Goal: Task Accomplishment & Management: Complete application form

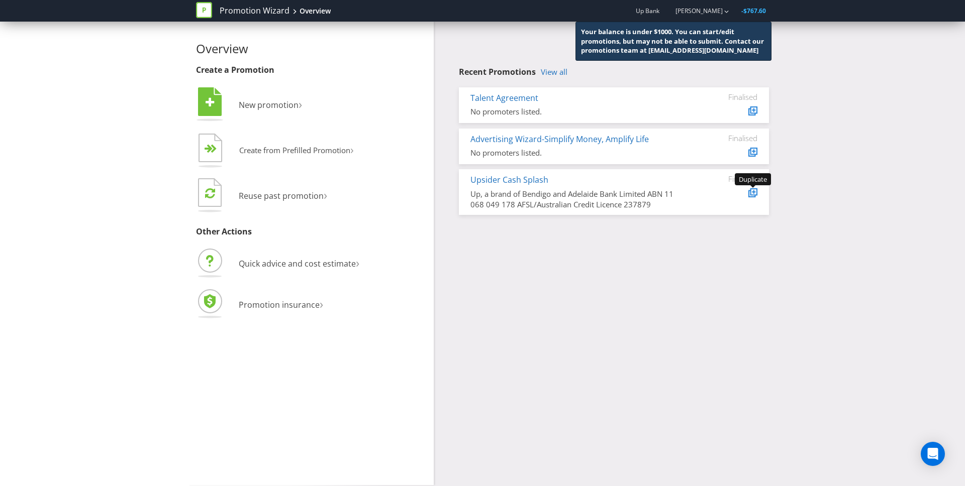
click at [753, 193] on icon at bounding box center [754, 192] width 4 height 4
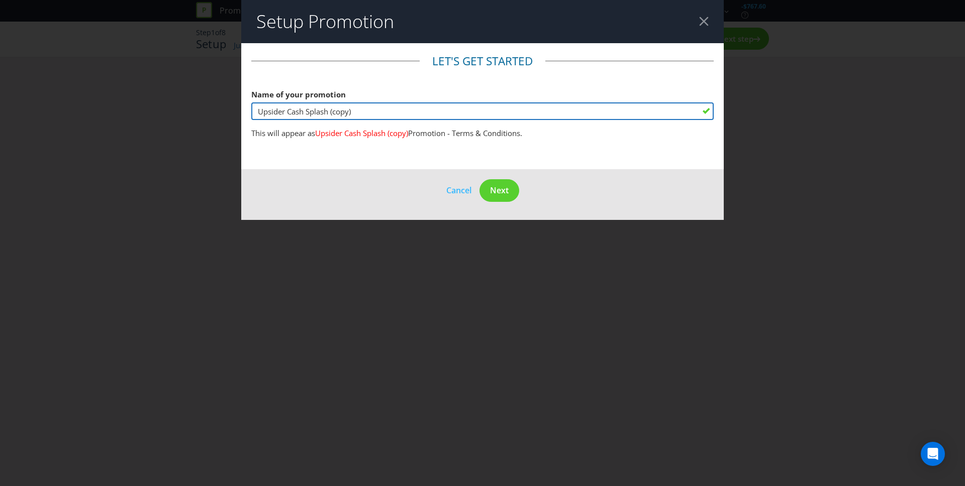
drag, startPoint x: 363, startPoint y: 111, endPoint x: 332, endPoint y: 112, distance: 30.7
click at [332, 112] on input "Upsider Cash Splash (copy)" at bounding box center [482, 112] width 462 height 18
type input "Upsider Cash Splash - Season 2"
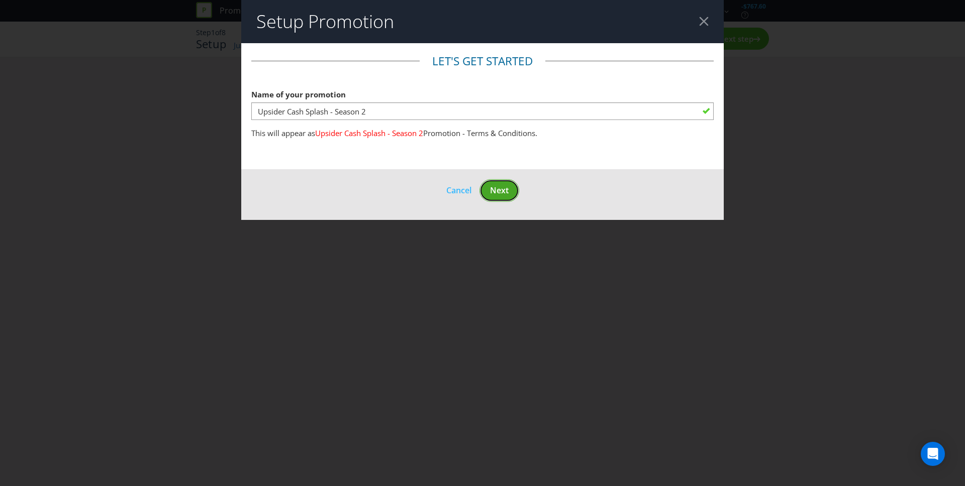
click at [498, 195] on span "Next" at bounding box center [499, 190] width 19 height 11
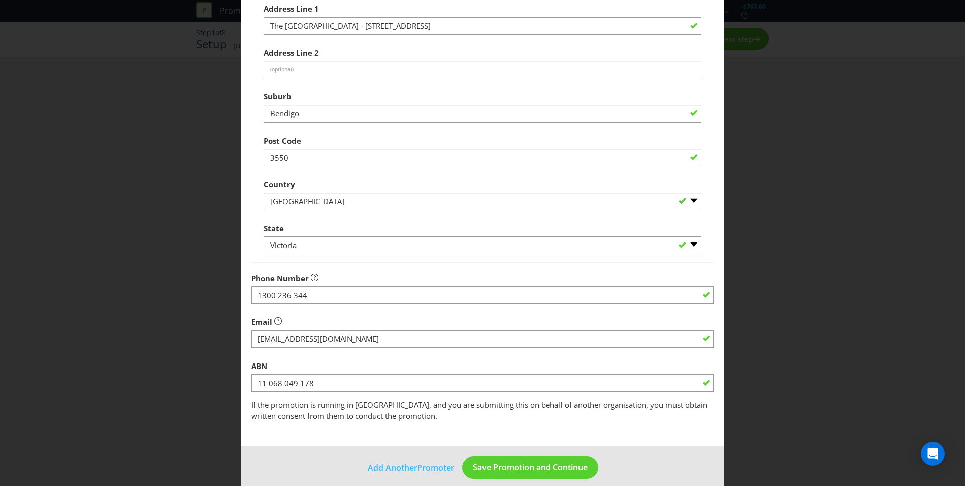
scroll to position [169, 0]
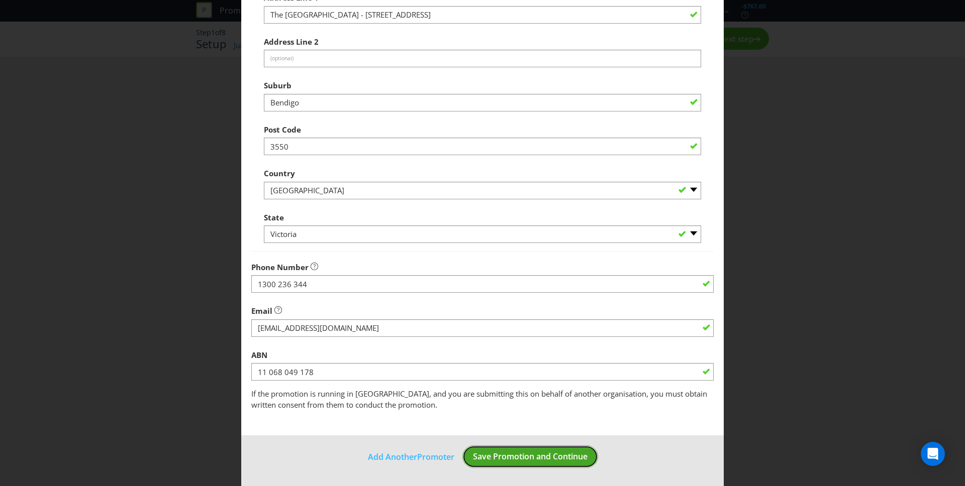
click at [552, 455] on span "Save Promotion and Continue" at bounding box center [530, 456] width 115 height 11
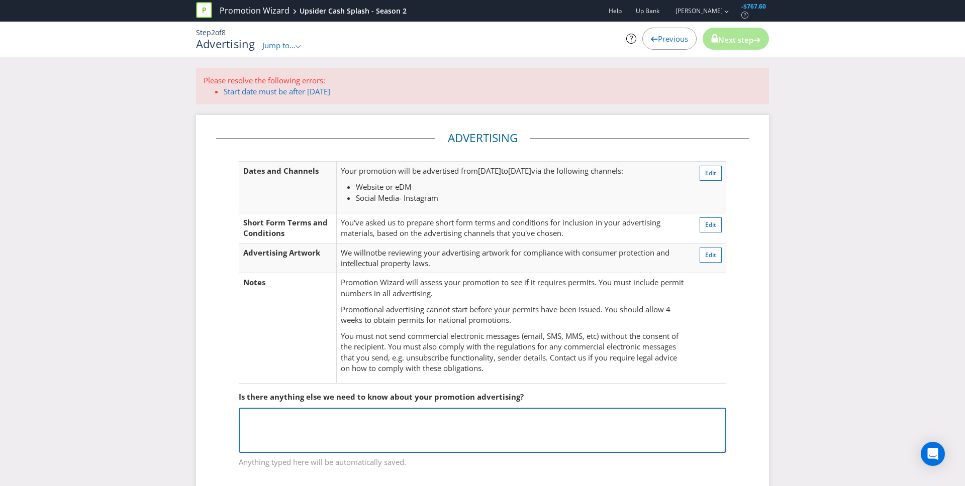
click at [453, 433] on textarea at bounding box center [482, 430] width 487 height 45
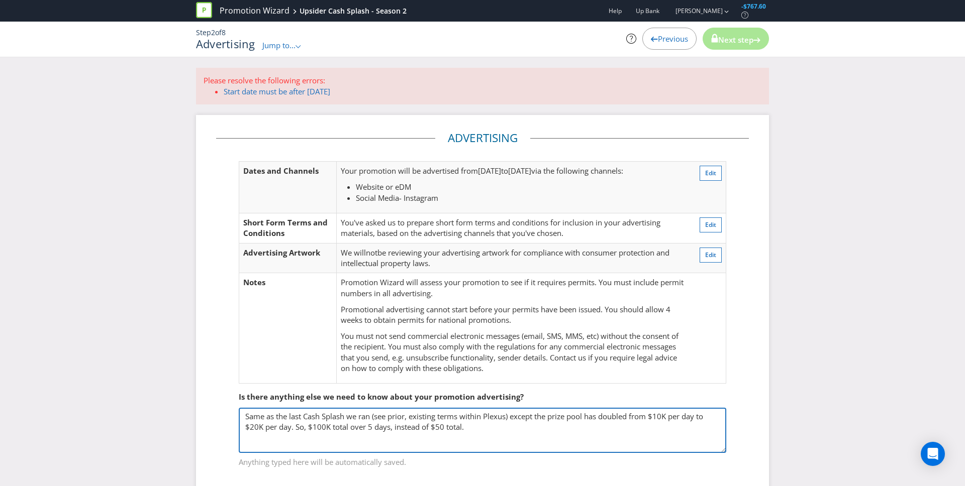
drag, startPoint x: 442, startPoint y: 429, endPoint x: 460, endPoint y: 429, distance: 18.6
click at [442, 429] on textarea "Same as the last Cash Splash we ran (see prior, existing terms within Plexus) e…" at bounding box center [482, 430] width 487 height 45
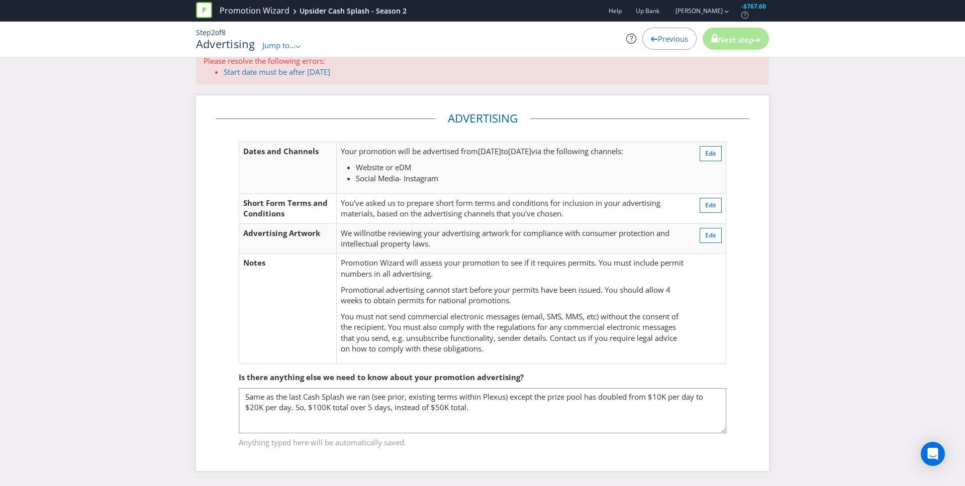
click at [747, 312] on fieldset "Advertising Dates and Channels Your promotion will be advertised from [DATE] to…" at bounding box center [482, 243] width 533 height 264
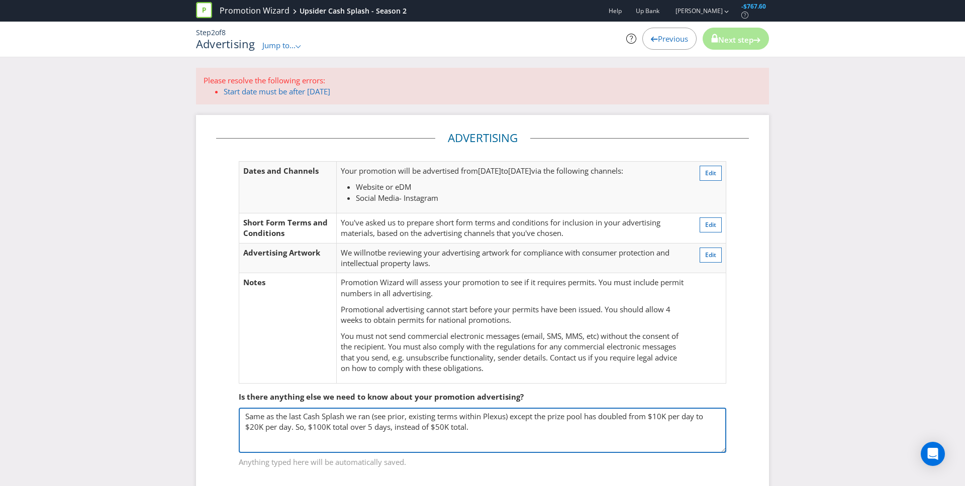
click at [477, 431] on textarea "Same as the last Cash Splash we ran (see prior, existing terms within Plexus) e…" at bounding box center [482, 430] width 487 height 45
click at [331, 445] on textarea "Same as the last Cash Splash we ran (see prior, existing terms within Plexus) e…" at bounding box center [482, 430] width 487 height 45
click at [421, 447] on textarea "Same as the last Cash Splash we ran (see prior, existing terms within Plexus) e…" at bounding box center [482, 430] width 487 height 45
type textarea "Same as the last Cash Splash we ran (see prior, existing terms within Plexus) e…"
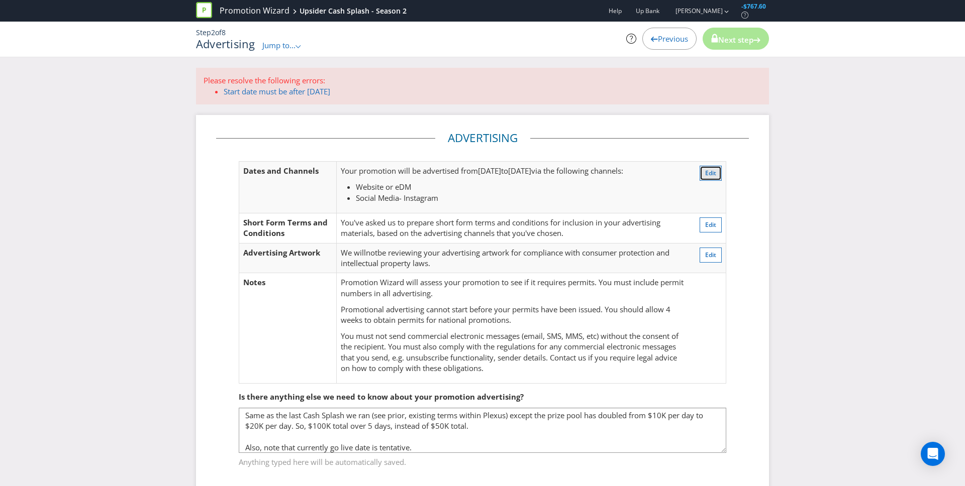
click at [708, 175] on span "Edit" at bounding box center [710, 173] width 11 height 9
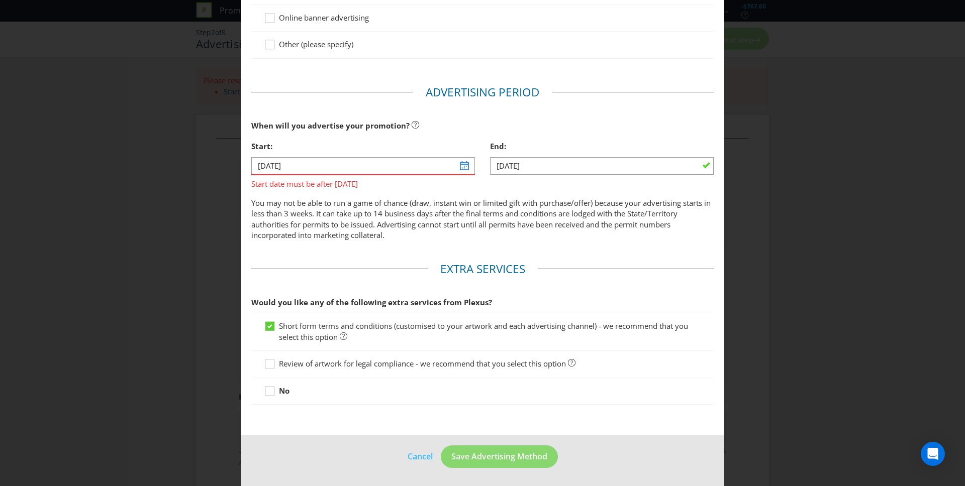
scroll to position [53, 0]
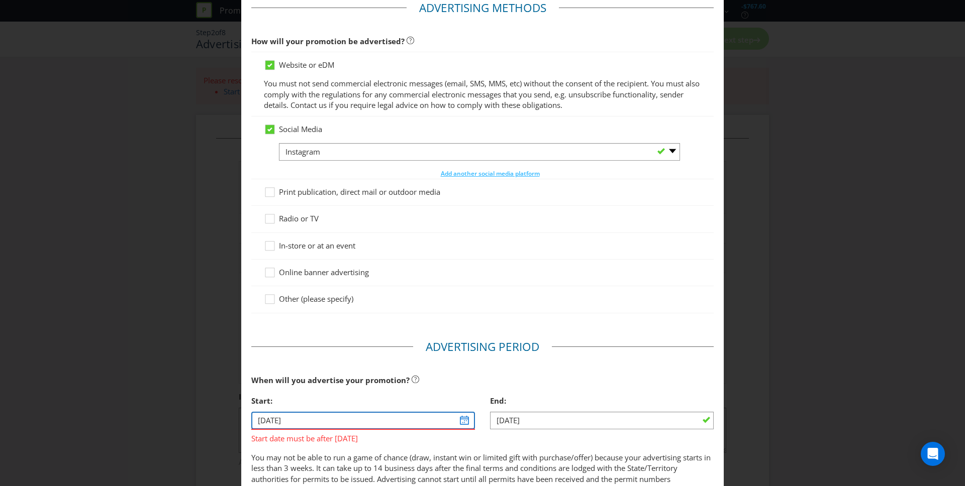
click at [465, 421] on input "[DATE]" at bounding box center [363, 421] width 224 height 18
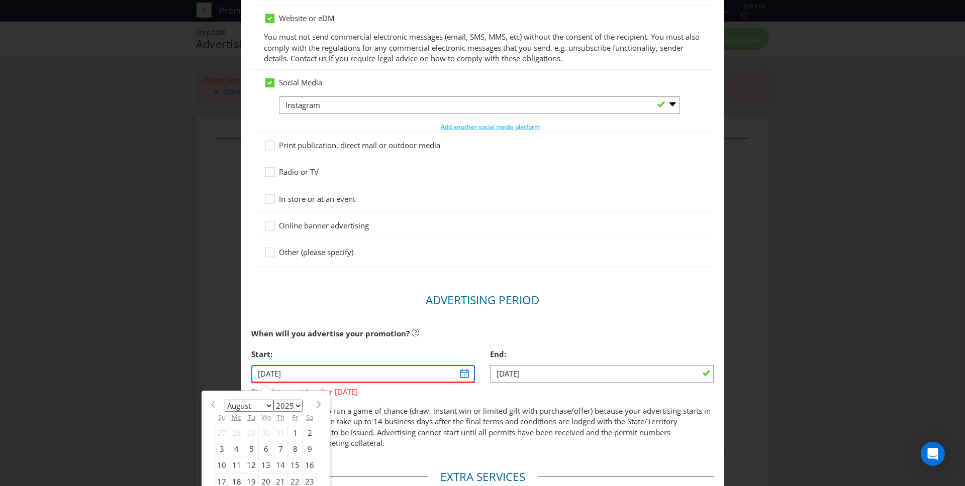
scroll to position [153, 0]
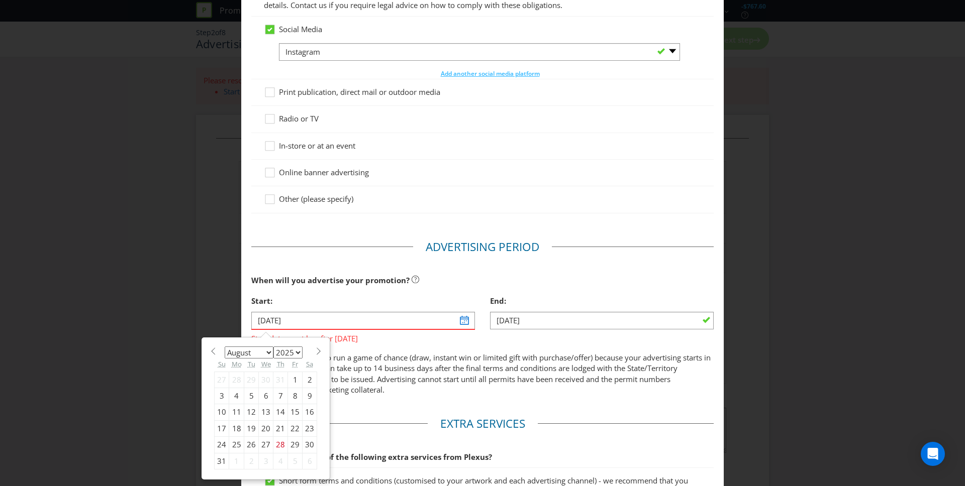
click at [315, 354] on span at bounding box center [319, 352] width 8 height 8
click at [210, 352] on span at bounding box center [213, 352] width 8 height 8
click at [318, 352] on span at bounding box center [319, 352] width 8 height 8
select select "9"
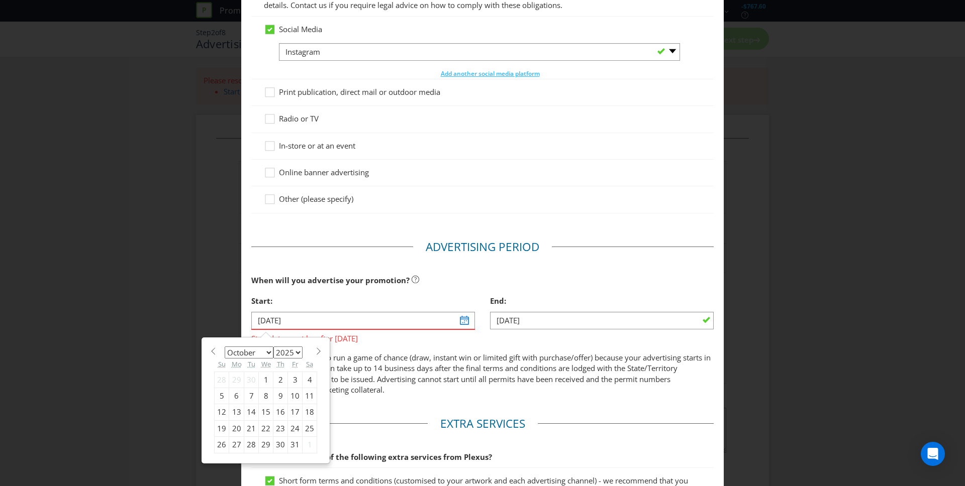
click at [235, 398] on div "6" at bounding box center [236, 396] width 15 height 16
type input "[DATE]"
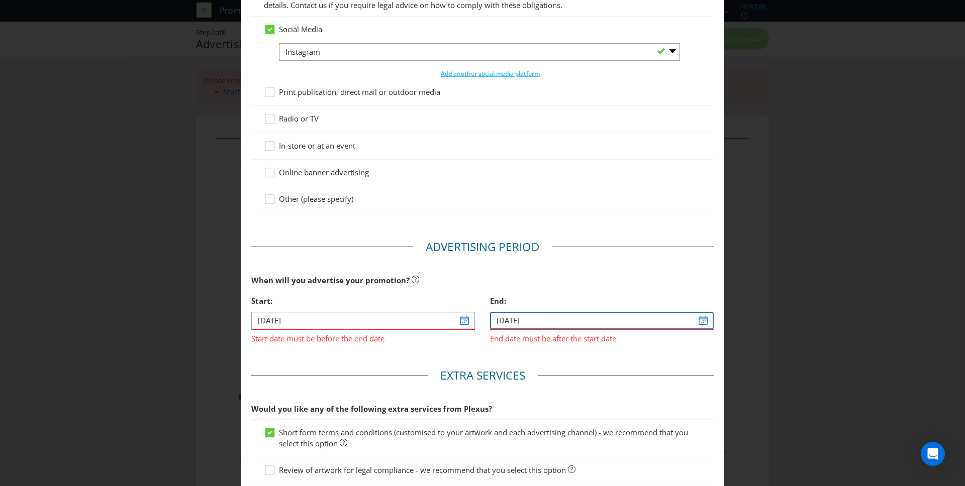
click at [702, 320] on input "[DATE]" at bounding box center [602, 321] width 224 height 18
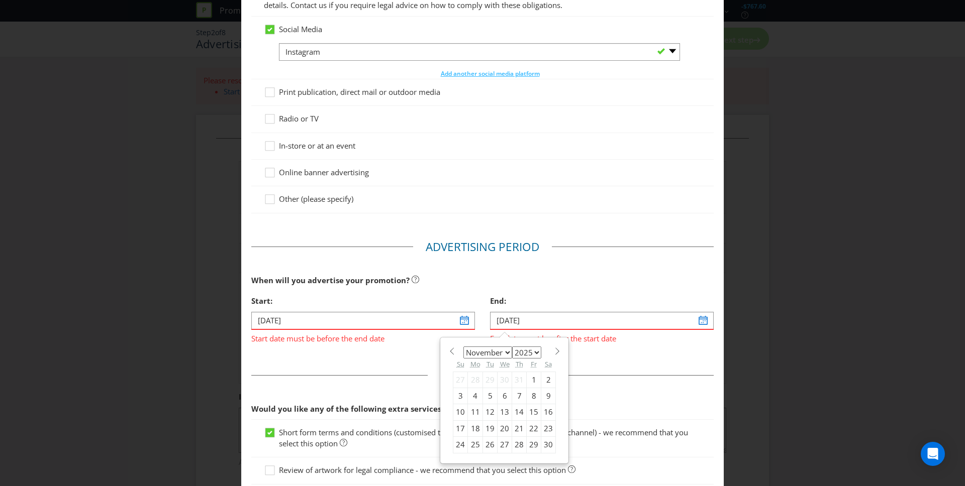
click at [452, 351] on span at bounding box center [452, 352] width 8 height 8
select select "9"
click at [467, 320] on input "[DATE]" at bounding box center [363, 321] width 224 height 18
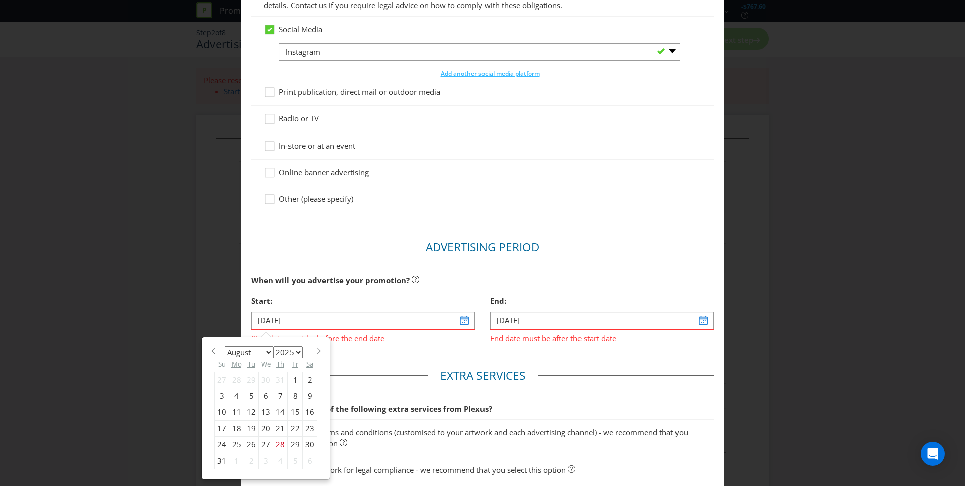
click at [265, 350] on select "January February March April May June July August September October November De…" at bounding box center [249, 353] width 49 height 12
select select "9"
click at [225, 347] on select "January February March April May June July August September October November De…" at bounding box center [249, 353] width 49 height 12
click at [238, 396] on div "6" at bounding box center [236, 396] width 15 height 16
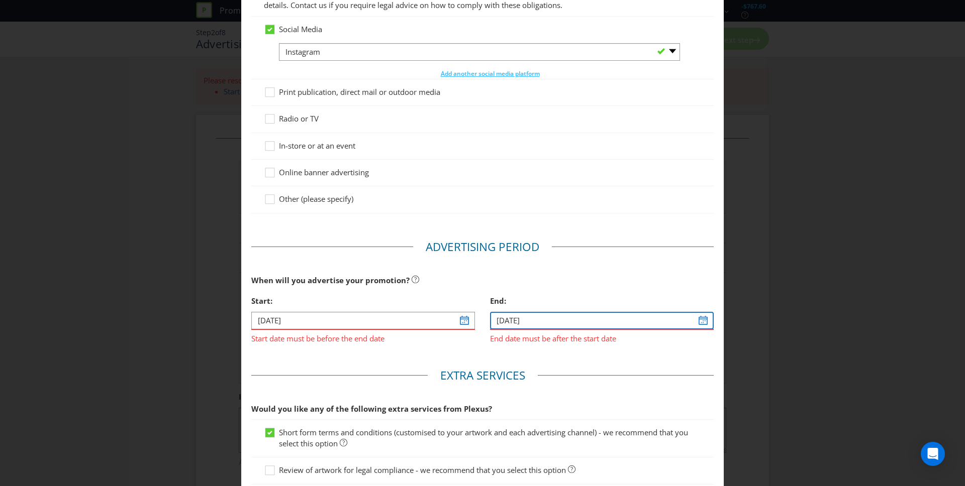
click at [704, 322] on input "[DATE]" at bounding box center [602, 321] width 224 height 18
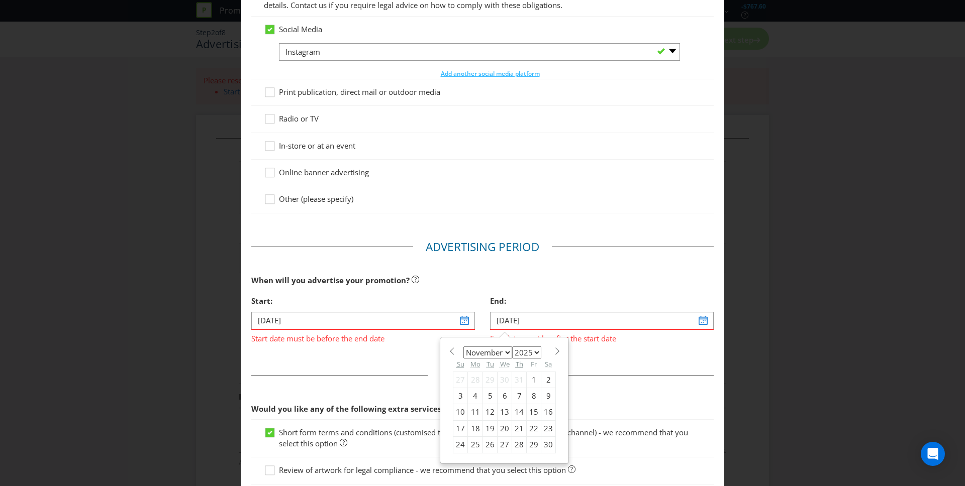
click at [498, 352] on select "January February March April May June July August September October November De…" at bounding box center [487, 353] width 49 height 12
select select "9"
click at [463, 347] on select "January February March April May June July August September October November De…" at bounding box center [487, 353] width 49 height 12
click at [532, 397] on div "10" at bounding box center [534, 396] width 15 height 16
type input "[DATE]"
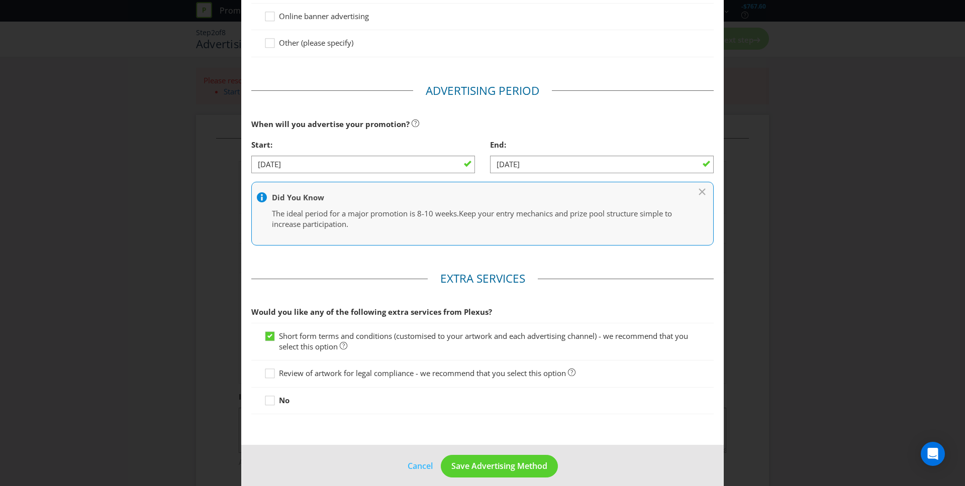
scroll to position [319, 0]
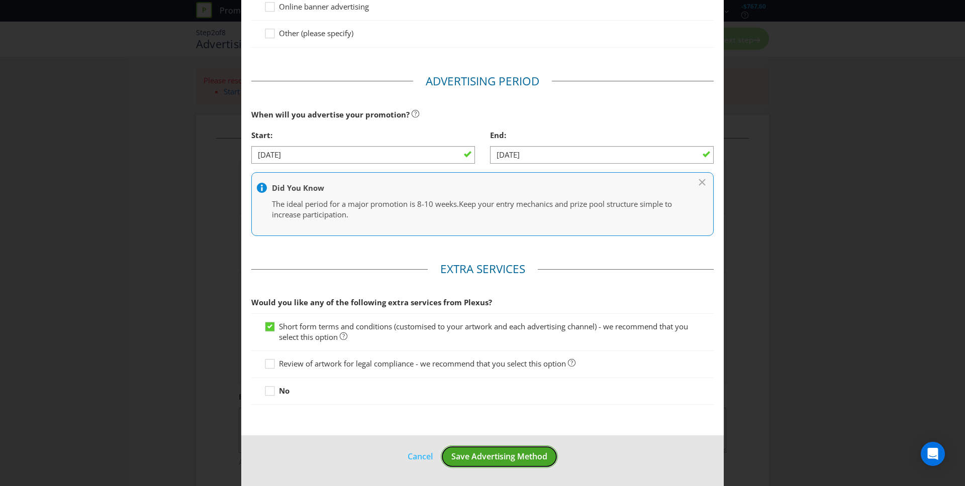
click at [464, 457] on span "Save Advertising Method" at bounding box center [499, 456] width 96 height 11
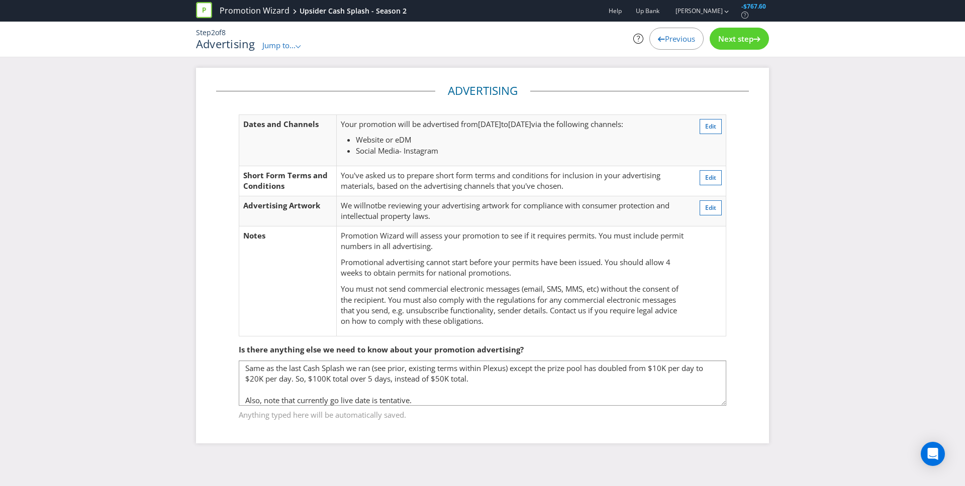
click at [742, 38] on span "Next step" at bounding box center [735, 39] width 35 height 10
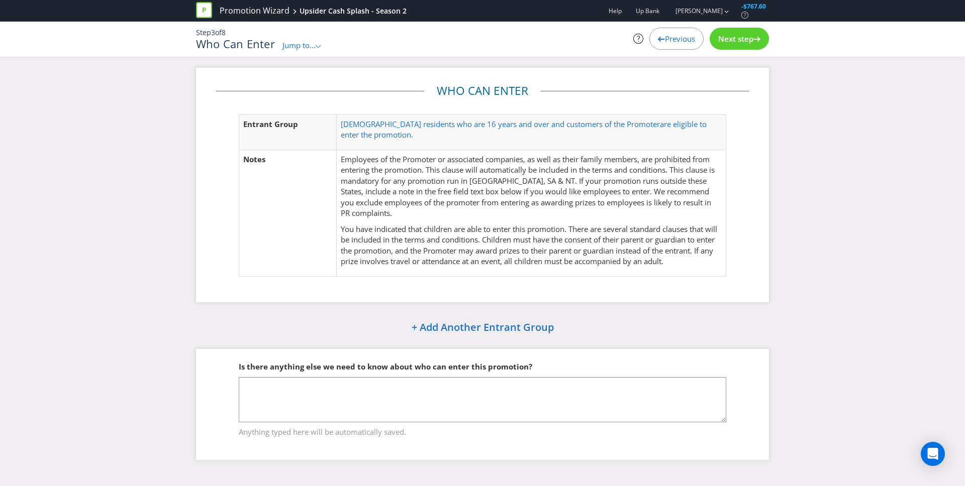
click at [674, 37] on span "Previous" at bounding box center [680, 39] width 30 height 10
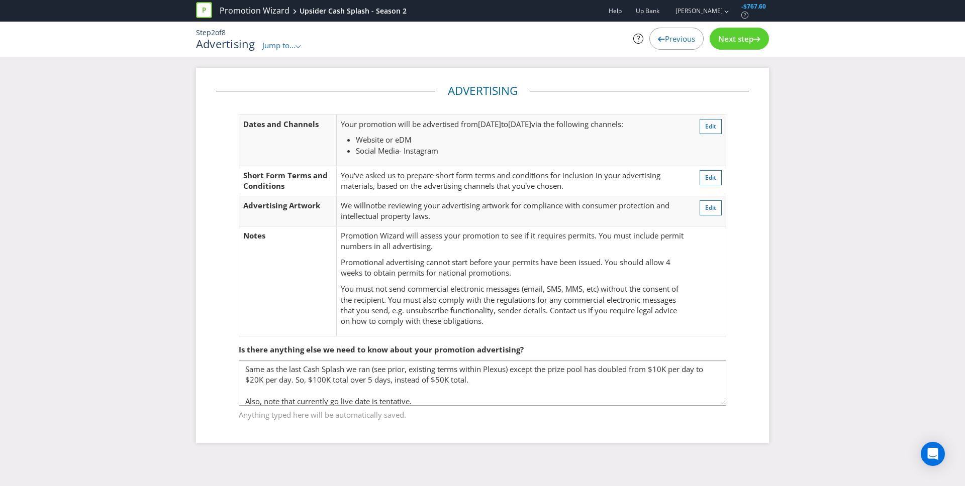
click at [733, 38] on span "Next step" at bounding box center [735, 39] width 35 height 10
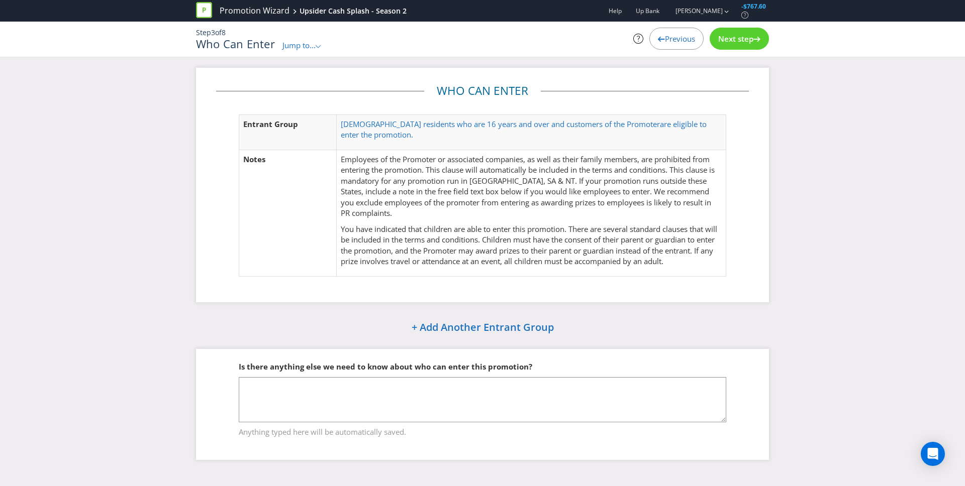
click at [739, 39] on span "Next step" at bounding box center [735, 39] width 35 height 10
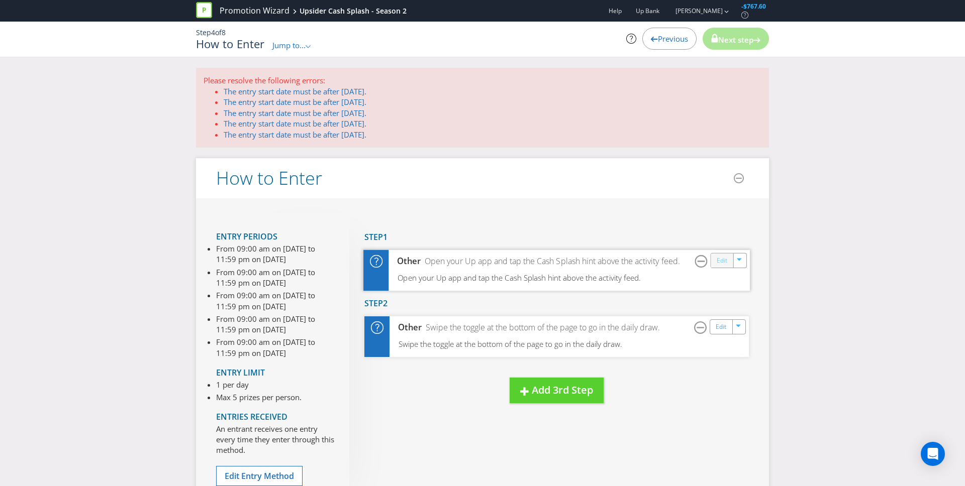
click at [719, 261] on link "Edit" at bounding box center [722, 261] width 11 height 12
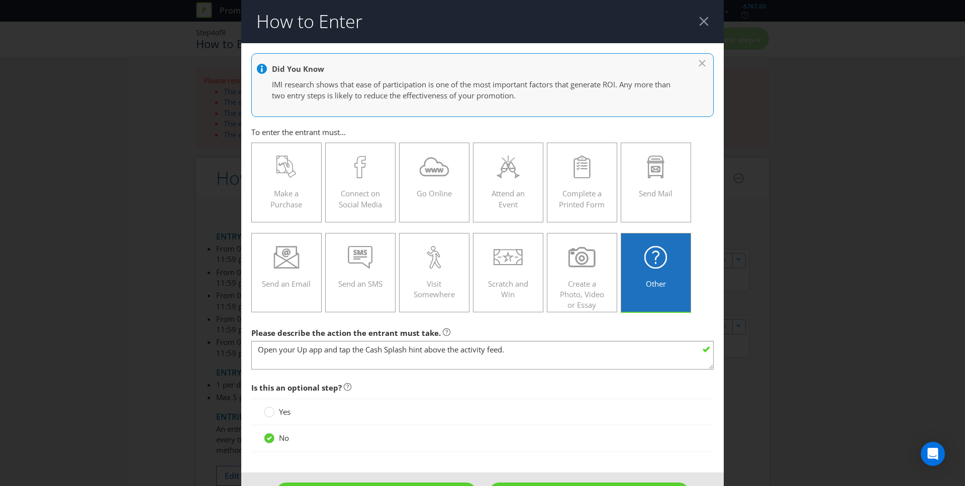
scroll to position [36, 0]
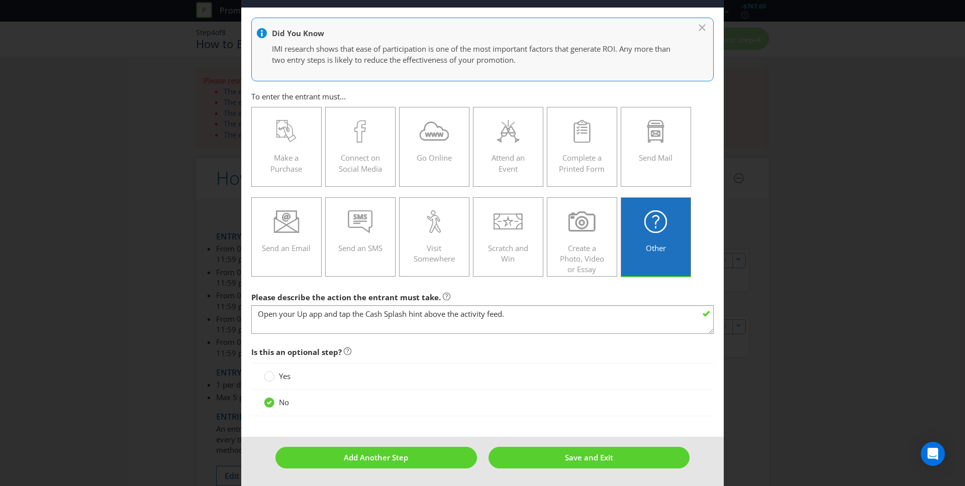
click at [703, 27] on icon at bounding box center [703, 26] width 10 height 5
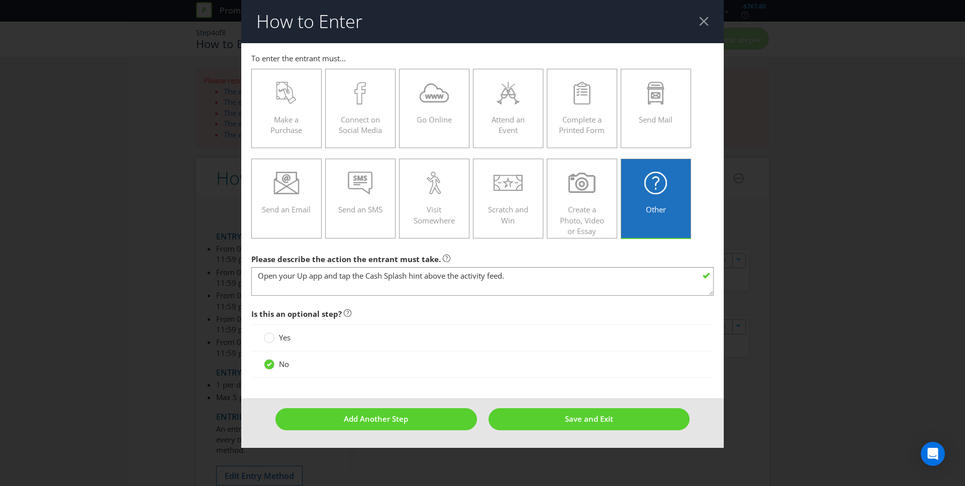
scroll to position [0, 0]
click at [707, 24] on div at bounding box center [704, 22] width 10 height 10
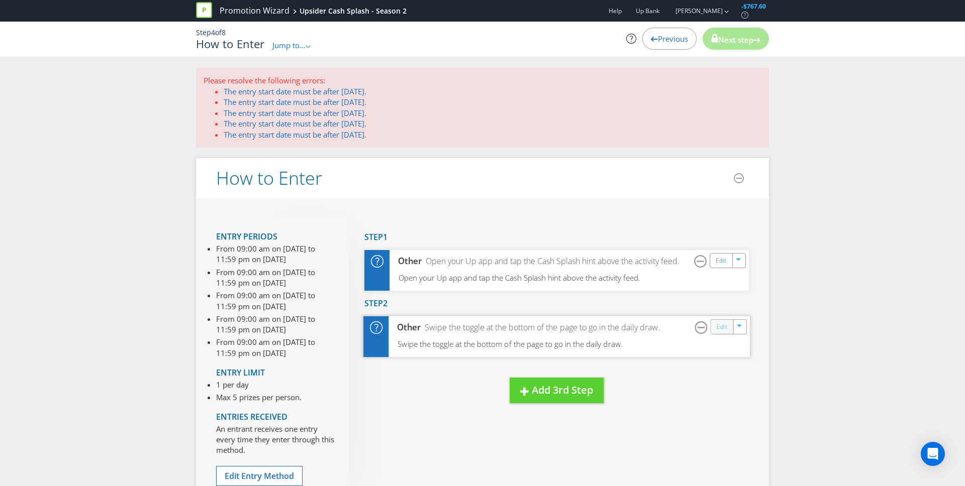
click at [721, 330] on link "Edit" at bounding box center [722, 328] width 11 height 12
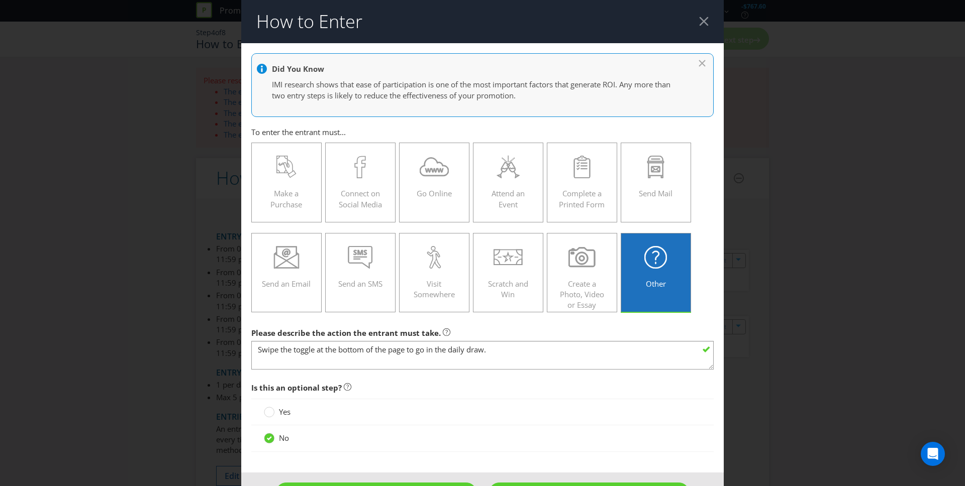
scroll to position [36, 0]
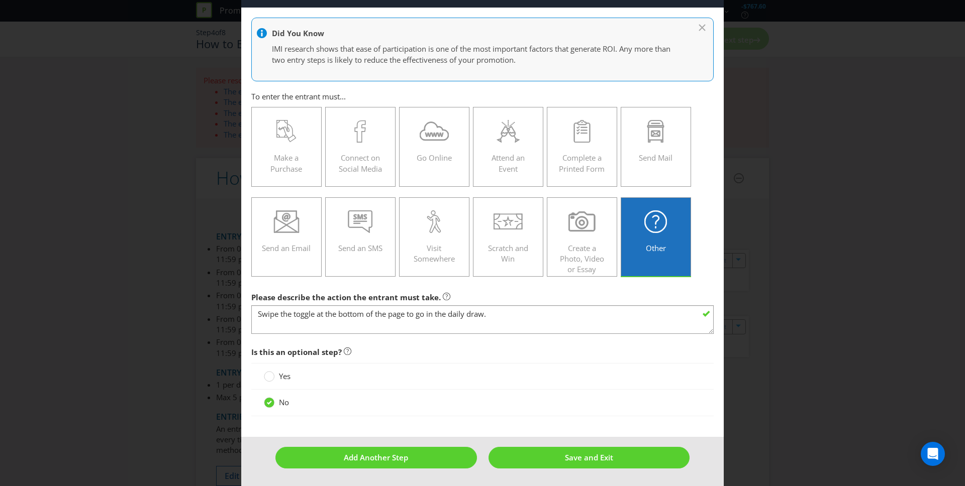
click at [701, 25] on icon at bounding box center [703, 26] width 10 height 5
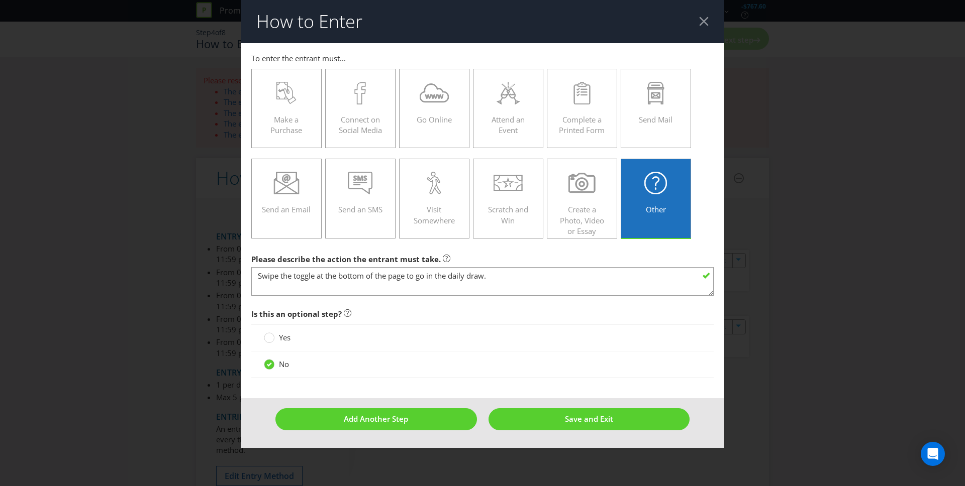
click at [702, 21] on div at bounding box center [704, 22] width 10 height 10
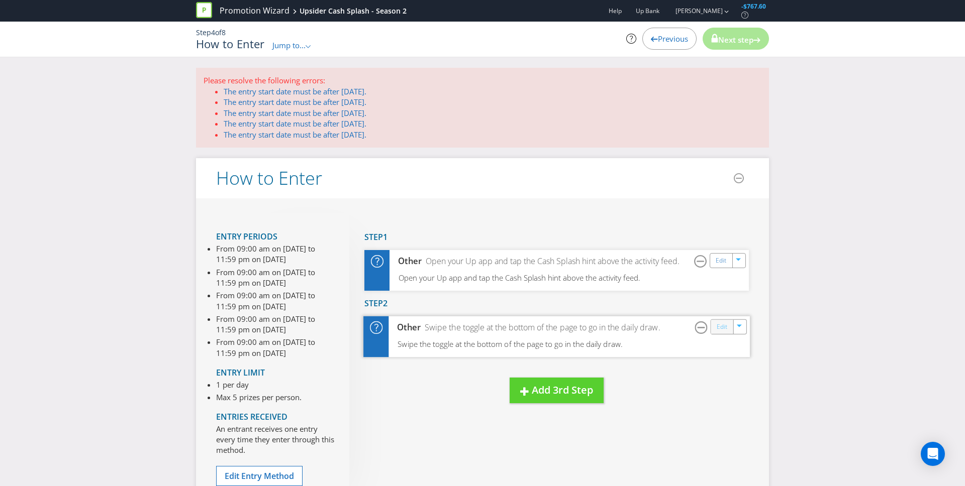
click at [722, 329] on link "Edit" at bounding box center [722, 328] width 11 height 12
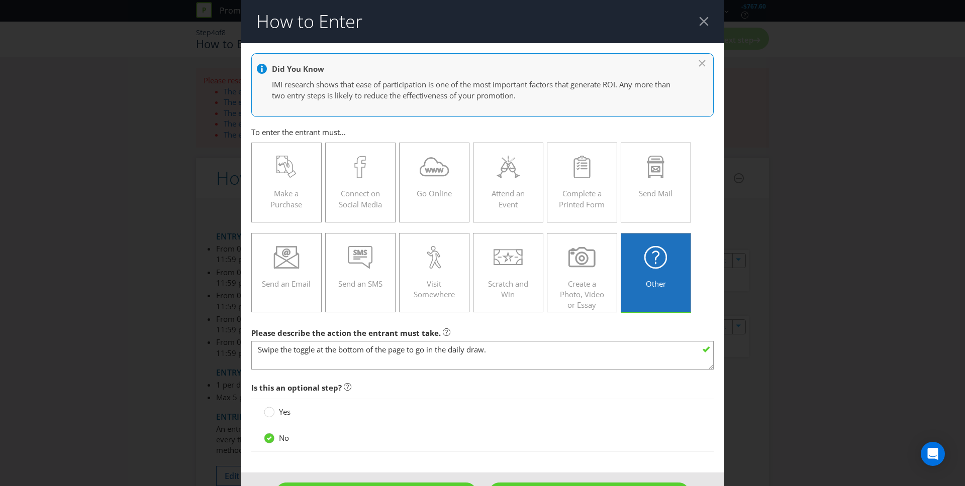
scroll to position [36, 0]
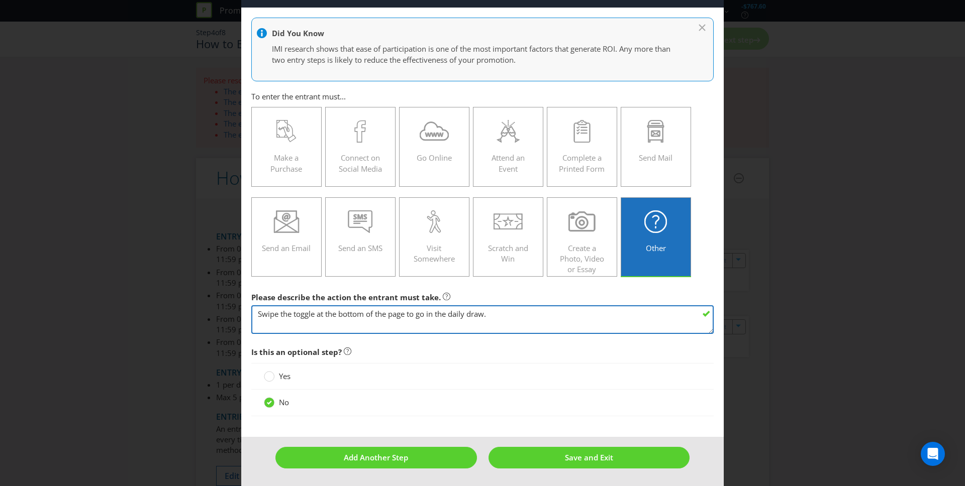
click at [407, 316] on textarea "Swipe the toggle at the bottom of the page to go in the daily draw." at bounding box center [482, 320] width 462 height 29
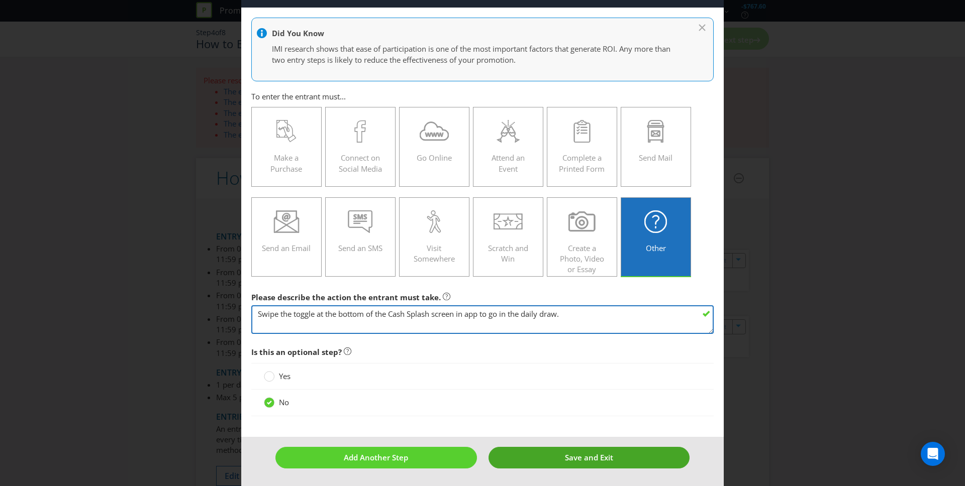
type textarea "Swipe the toggle at the bottom of the Cash Splash screen in app to go in the da…"
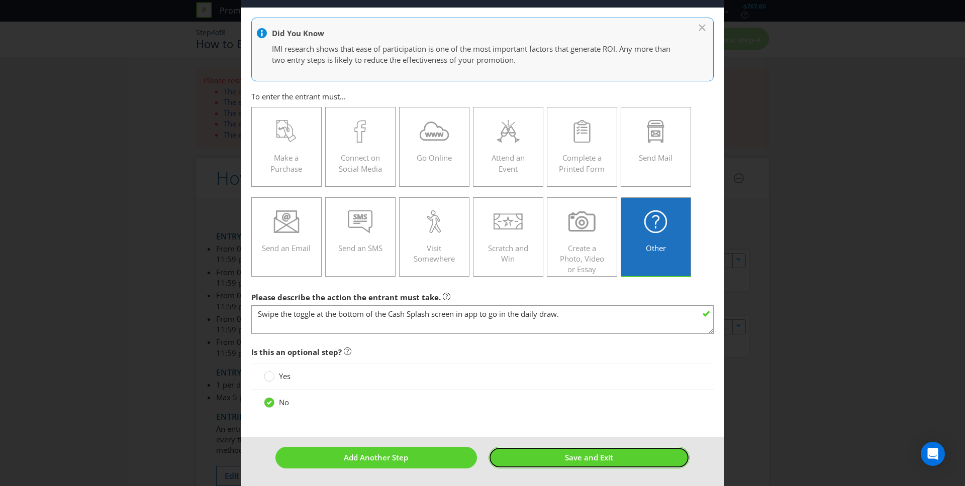
click at [571, 459] on span "Save and Exit" at bounding box center [589, 458] width 48 height 10
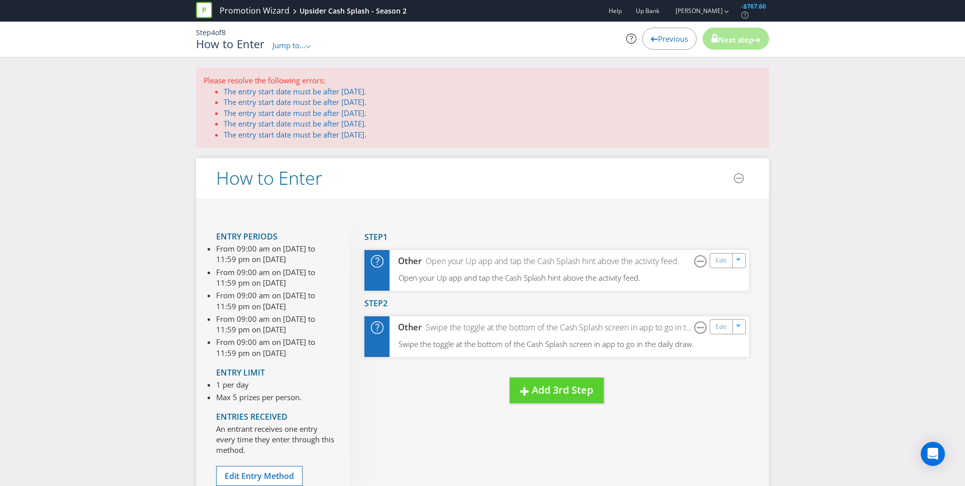
scroll to position [61, 0]
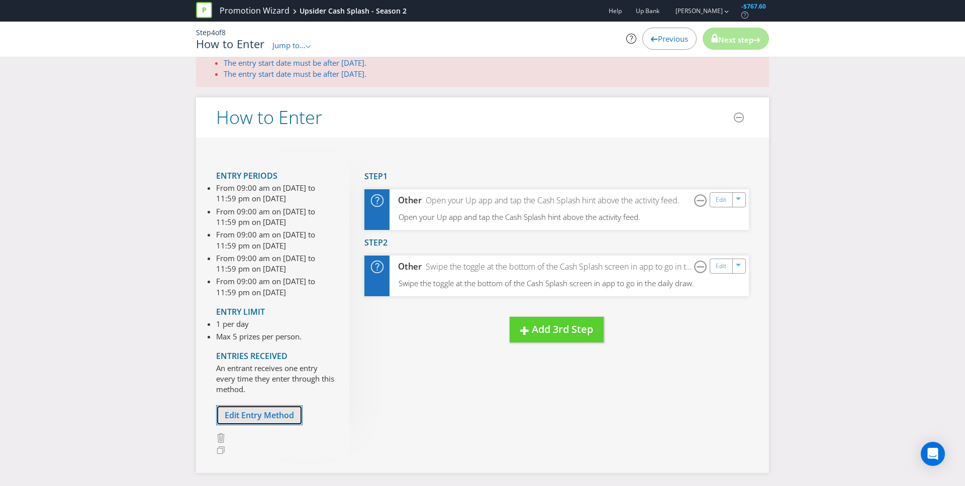
click at [243, 415] on span "Edit Entry Method" at bounding box center [259, 415] width 69 height 11
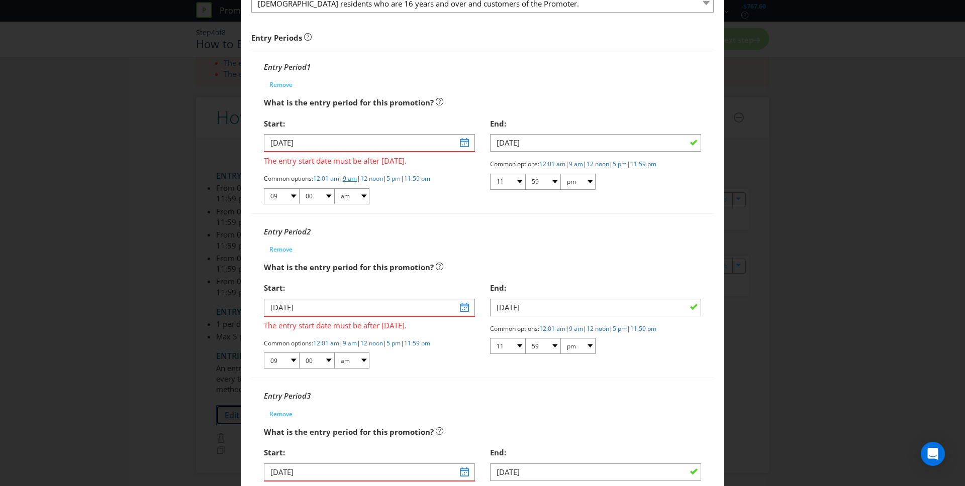
scroll to position [96, 0]
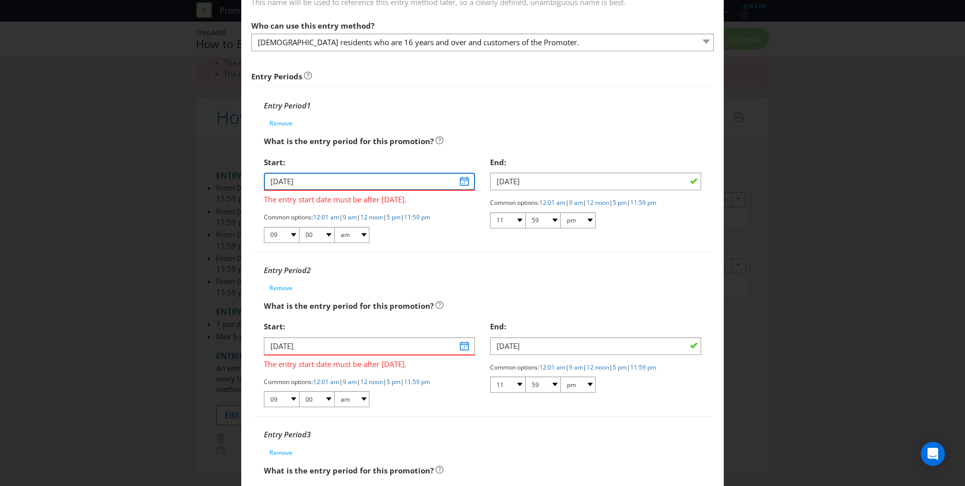
click at [275, 182] on input "[DATE]" at bounding box center [369, 182] width 211 height 18
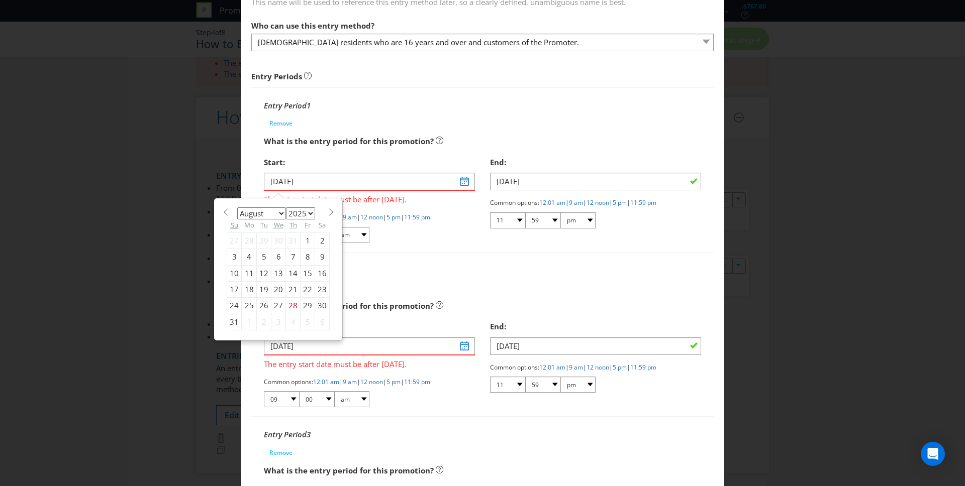
click at [280, 215] on select "January February March April May June July August September October November De…" at bounding box center [261, 214] width 49 height 12
select select "9"
click at [237, 208] on select "January February March April May June July August September October November De…" at bounding box center [261, 214] width 49 height 12
click at [249, 257] on div "6" at bounding box center [249, 257] width 15 height 16
type input "[DATE]"
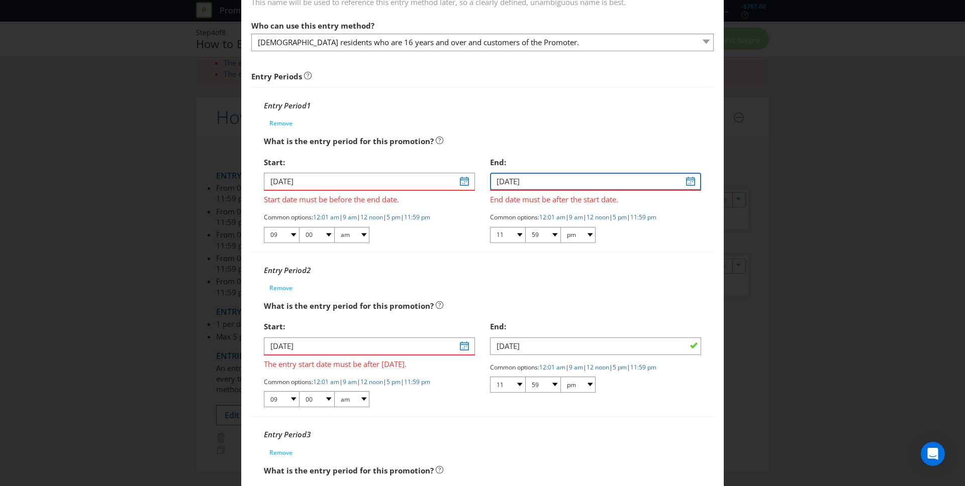
click at [691, 182] on input "[DATE]" at bounding box center [595, 182] width 211 height 18
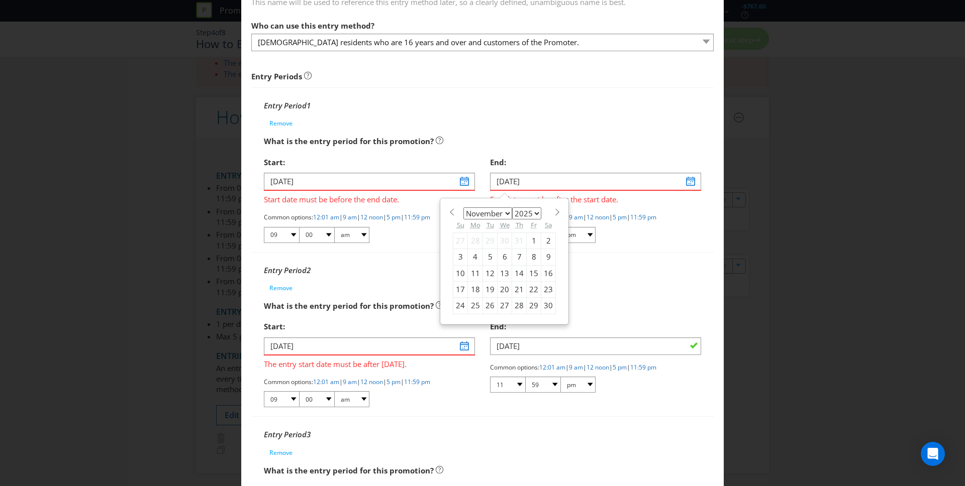
click at [506, 211] on select "January February March April May June July August September October November De…" at bounding box center [487, 214] width 49 height 12
select select "9"
click at [463, 208] on select "January February March April May June July August September October November De…" at bounding box center [487, 214] width 49 height 12
click at [532, 260] on div "10" at bounding box center [534, 257] width 15 height 16
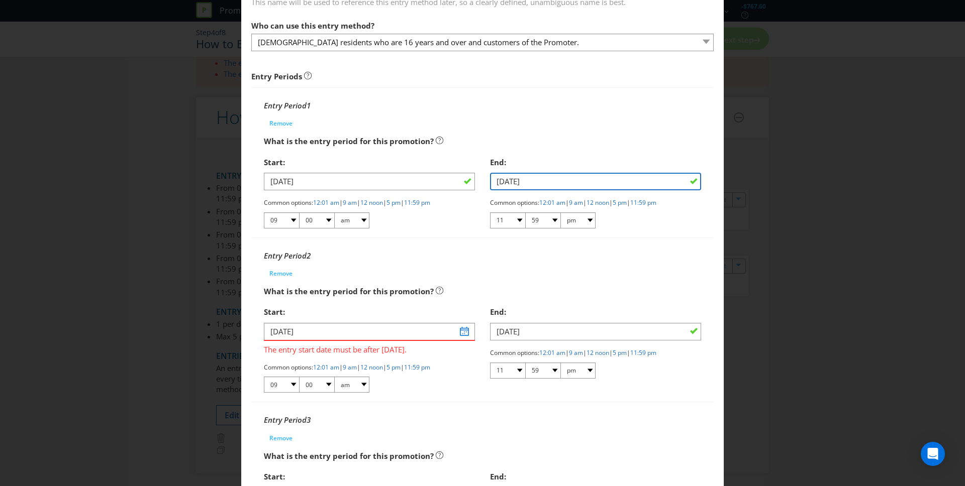
click at [693, 184] on input "[DATE]" at bounding box center [595, 182] width 211 height 18
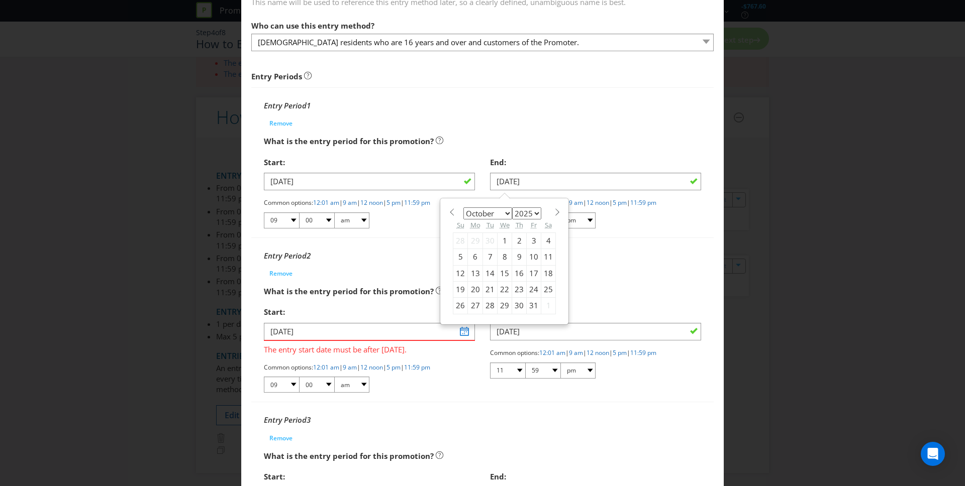
click at [476, 257] on div "6" at bounding box center [475, 257] width 15 height 16
type input "[DATE]"
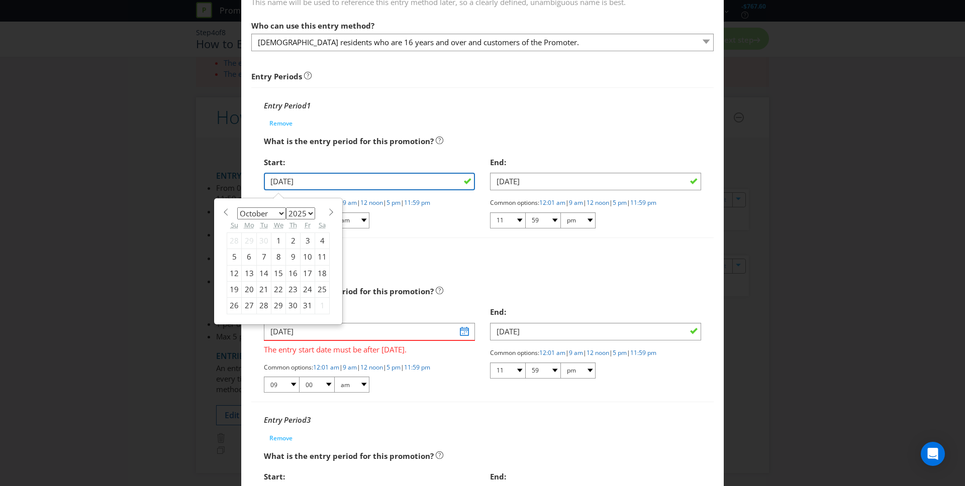
drag, startPoint x: 275, startPoint y: 182, endPoint x: 260, endPoint y: 182, distance: 15.6
click at [260, 182] on div "Start: [DATE] January February March April May June July August September Octob…" at bounding box center [369, 194] width 226 height 85
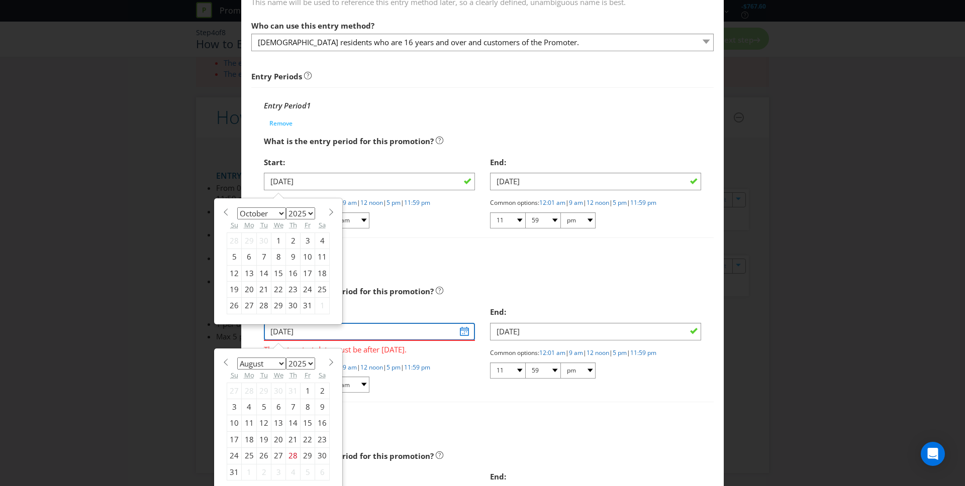
drag, startPoint x: 292, startPoint y: 333, endPoint x: 255, endPoint y: 330, distance: 37.3
click at [255, 330] on div "Entry Period 2 Remove What is the entry period for this promotion? Start: [DATE…" at bounding box center [482, 320] width 462 height 165
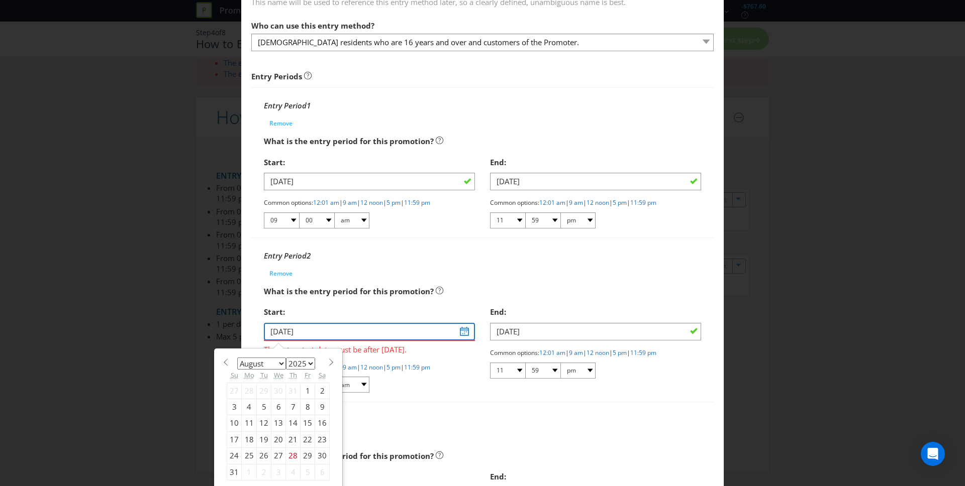
paste input "[DATE]"
drag, startPoint x: 307, startPoint y: 331, endPoint x: 255, endPoint y: 332, distance: 51.8
click at [255, 332] on div "Entry Period 2 Remove What is the entry period for this promotion? Start: [DATE…" at bounding box center [482, 320] width 462 height 165
type input "[DATE]"
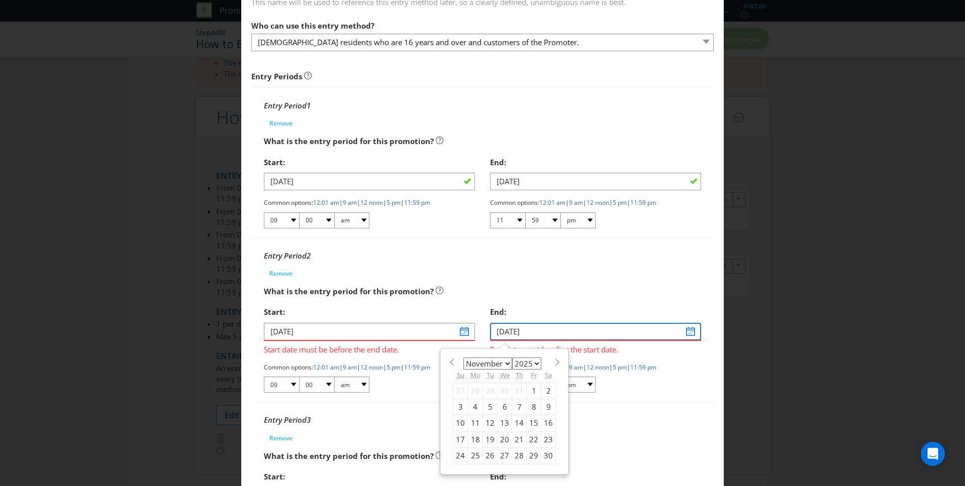
drag, startPoint x: 540, startPoint y: 330, endPoint x: 470, endPoint y: 328, distance: 69.9
click at [470, 328] on div "Start: [DATE] Start date must be before the end date. Common options: 12:01 am …" at bounding box center [482, 352] width 452 height 100
paste input "[DATE]"
type input "[DATE]"
select select "9"
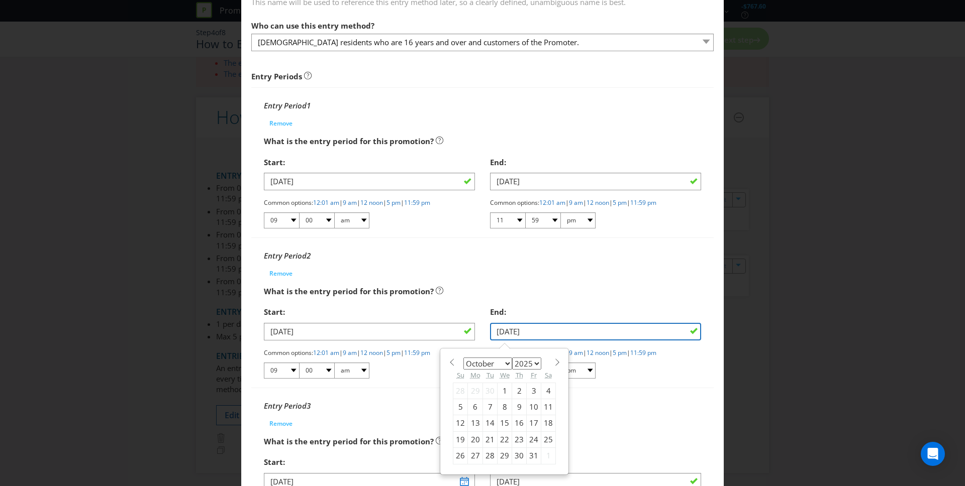
scroll to position [242, 0]
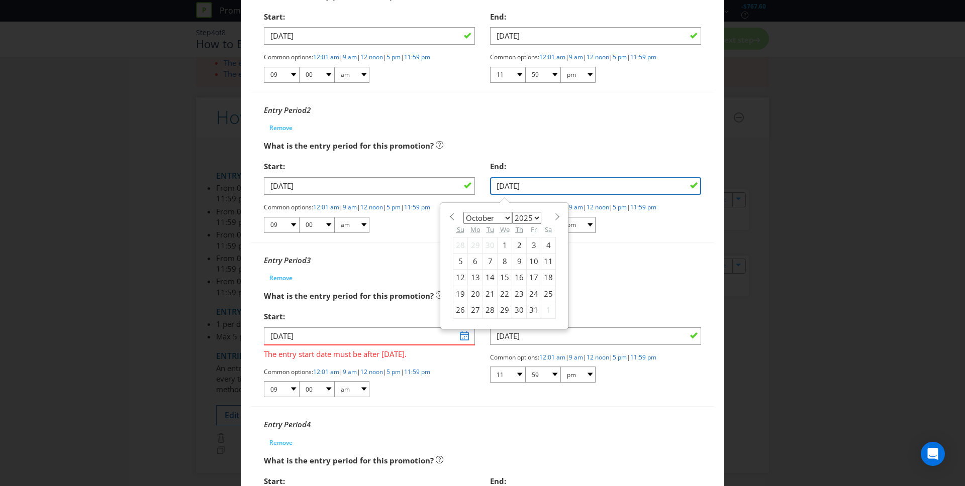
type input "[DATE]"
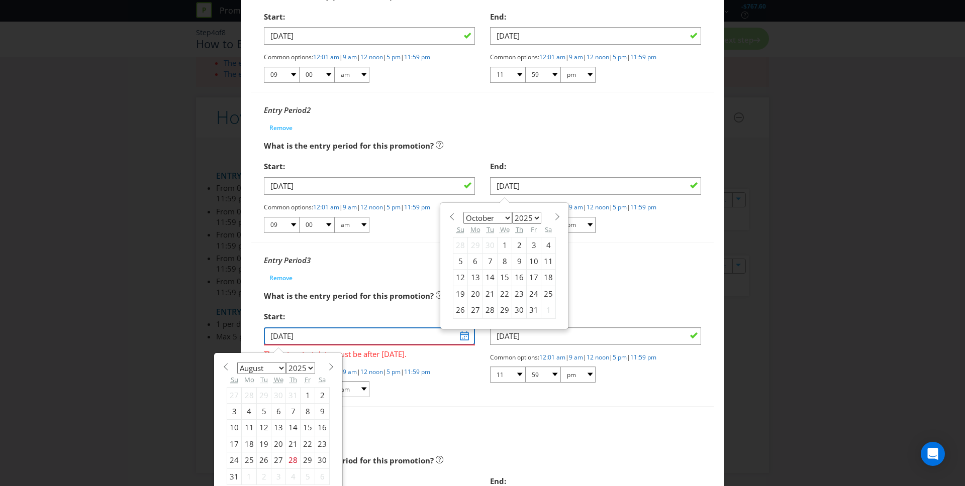
drag, startPoint x: 298, startPoint y: 335, endPoint x: 268, endPoint y: 334, distance: 29.2
click at [269, 334] on input "[DATE]" at bounding box center [369, 337] width 211 height 18
drag, startPoint x: 268, startPoint y: 334, endPoint x: 263, endPoint y: 335, distance: 5.1
click at [264, 334] on input "[DATE]" at bounding box center [369, 337] width 211 height 18
drag, startPoint x: 324, startPoint y: 342, endPoint x: 255, endPoint y: 328, distance: 70.3
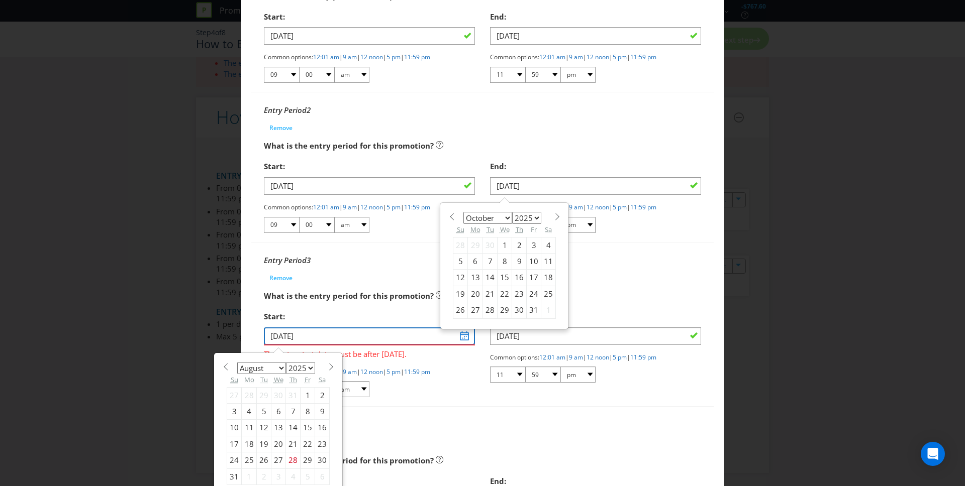
click at [255, 328] on div "Entry Period 3 Remove What is the entry period for this promotion? Start: [DATE…" at bounding box center [482, 325] width 462 height 165
paste input "[DATE]"
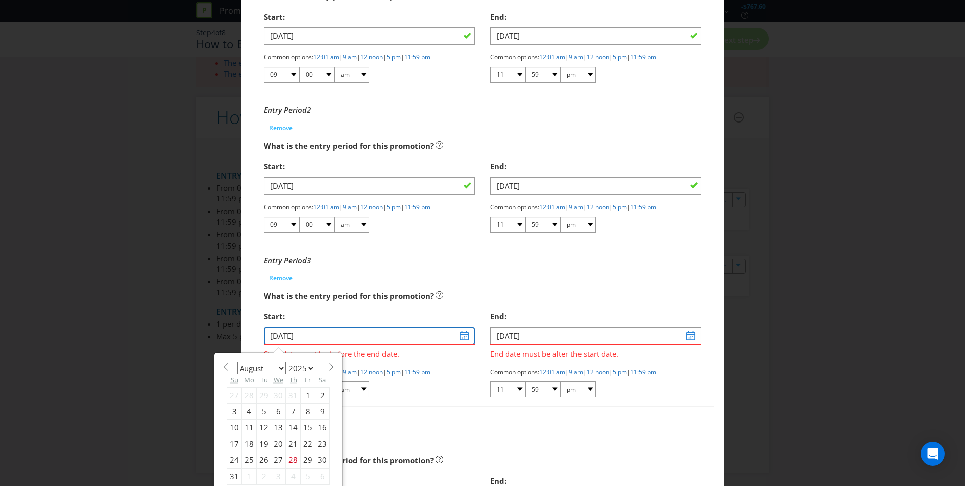
type input "[DATE]"
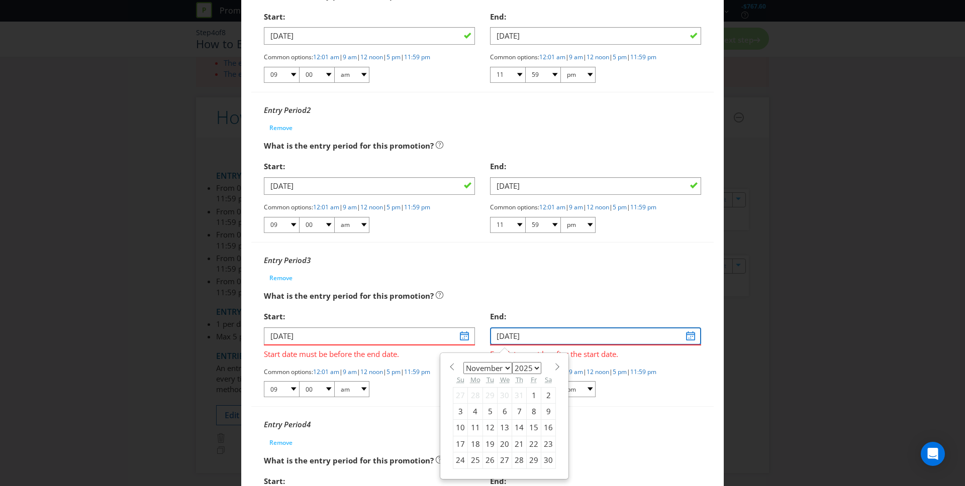
drag, startPoint x: 505, startPoint y: 333, endPoint x: 462, endPoint y: 329, distance: 42.4
click at [462, 329] on div "Start: [DATE] Start date must be before the end date. Common options: 12:01 am …" at bounding box center [482, 357] width 452 height 100
paste input "[DATE]"
type input "[DATE]"
select select "9"
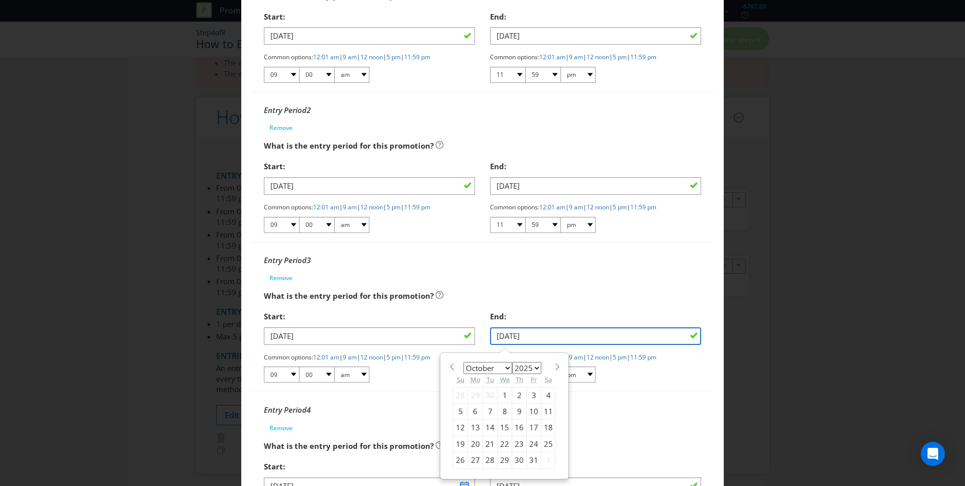
type input "[DATE]"
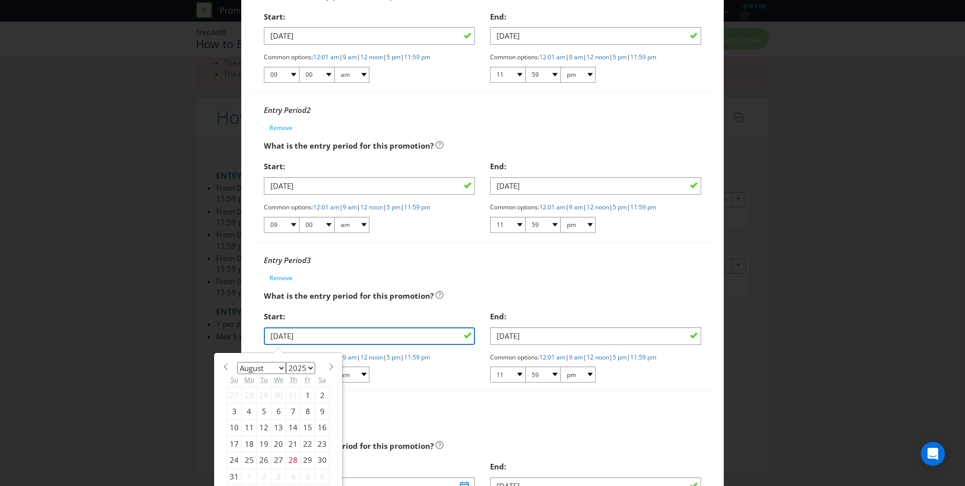
click at [279, 336] on input "[DATE]" at bounding box center [369, 337] width 211 height 18
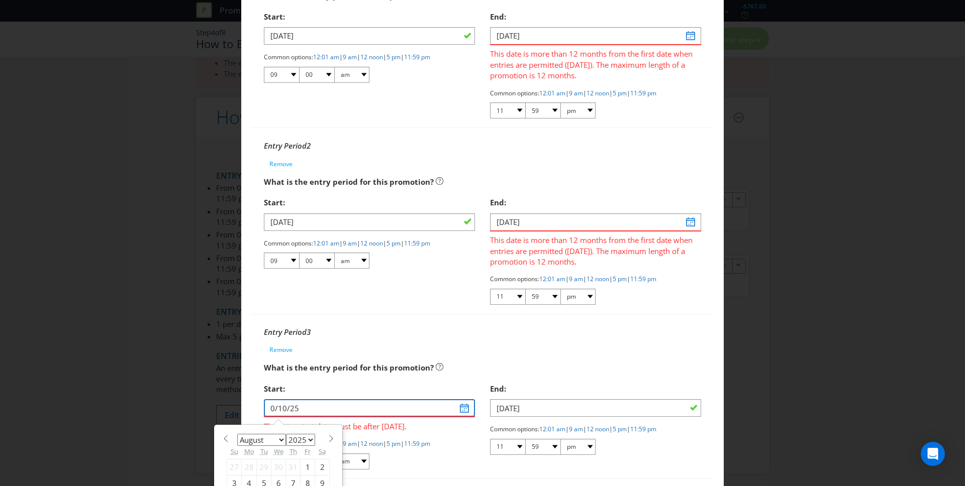
type input "[DATE]"
select select "9"
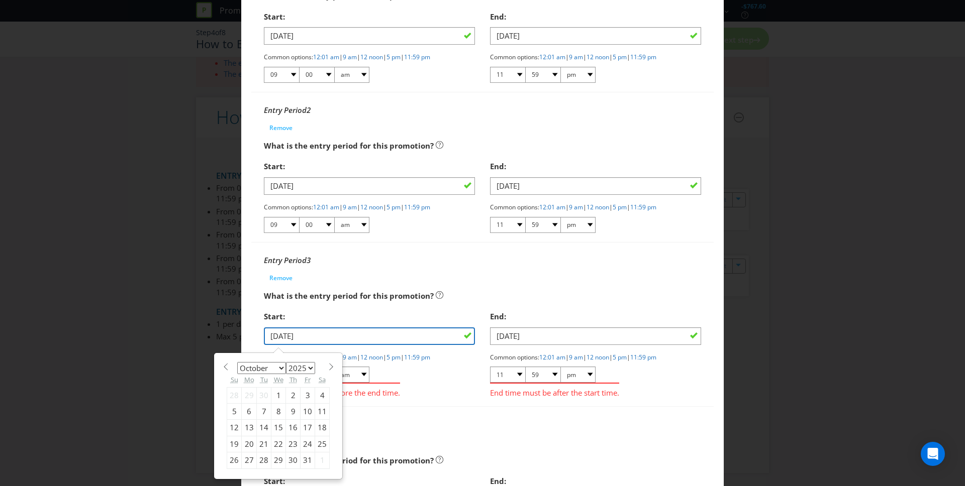
drag, startPoint x: 310, startPoint y: 338, endPoint x: 227, endPoint y: 337, distance: 83.4
click at [227, 337] on div "How to Enter What is the name of this entry method? How to Enter This name will…" at bounding box center [482, 243] width 965 height 486
type input "[DATE]"
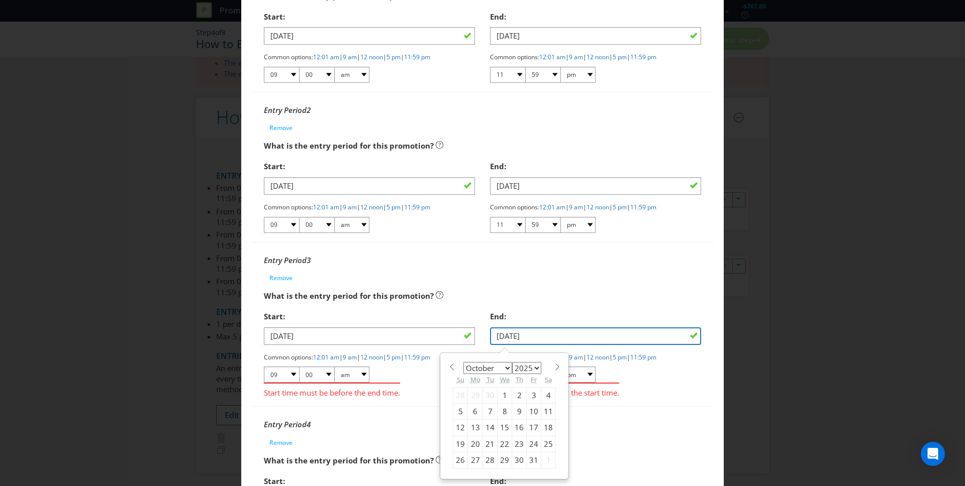
drag, startPoint x: 550, startPoint y: 335, endPoint x: 462, endPoint y: 329, distance: 87.6
click at [462, 329] on div "Start: [DATE] Common options: 12:01 am | 9 am | 12 noon | 5 pm | 11:59 pm 01 02…" at bounding box center [482, 357] width 452 height 100
paste input "8"
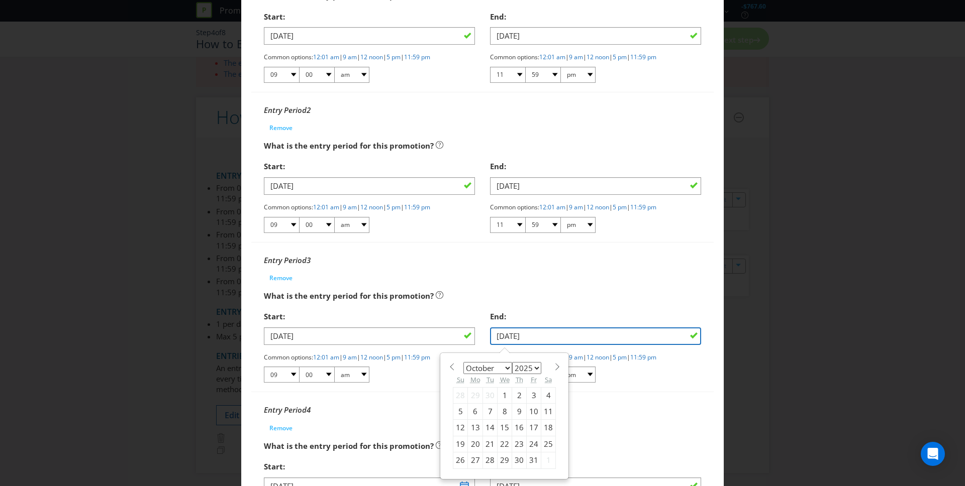
type input "[DATE]"
click at [526, 273] on div "Entry Period 3 Remove" at bounding box center [482, 268] width 437 height 36
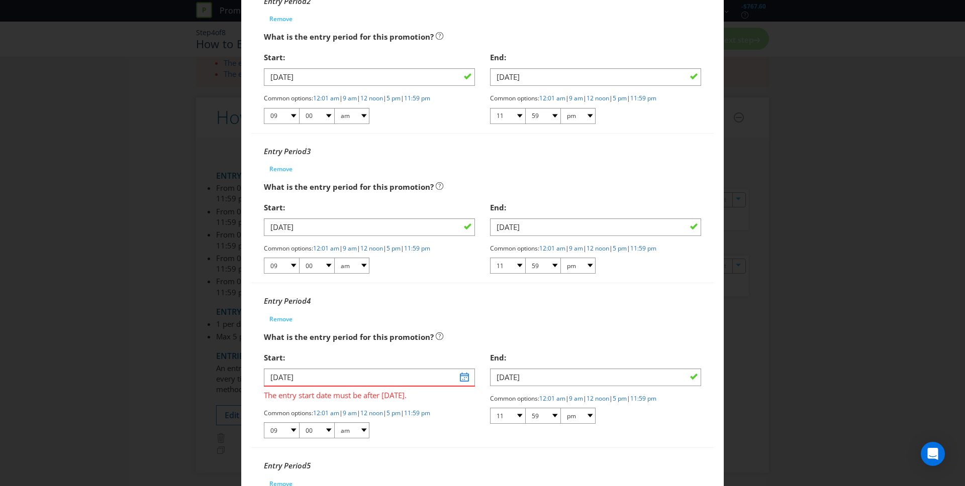
scroll to position [357, 0]
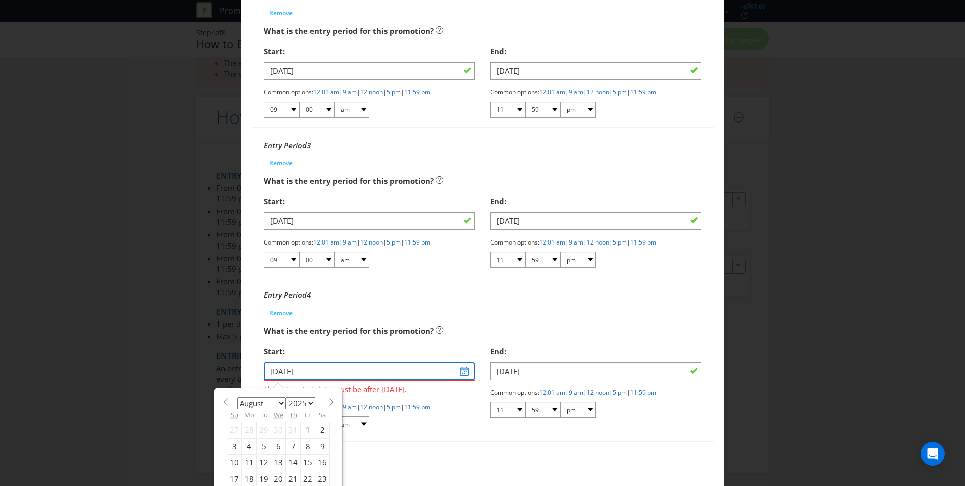
drag, startPoint x: 307, startPoint y: 371, endPoint x: 203, endPoint y: 363, distance: 104.9
click at [203, 363] on div "How to Enter What is the name of this entry method? How to Enter This name will…" at bounding box center [482, 243] width 965 height 486
paste input "[DATE]"
type input "[DATE]"
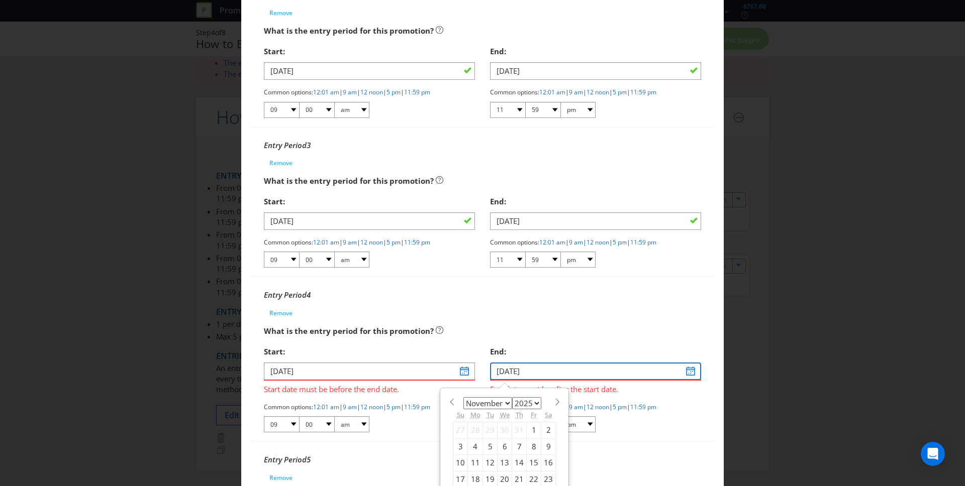
drag, startPoint x: 536, startPoint y: 372, endPoint x: 449, endPoint y: 370, distance: 87.5
click at [448, 369] on div "Start: [DATE] Start date must be before the end date. Common options: 12:01 am …" at bounding box center [482, 392] width 452 height 100
paste input "[DATE]"
type input "[DATE]"
select select "9"
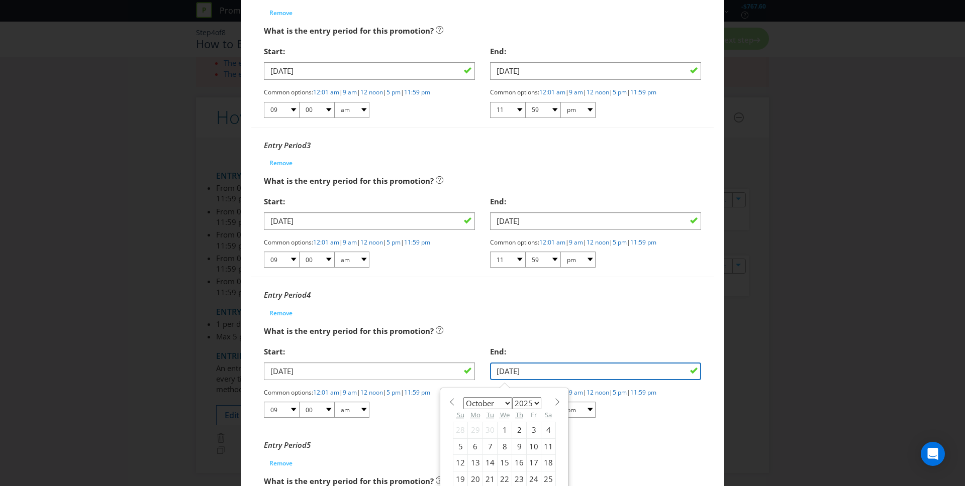
scroll to position [358, 0]
type input "[DATE]"
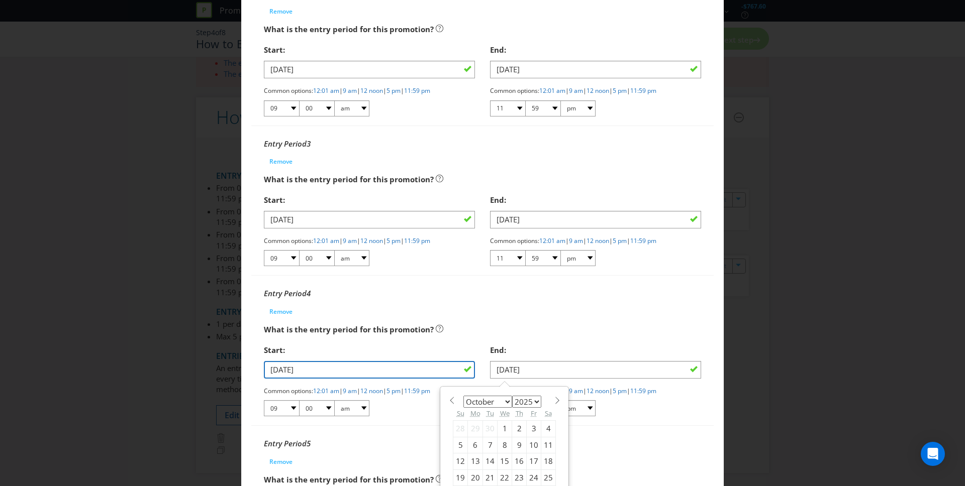
click at [278, 371] on input "[DATE]" at bounding box center [369, 370] width 211 height 18
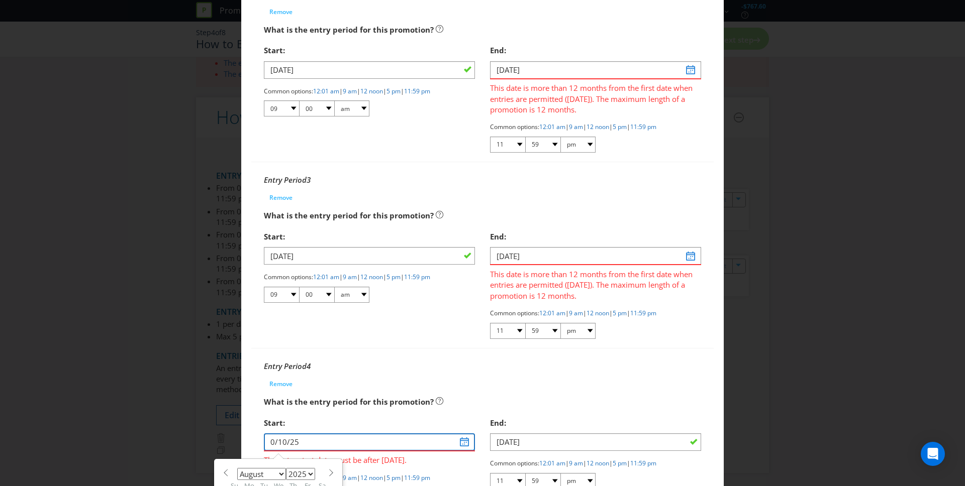
type input "[DATE]"
select select "9"
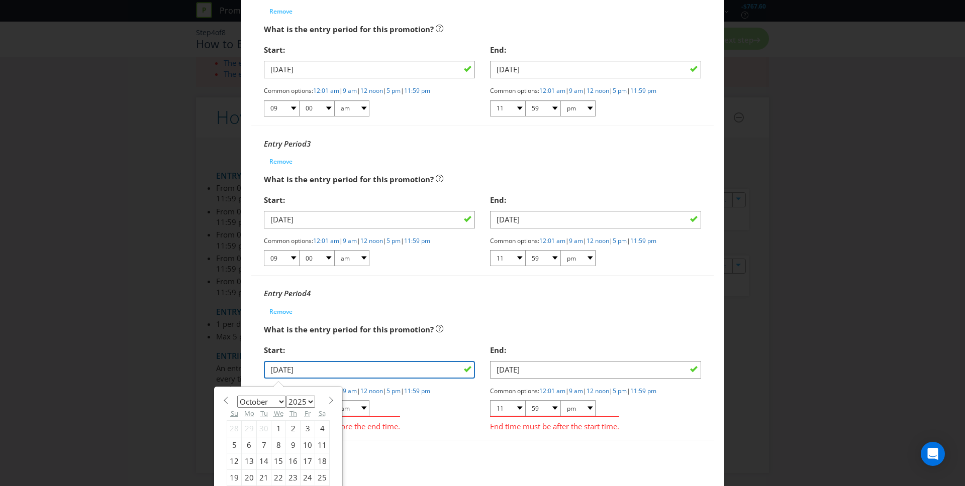
drag, startPoint x: 301, startPoint y: 368, endPoint x: 235, endPoint y: 367, distance: 65.8
click at [235, 367] on div "How to Enter What is the name of this entry method? How to Enter This name will…" at bounding box center [482, 243] width 965 height 486
type input "[DATE]"
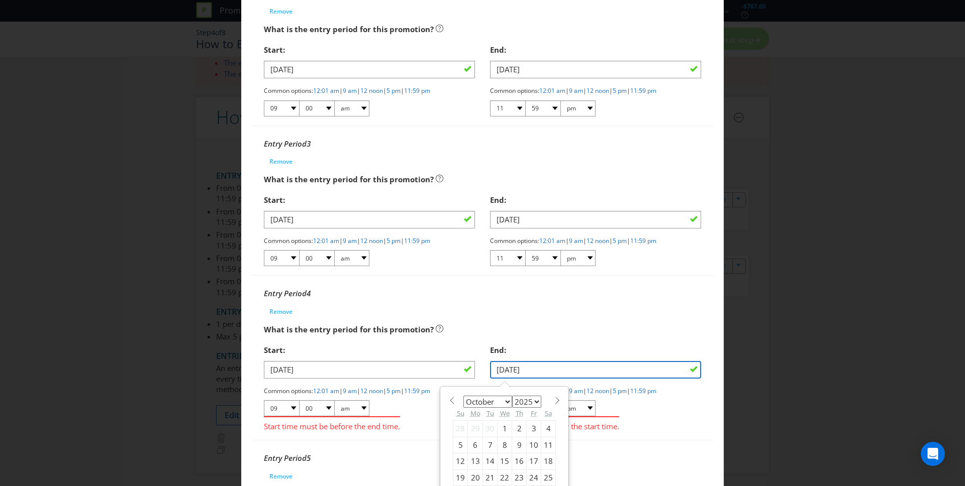
drag, startPoint x: 492, startPoint y: 361, endPoint x: 423, endPoint y: 354, distance: 68.7
click at [423, 354] on div "Start: [DATE] Common options: 12:01 am | 9 am | 12 noon | 5 pm | 11:59 pm 01 02…" at bounding box center [482, 390] width 452 height 100
paste input "9"
type input "[DATE]"
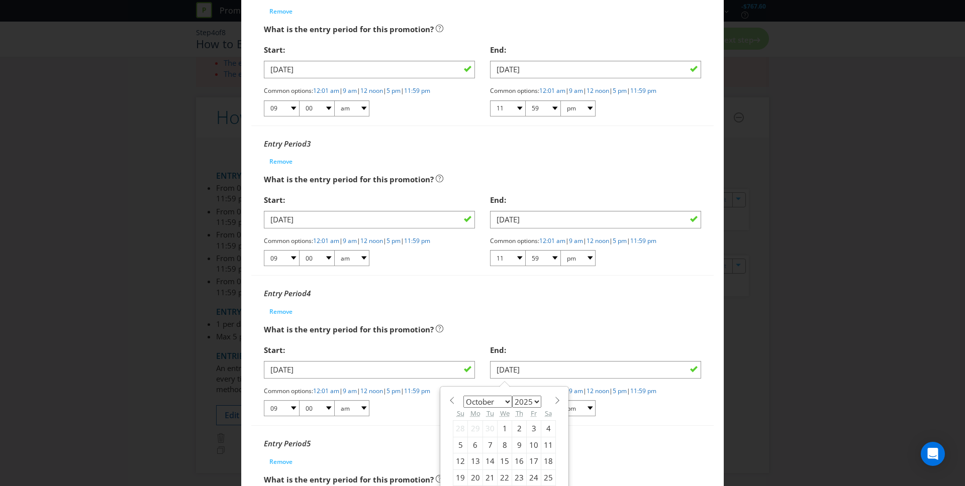
click at [496, 300] on div "Entry Period 4" at bounding box center [482, 293] width 437 height 21
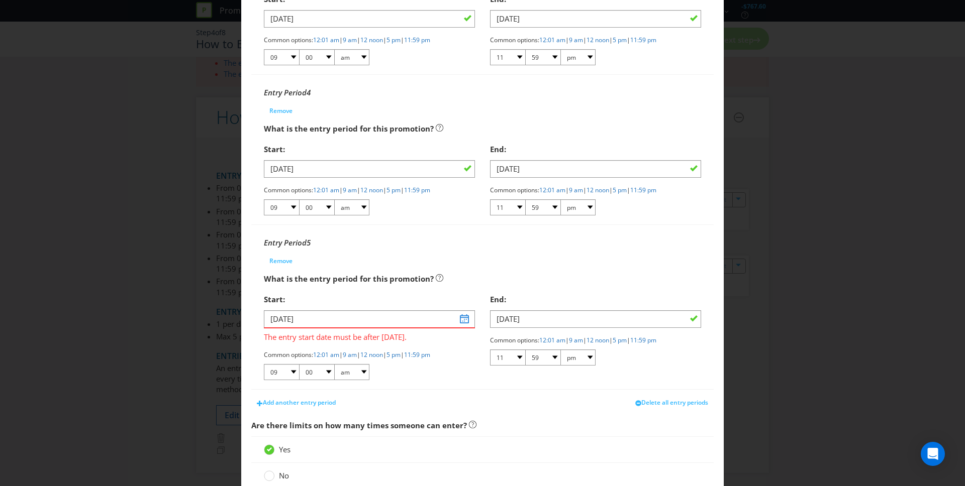
scroll to position [576, 0]
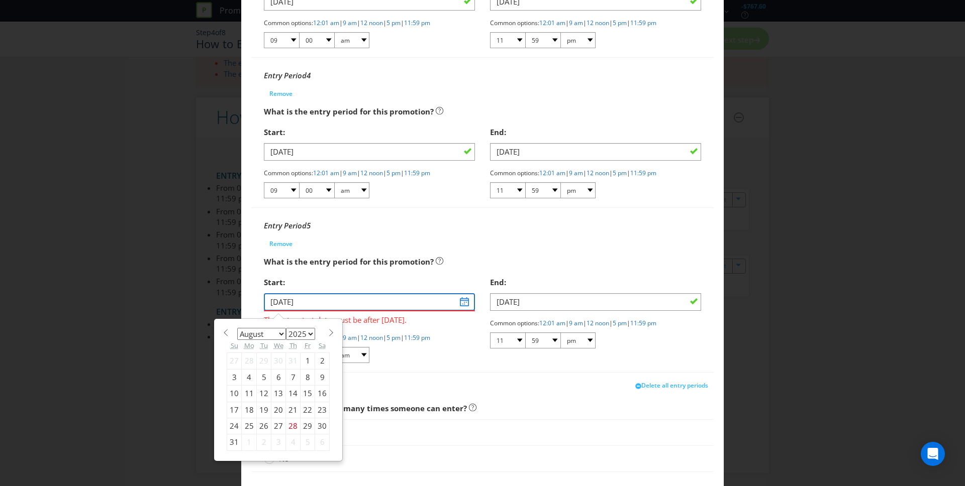
drag, startPoint x: 333, startPoint y: 301, endPoint x: 223, endPoint y: 298, distance: 110.1
click at [223, 298] on div "How to Enter What is the name of this entry method? How to Enter This name will…" at bounding box center [482, 243] width 965 height 486
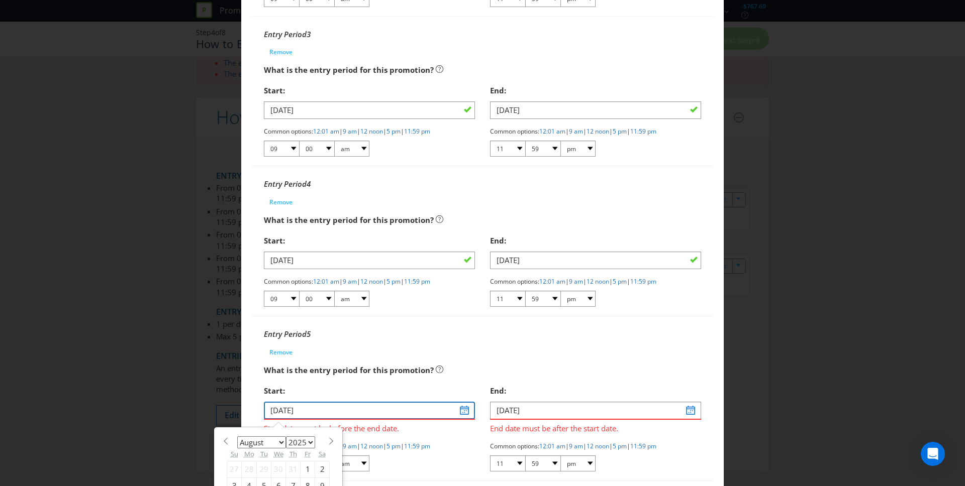
scroll to position [565, 0]
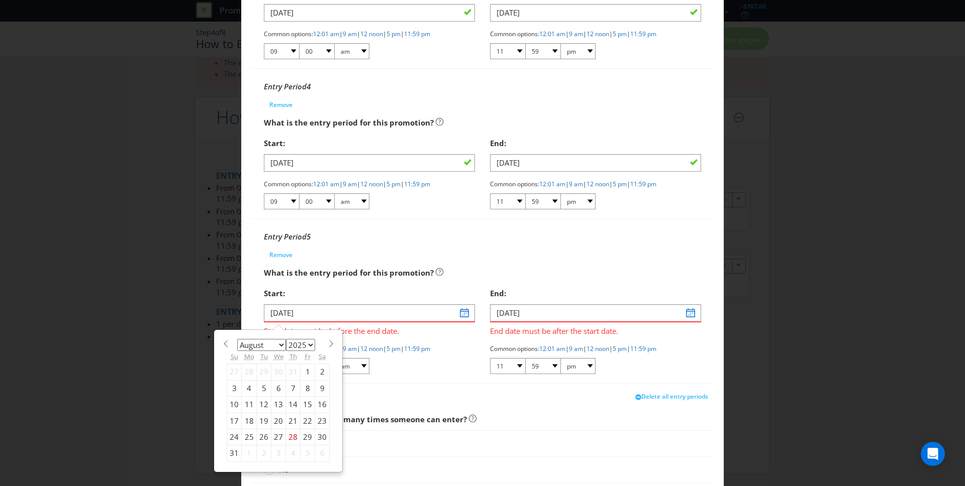
type input "[DATE]"
click at [451, 290] on div "Start:" at bounding box center [369, 293] width 211 height 21
click at [466, 314] on input "[DATE]" at bounding box center [369, 314] width 211 height 18
click at [277, 346] on select "January February March April May June July August September October November De…" at bounding box center [261, 345] width 49 height 12
select select "9"
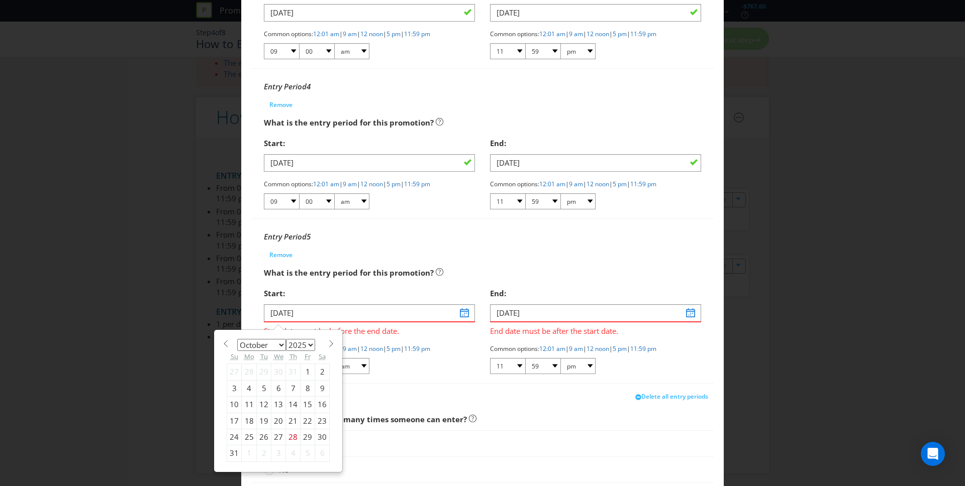
click at [237, 339] on select "January February March April May June July August September October November De…" at bounding box center [261, 345] width 49 height 12
click at [309, 390] on div "10" at bounding box center [308, 388] width 15 height 16
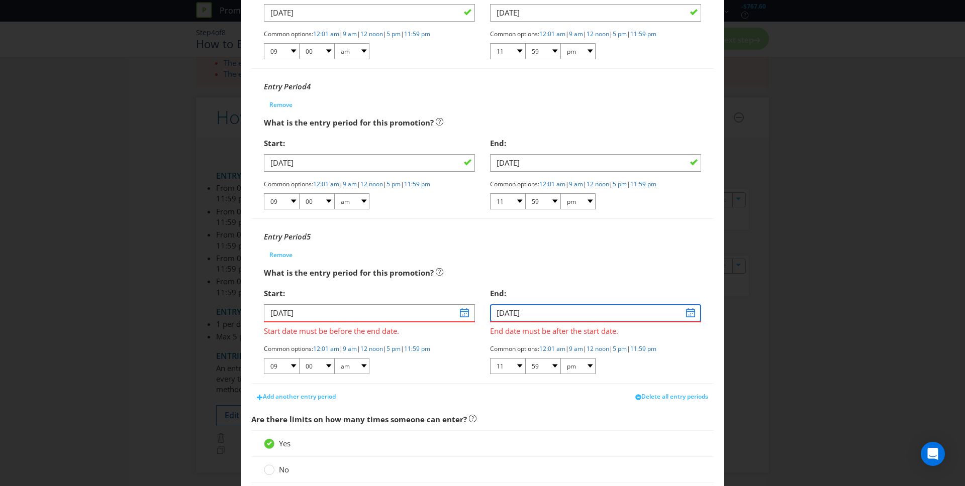
click at [692, 312] on input "[DATE]" at bounding box center [595, 314] width 211 height 18
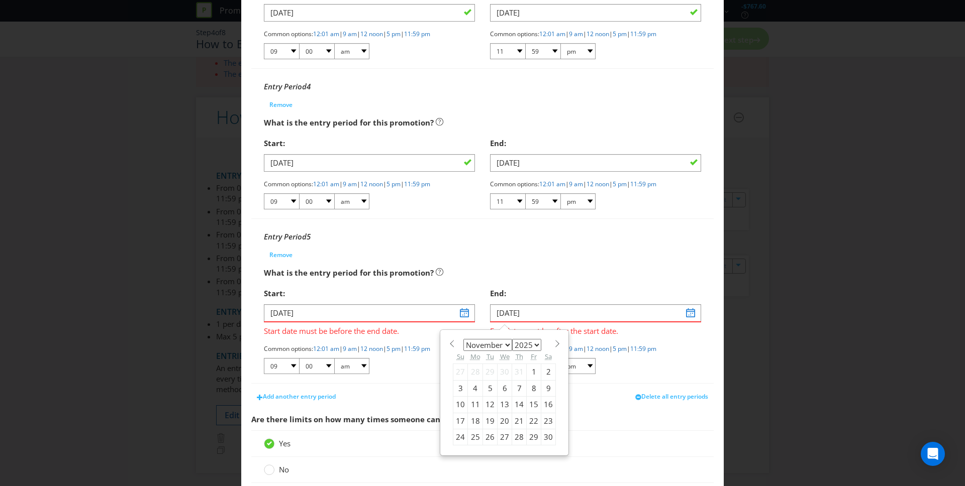
click at [505, 343] on select "January February March April May June July August September October November De…" at bounding box center [487, 345] width 49 height 12
select select "9"
click at [463, 339] on select "January February March April May June July August September October November De…" at bounding box center [487, 345] width 49 height 12
click at [534, 389] on div "10" at bounding box center [534, 388] width 15 height 16
type input "[DATE]"
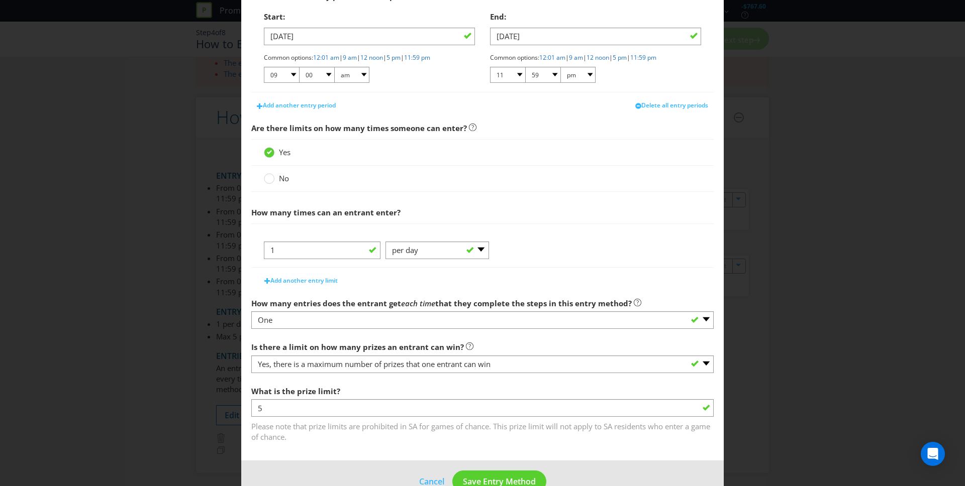
scroll to position [867, 0]
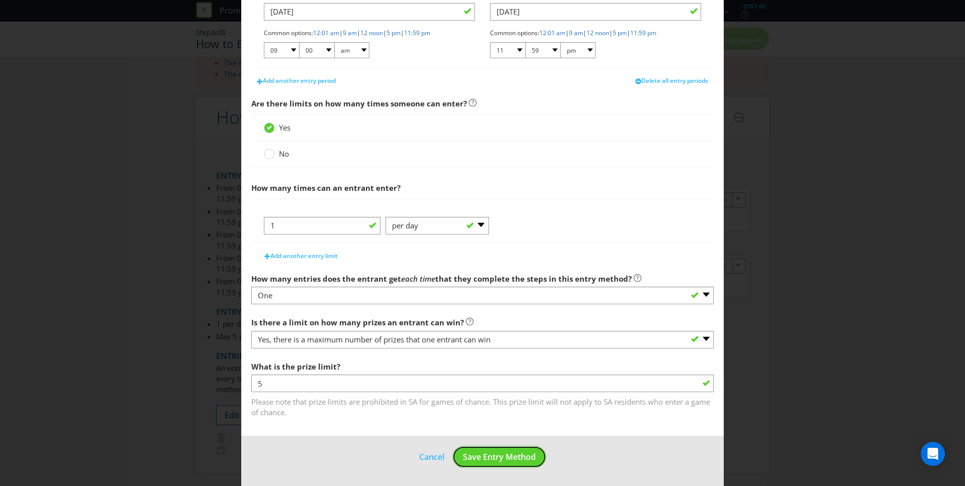
click at [492, 455] on span "Save Entry Method" at bounding box center [499, 457] width 73 height 11
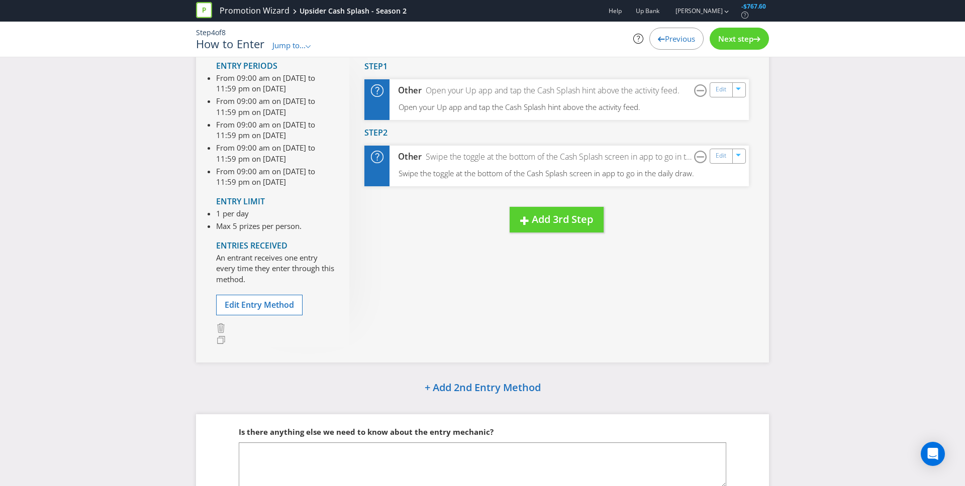
scroll to position [147, 0]
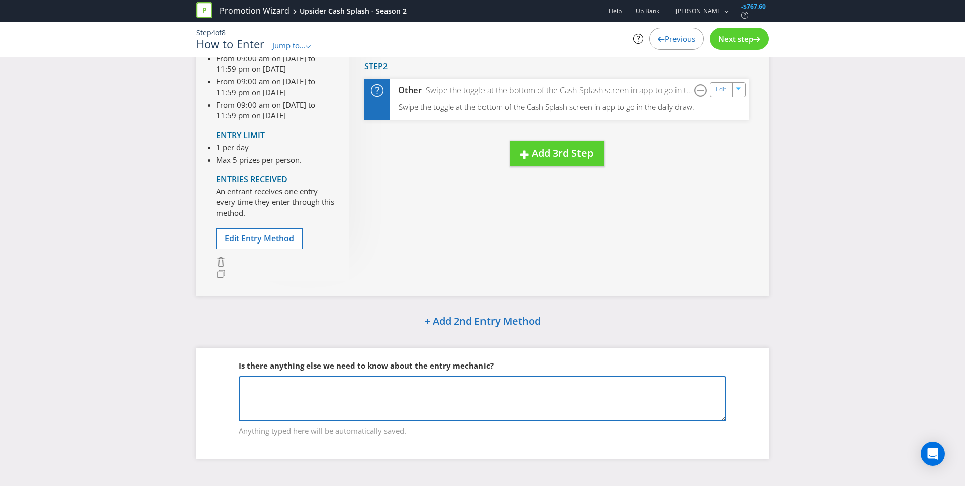
click at [328, 401] on textarea at bounding box center [482, 398] width 487 height 45
type textarea "Reminder that dates above are tentative for now."
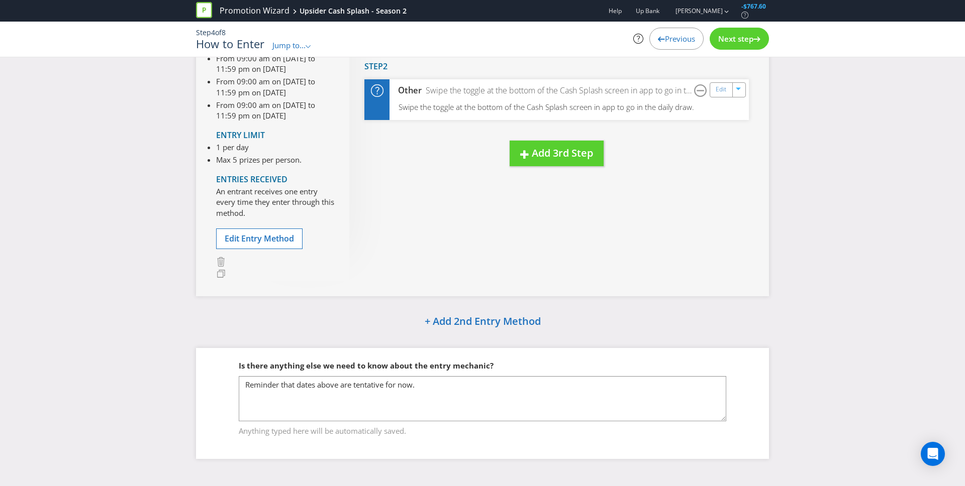
click at [737, 44] on div "Next step" at bounding box center [739, 39] width 59 height 22
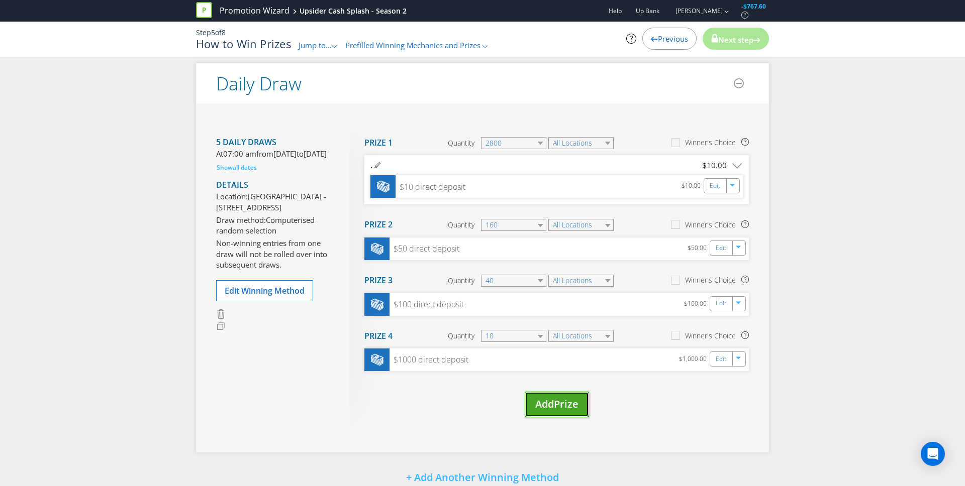
click at [546, 407] on span "Add" at bounding box center [544, 405] width 19 height 14
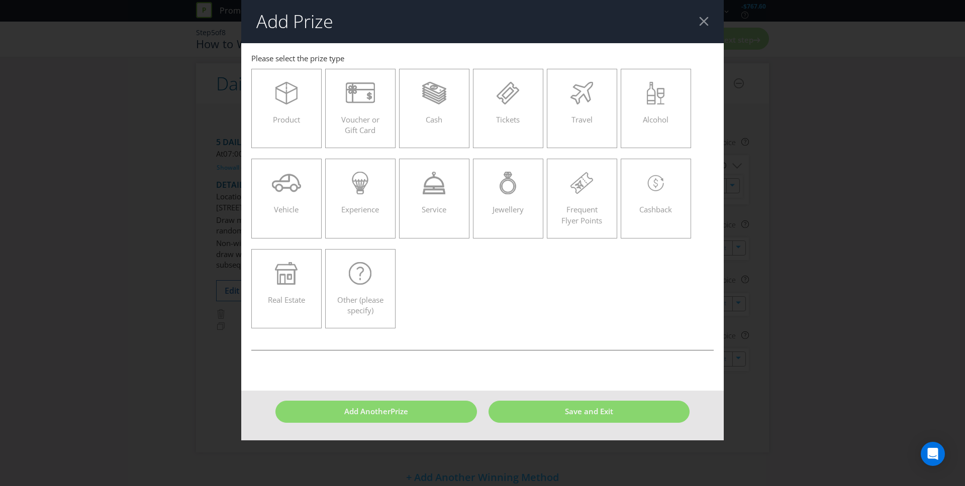
click at [706, 17] on div at bounding box center [704, 22] width 10 height 10
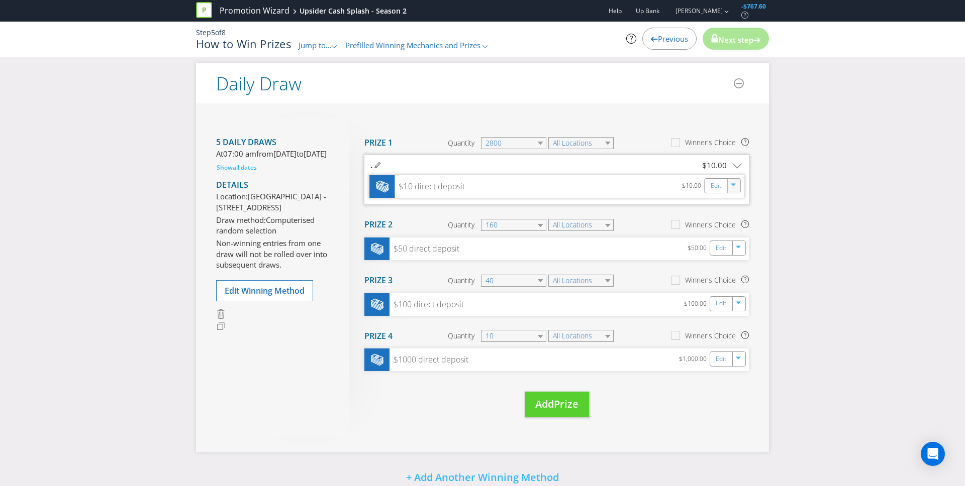
click at [736, 188] on icon "button" at bounding box center [734, 187] width 6 height 6
click at [735, 206] on link "Duplicate" at bounding box center [732, 208] width 33 height 10
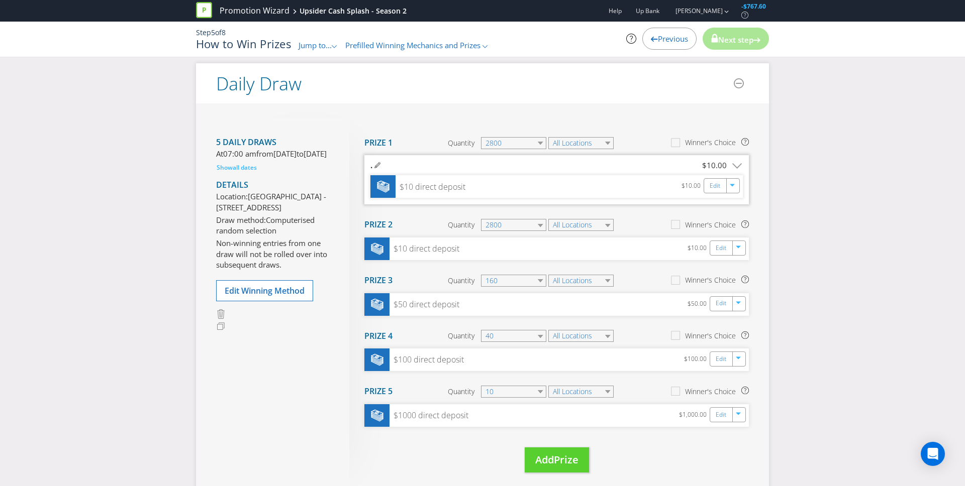
click at [390, 223] on h4 "Prize 2" at bounding box center [378, 225] width 28 height 9
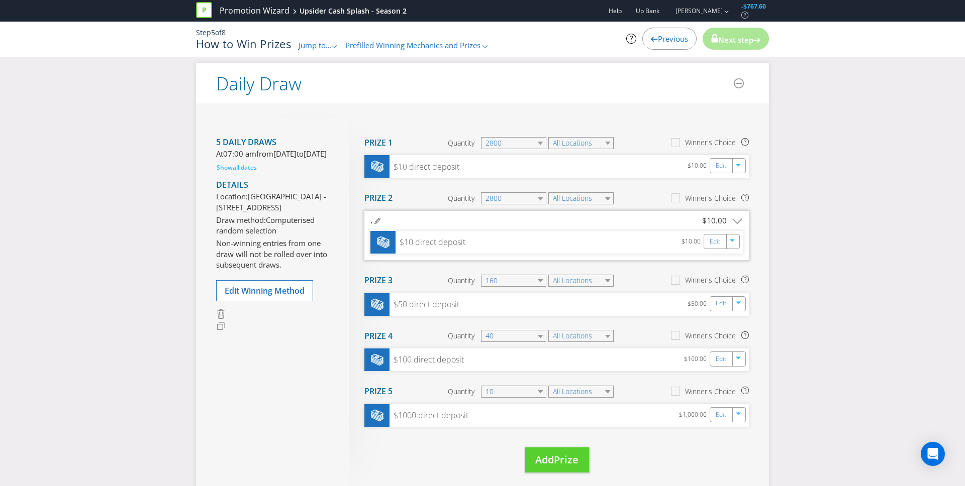
click at [377, 223] on icon at bounding box center [377, 221] width 6 height 6
click at [390, 220] on input "." at bounding box center [417, 221] width 94 height 14
click at [416, 187] on section "Prize 2 Quantity 2800 All Locations Winner's Choice" at bounding box center [556, 198] width 384 height 25
click at [409, 169] on div "$10 direct deposit" at bounding box center [423, 167] width 70 height 12
click at [409, 166] on div "$10 direct deposit" at bounding box center [423, 167] width 70 height 12
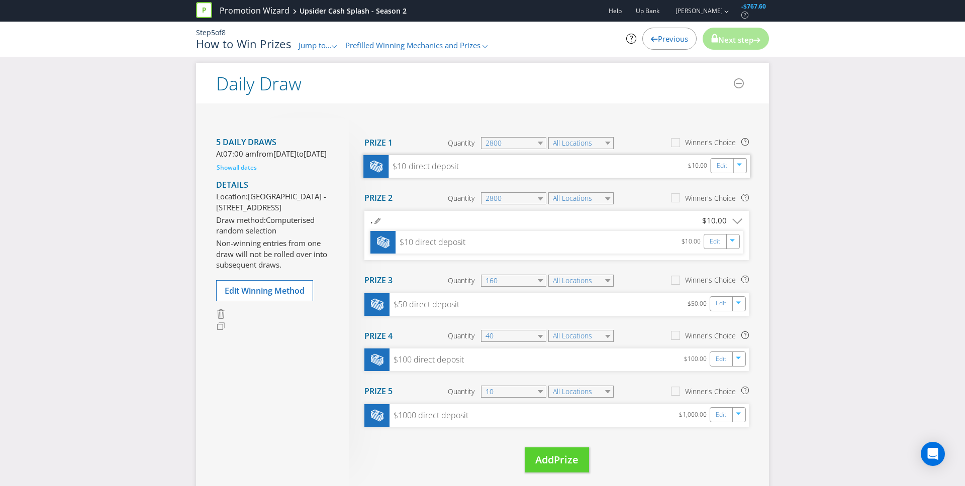
click at [409, 166] on div "$10 direct deposit" at bounding box center [423, 167] width 70 height 12
click at [721, 167] on link "Edit" at bounding box center [722, 166] width 11 height 12
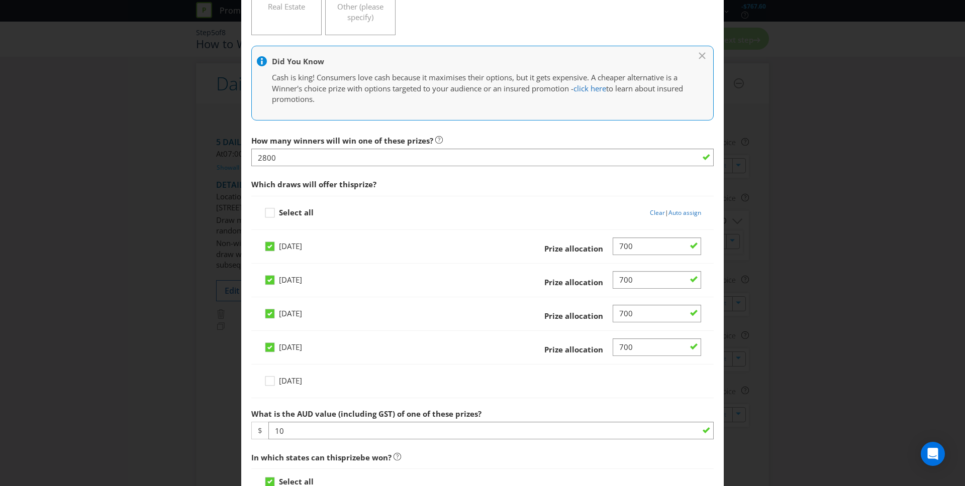
scroll to position [405, 0]
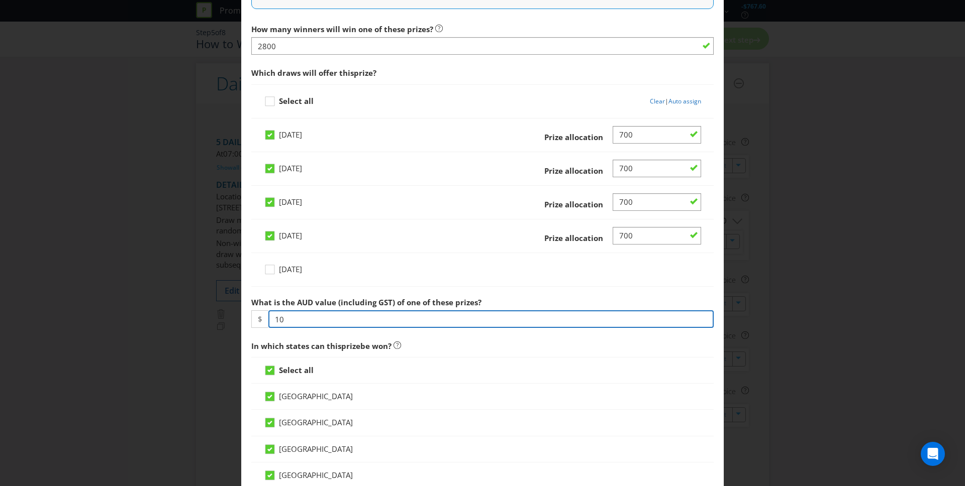
click at [301, 316] on input "10" at bounding box center [490, 320] width 445 height 18
type input "1"
type input "5"
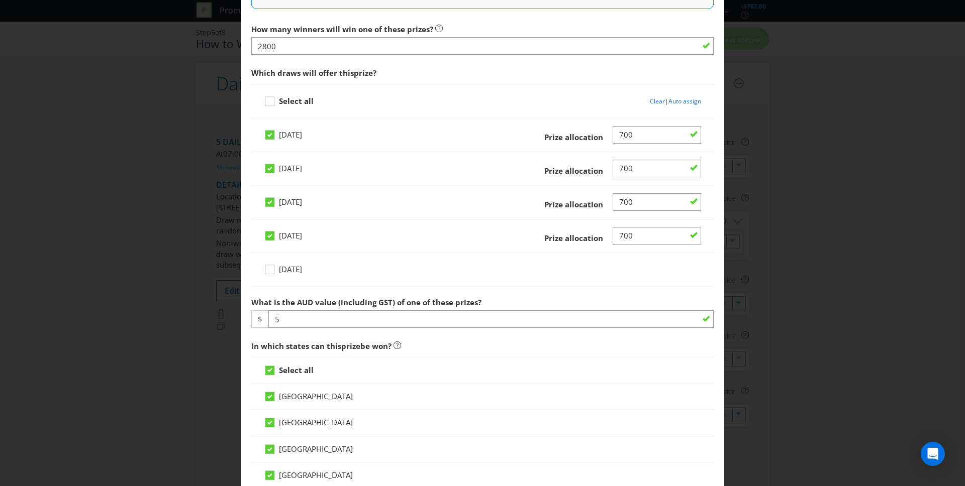
click at [605, 285] on div "[DATE]" at bounding box center [482, 274] width 437 height 26
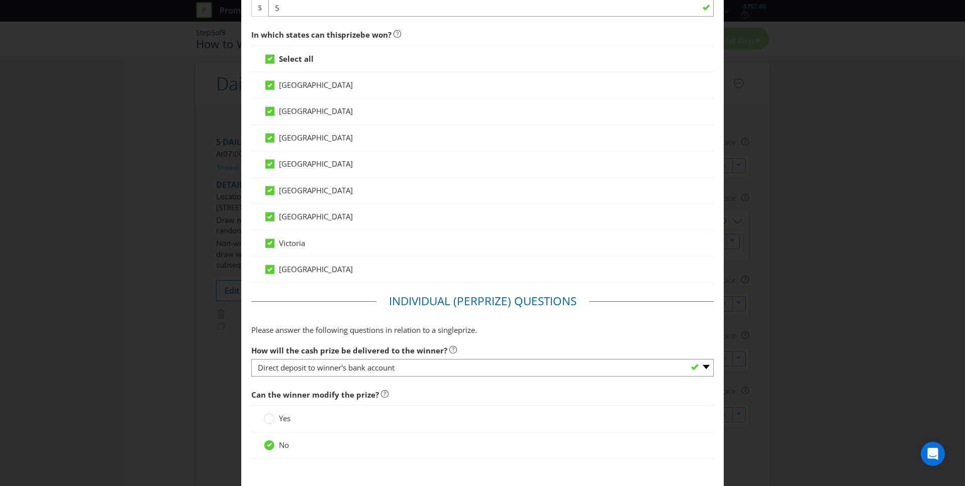
scroll to position [774, 0]
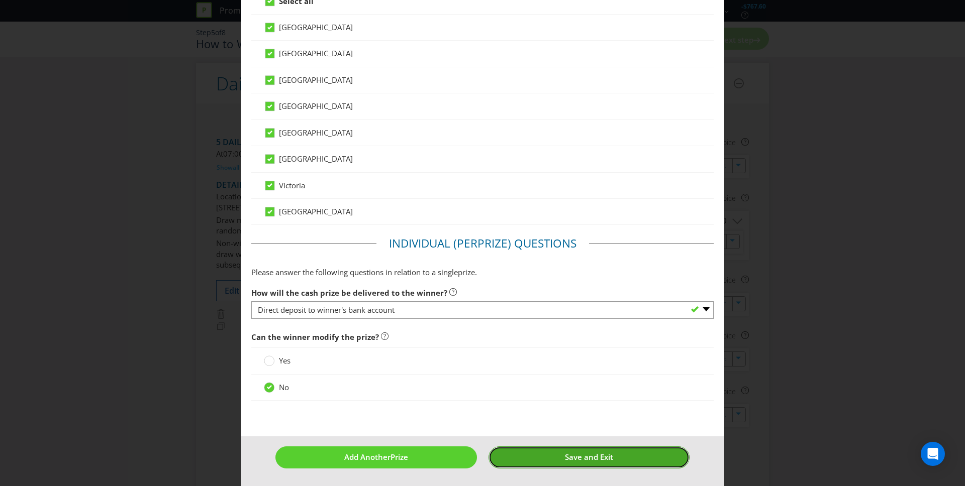
click at [559, 459] on button "Save and Exit" at bounding box center [589, 458] width 202 height 22
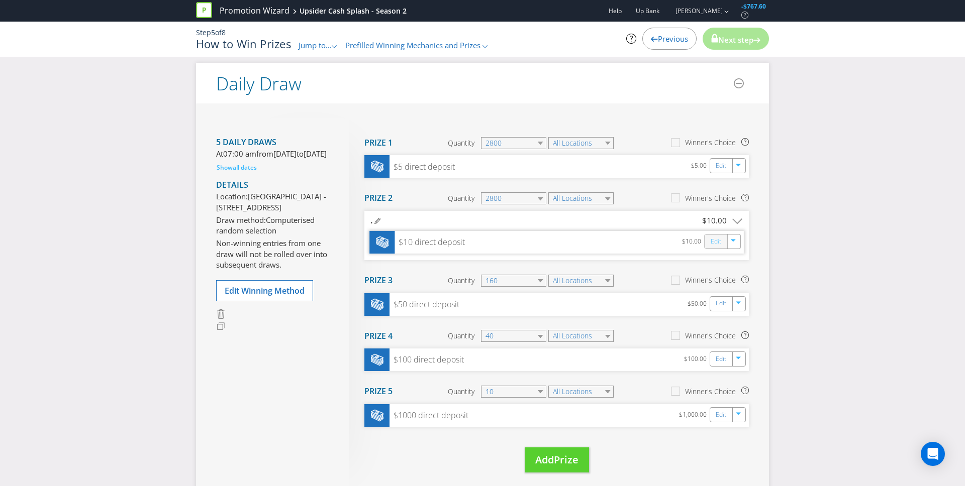
click at [718, 245] on link "Edit" at bounding box center [716, 242] width 11 height 12
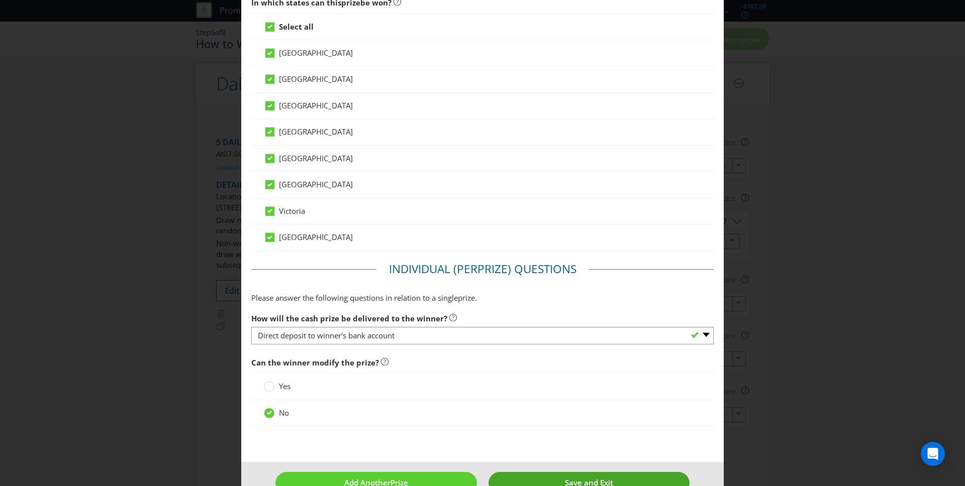
scroll to position [774, 0]
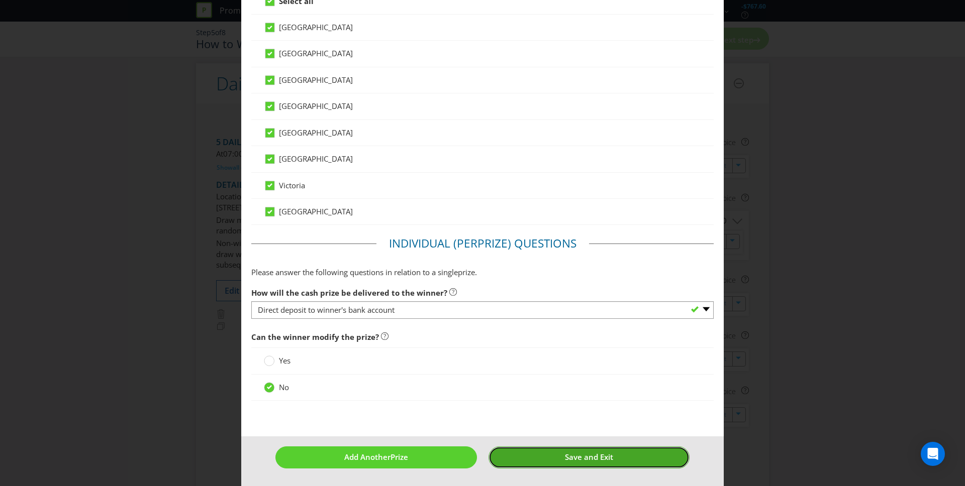
click at [585, 464] on button "Save and Exit" at bounding box center [589, 458] width 202 height 22
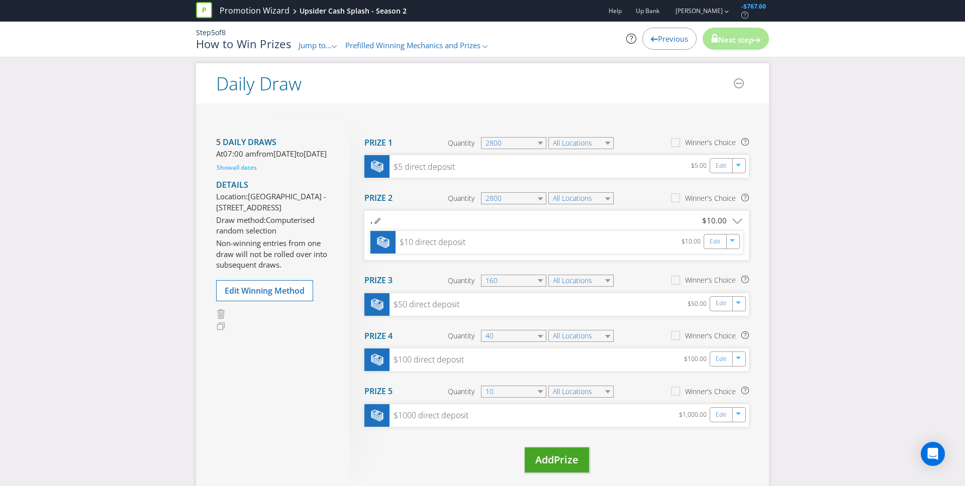
scroll to position [152, 0]
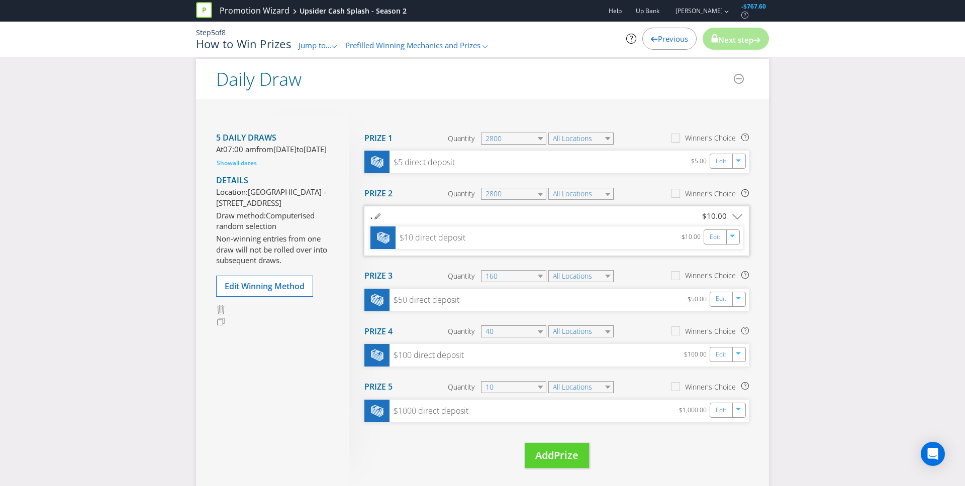
click at [374, 218] on icon at bounding box center [377, 217] width 6 height 6
drag, startPoint x: 379, startPoint y: 217, endPoint x: 388, endPoint y: 217, distance: 9.1
click at [379, 217] on input "." at bounding box center [417, 217] width 94 height 14
click at [414, 192] on section "Prize 2 Quantity 2800 All Locations Winner's Choice" at bounding box center [556, 193] width 384 height 25
click at [376, 217] on icon at bounding box center [377, 217] width 6 height 6
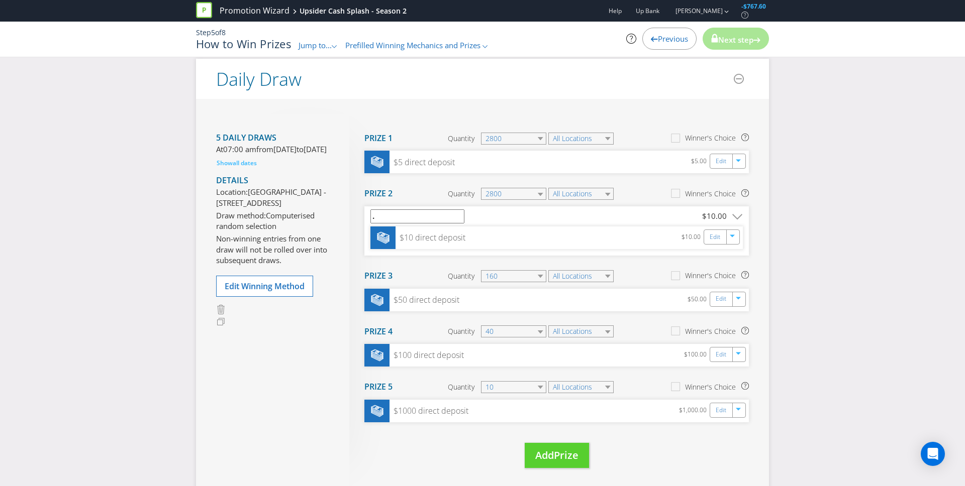
click at [435, 216] on input "." at bounding box center [417, 217] width 94 height 14
click at [387, 307] on div at bounding box center [375, 300] width 25 height 23
click at [386, 306] on div at bounding box center [375, 300] width 25 height 23
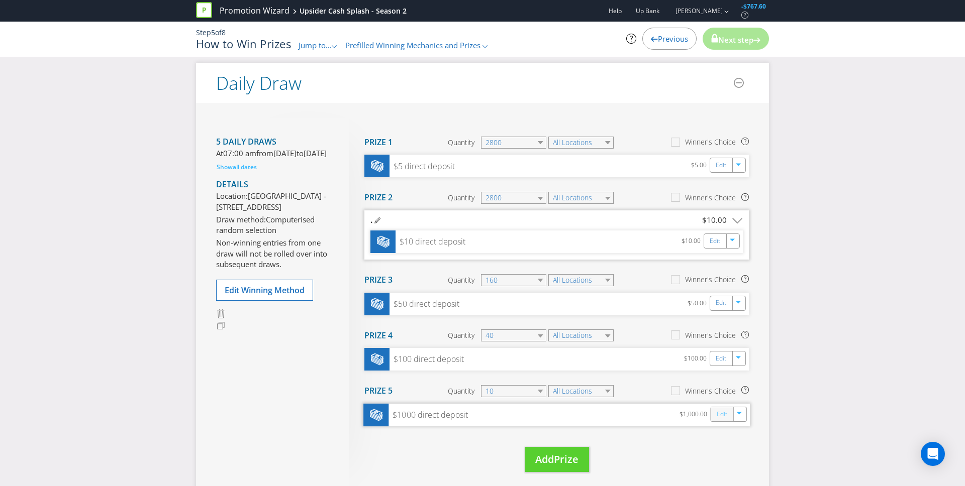
click at [719, 416] on link "Edit" at bounding box center [722, 415] width 11 height 12
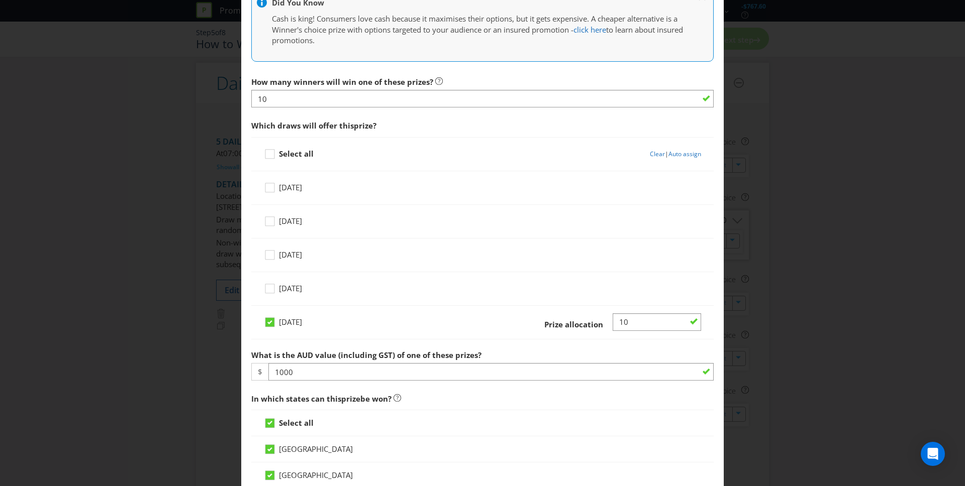
scroll to position [471, 0]
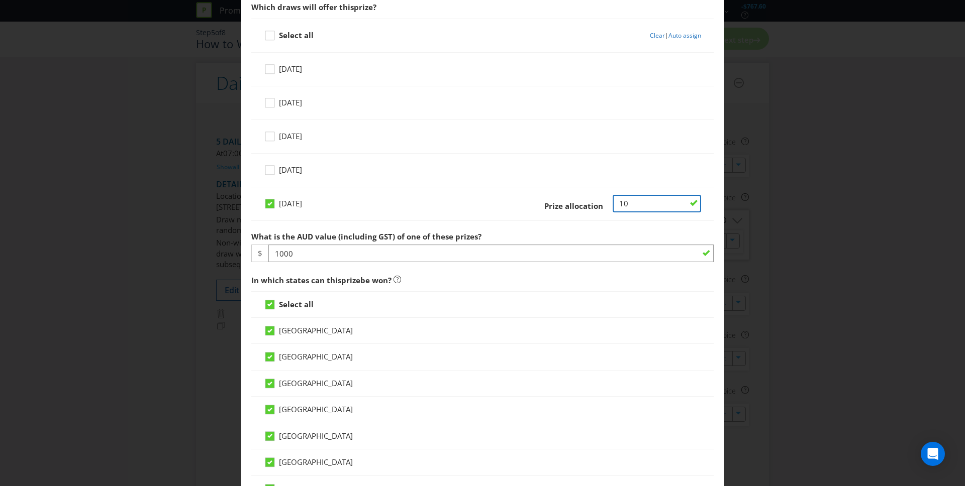
click at [646, 202] on input "Number" at bounding box center [657, 204] width 88 height 18
type input "1"
type input "250"
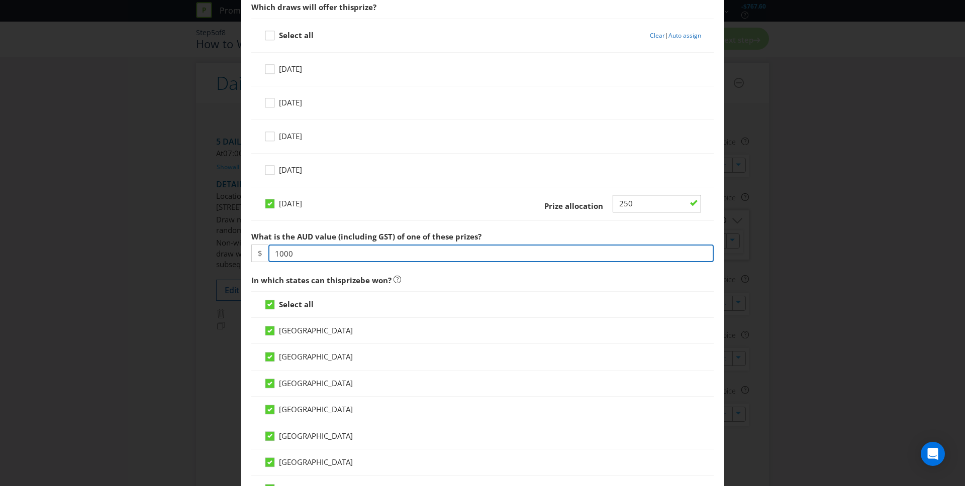
click at [305, 252] on div "What is the AUD value (including GST) of one of these prizes? $ 1000" at bounding box center [482, 245] width 462 height 36
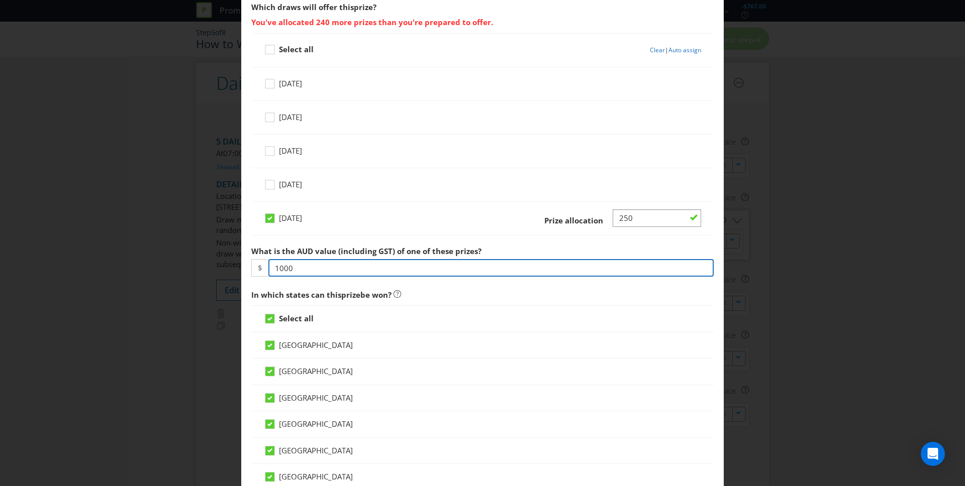
click at [300, 269] on input "1000" at bounding box center [490, 268] width 445 height 18
type input "100"
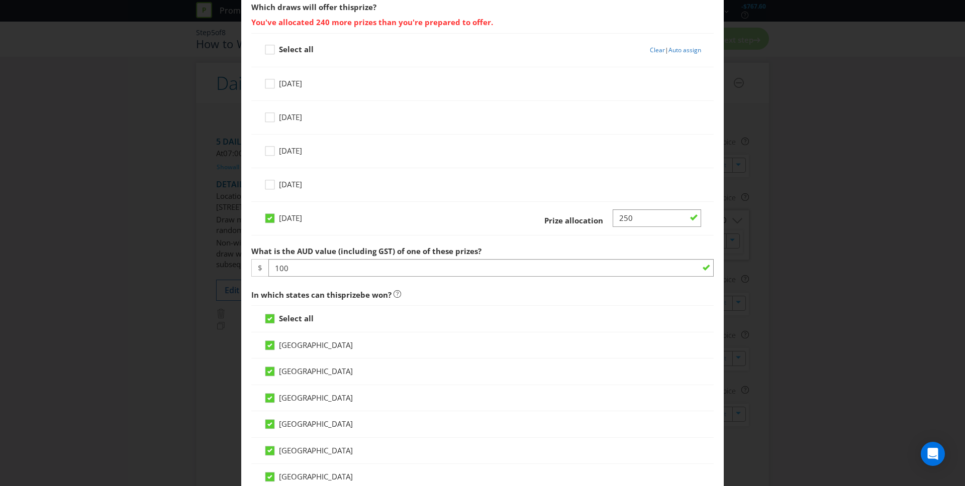
click at [367, 243] on label "What is the AUD value (including GST) of one of these prizes?" at bounding box center [367, 249] width 232 height 16
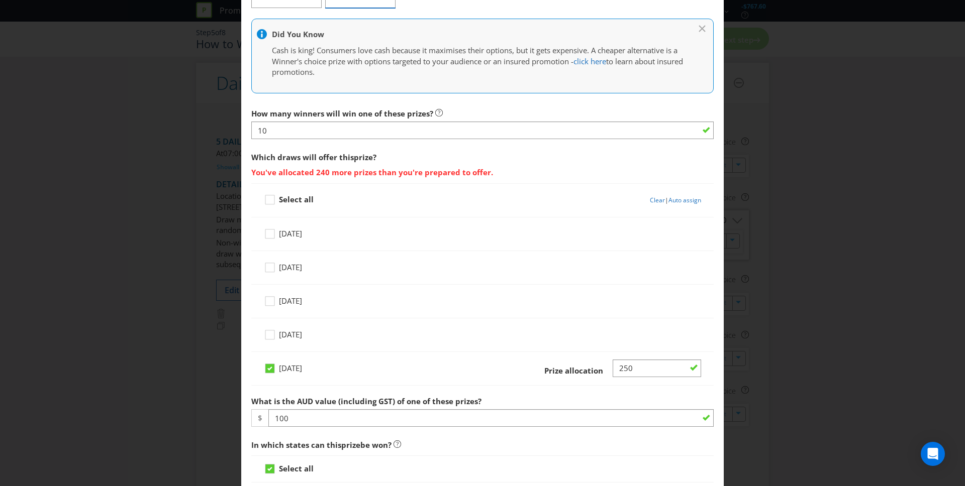
scroll to position [377, 0]
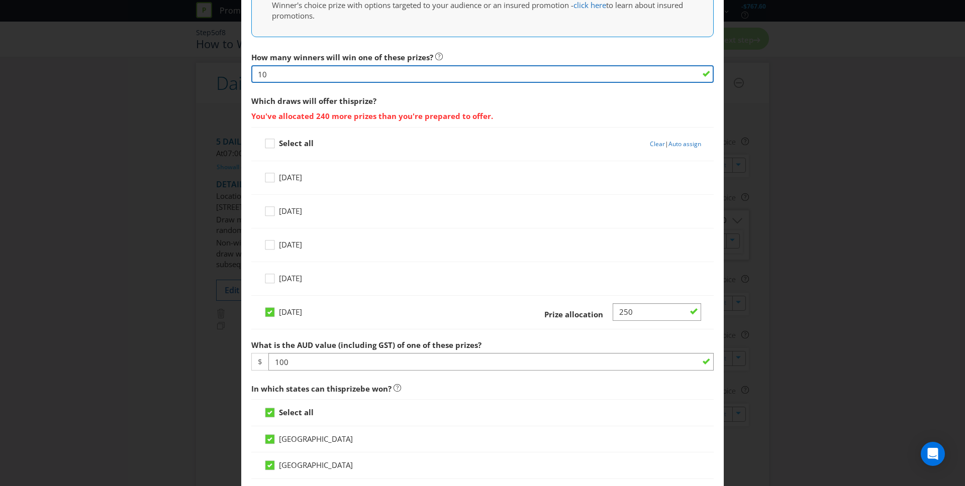
click at [280, 78] on input "10" at bounding box center [482, 74] width 462 height 18
type input "1"
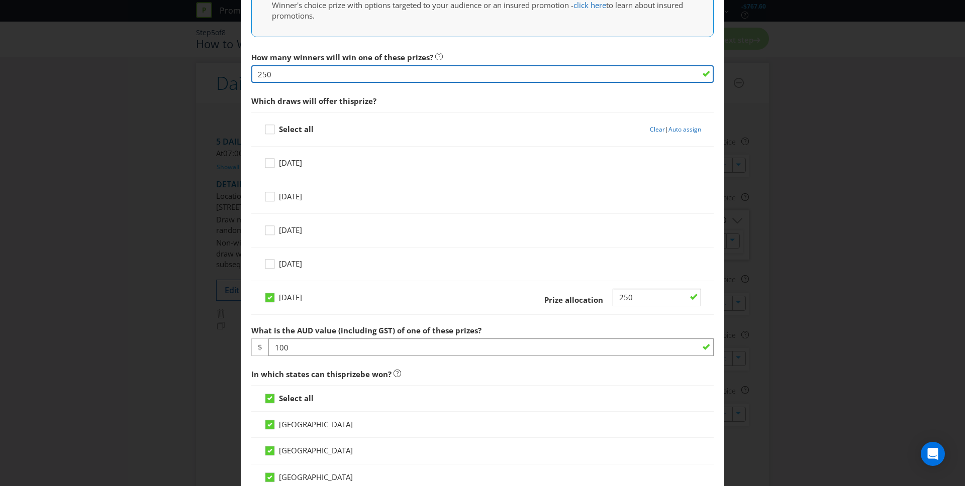
type input "250"
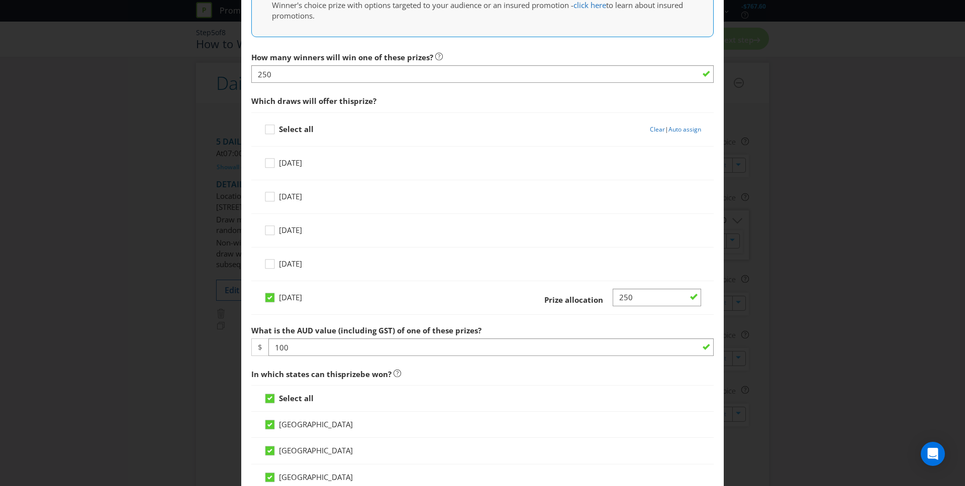
click at [469, 49] on div "How many winners will win one of these prizes? 250" at bounding box center [482, 65] width 462 height 36
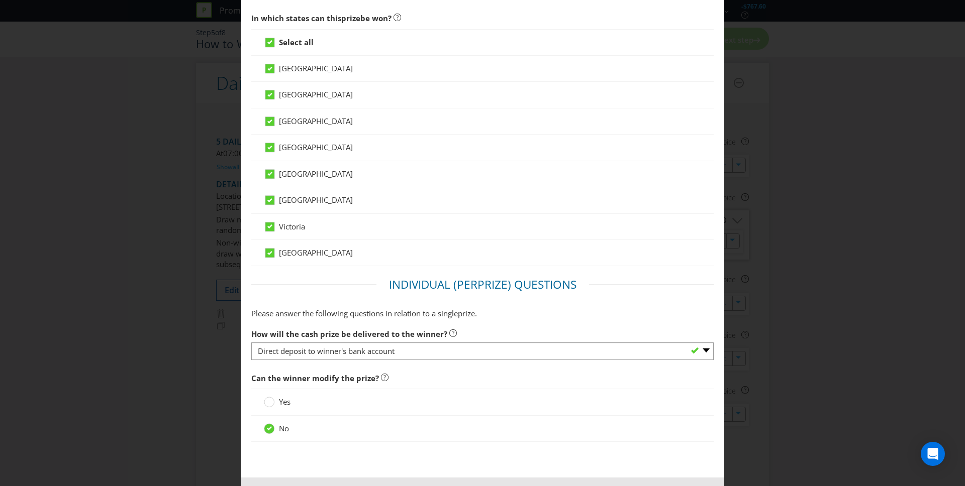
scroll to position [774, 0]
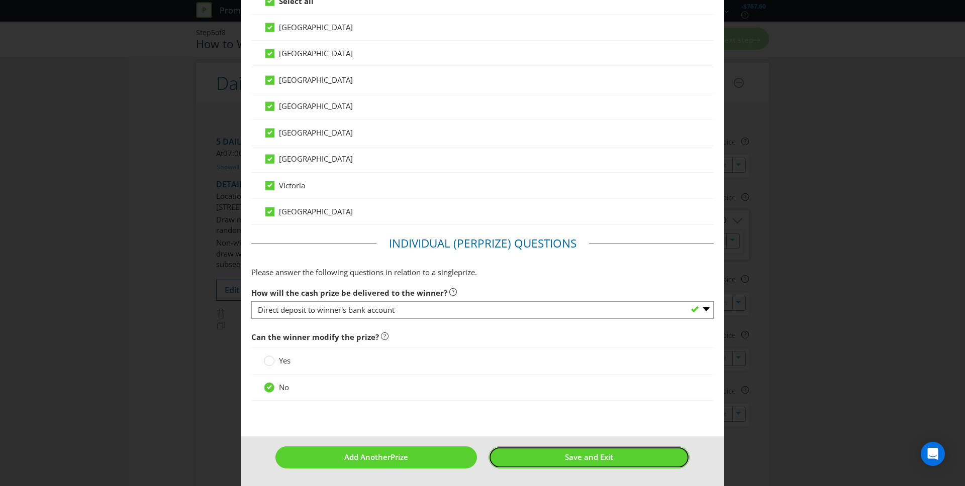
click at [568, 454] on span "Save and Exit" at bounding box center [589, 457] width 48 height 10
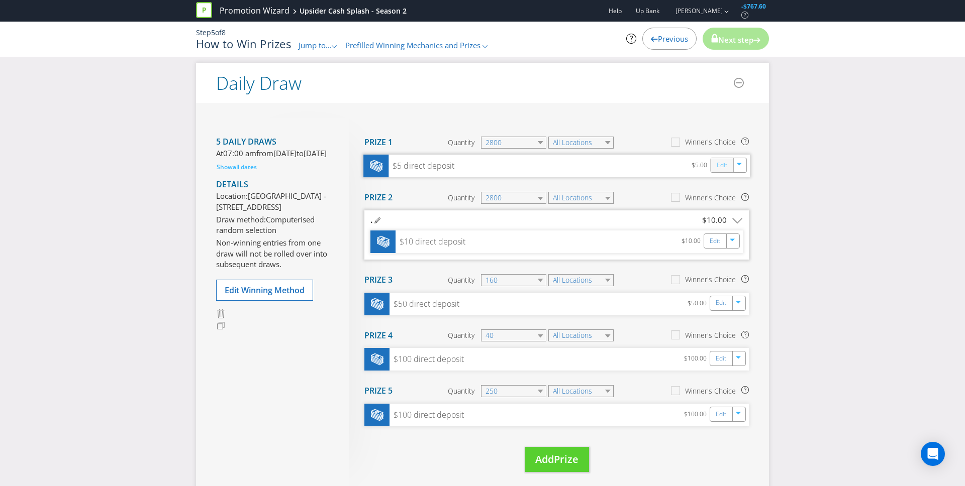
click at [726, 166] on link "Edit" at bounding box center [722, 166] width 11 height 12
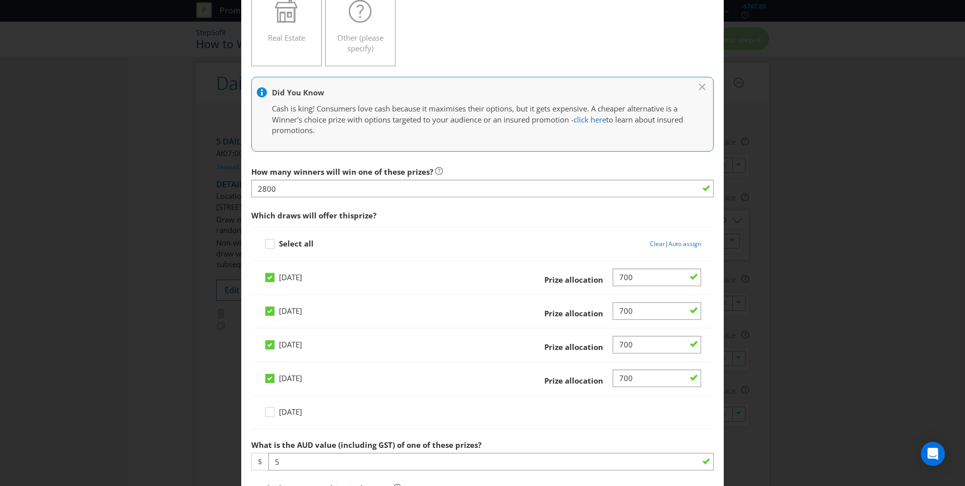
scroll to position [271, 0]
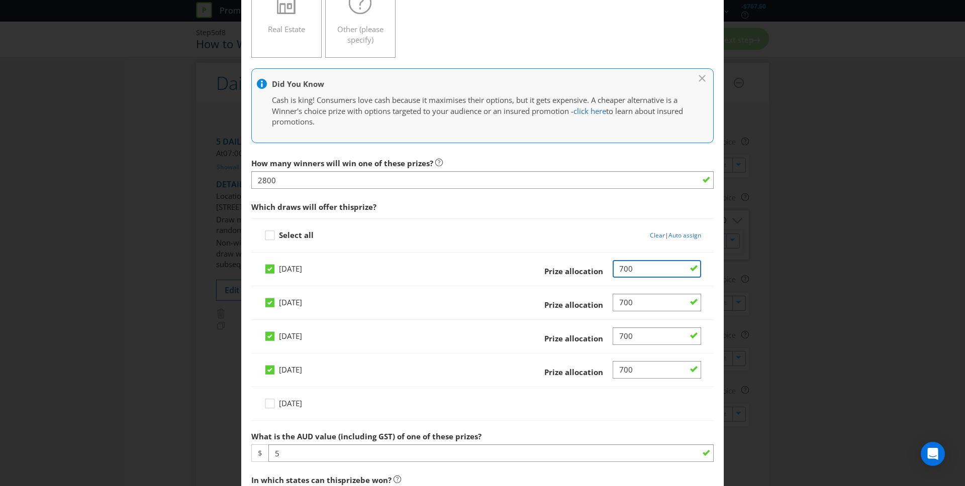
click at [641, 269] on input "Number" at bounding box center [657, 269] width 88 height 18
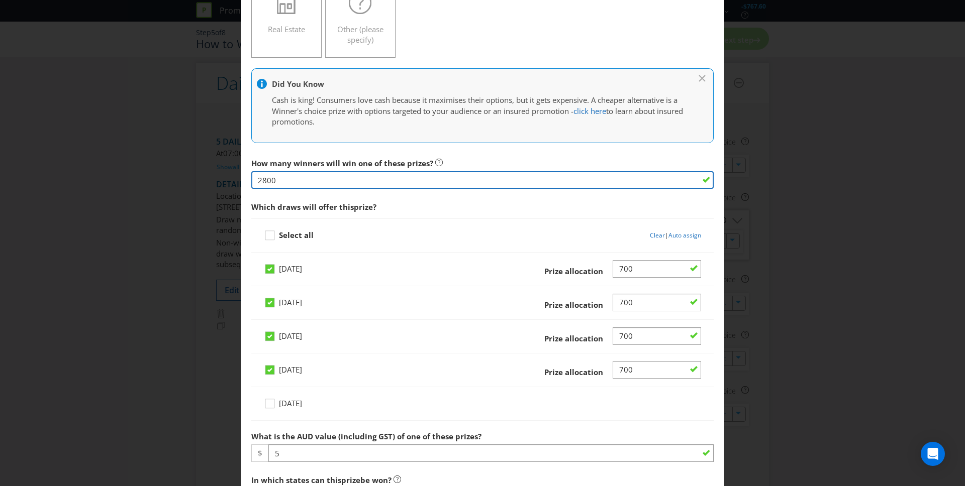
click at [263, 180] on input "2800" at bounding box center [482, 180] width 462 height 18
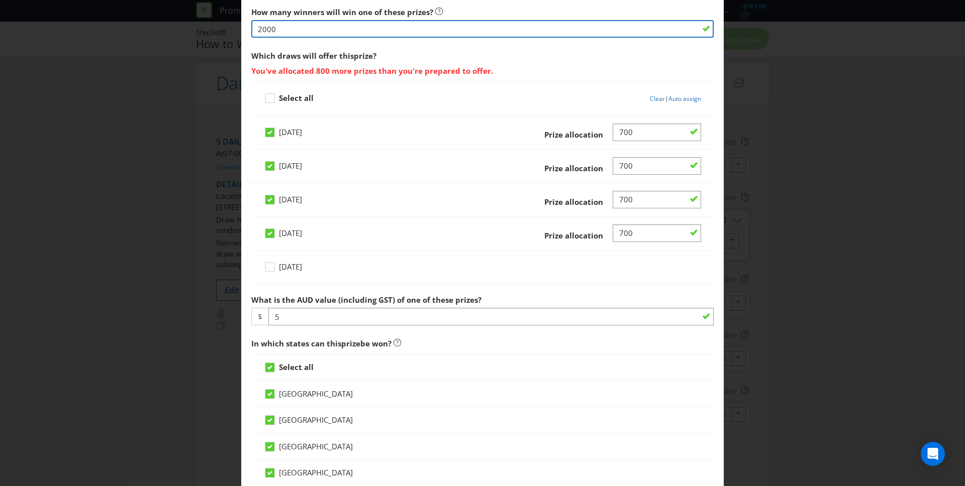
scroll to position [423, 0]
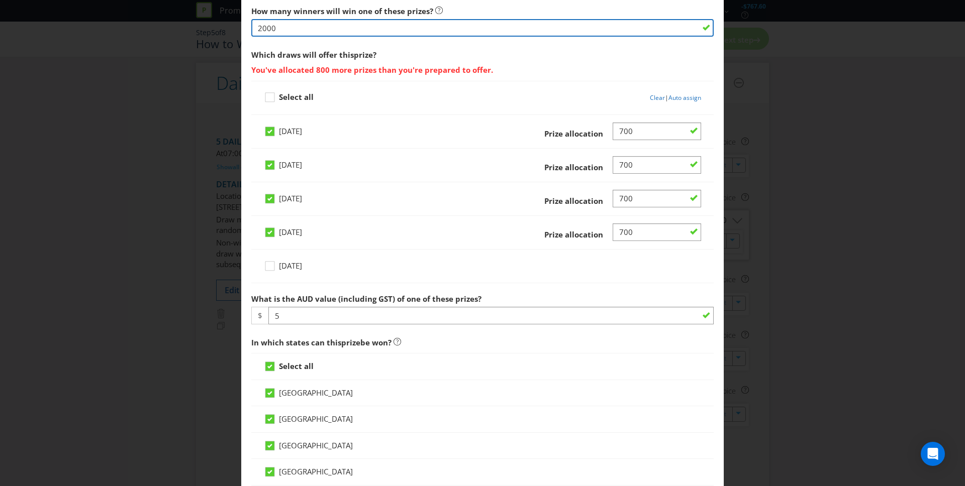
type input "2000"
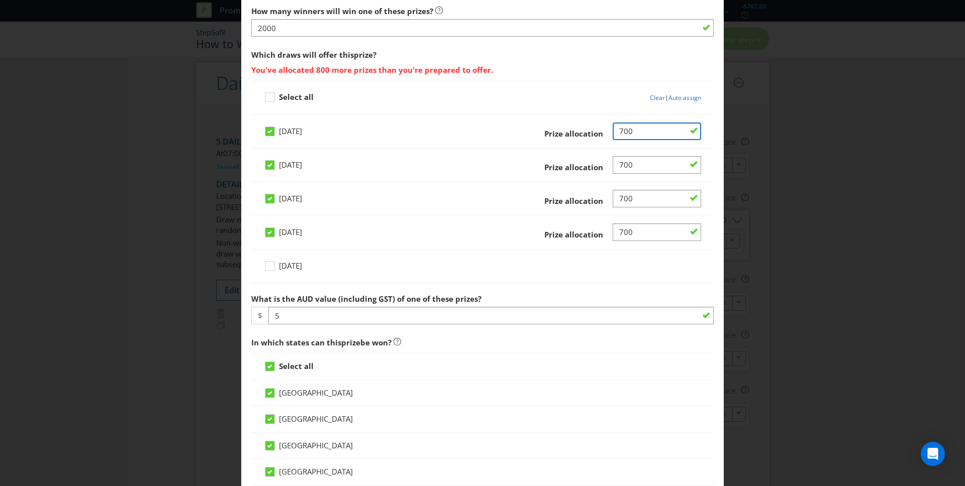
click at [657, 133] on input "Number" at bounding box center [657, 132] width 88 height 18
drag, startPoint x: 648, startPoint y: 133, endPoint x: 606, endPoint y: 128, distance: 42.5
click at [606, 128] on div "Prize allocation" at bounding box center [605, 132] width 192 height 18
type input "500"
drag, startPoint x: 623, startPoint y: 165, endPoint x: 586, endPoint y: 161, distance: 36.9
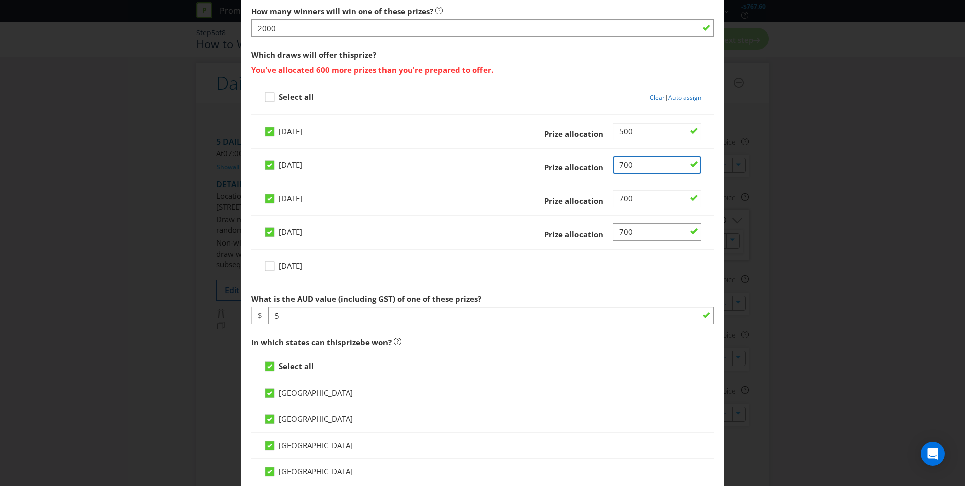
click at [586, 161] on div "Prize allocation" at bounding box center [605, 165] width 192 height 18
type input "500"
drag, startPoint x: 622, startPoint y: 198, endPoint x: 600, endPoint y: 198, distance: 22.1
click at [600, 198] on div "Prize allocation" at bounding box center [605, 199] width 192 height 18
type input "500"
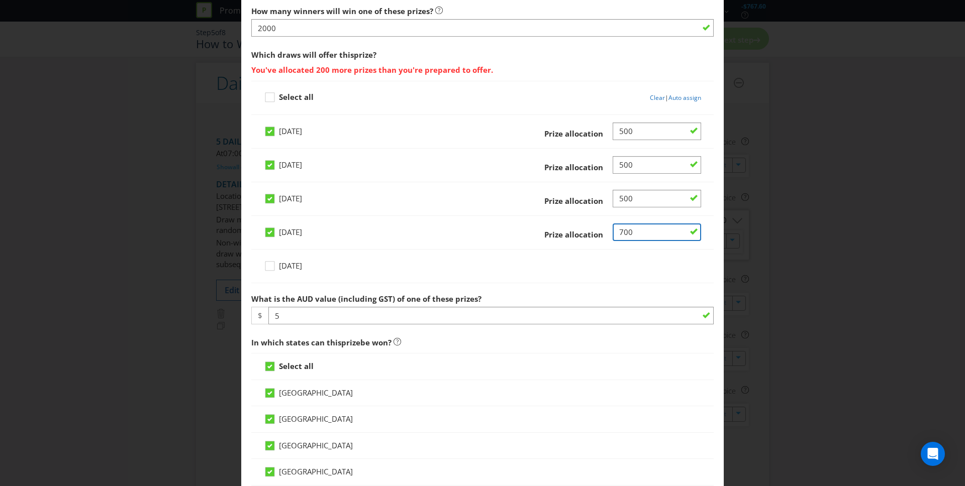
drag, startPoint x: 633, startPoint y: 234, endPoint x: 590, endPoint y: 233, distance: 43.2
click at [590, 233] on div "Prize allocation" at bounding box center [605, 233] width 192 height 18
type input "500"
click at [650, 267] on div "[DATE]" at bounding box center [482, 270] width 437 height 26
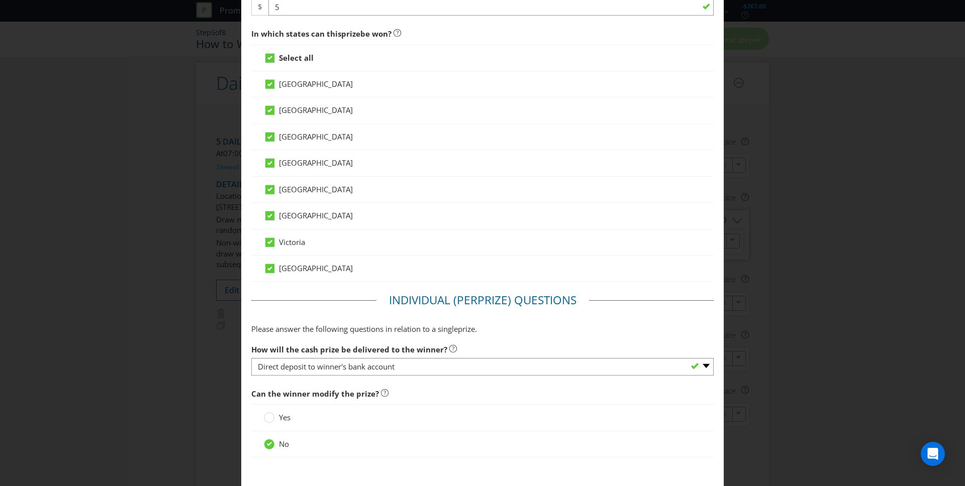
scroll to position [774, 0]
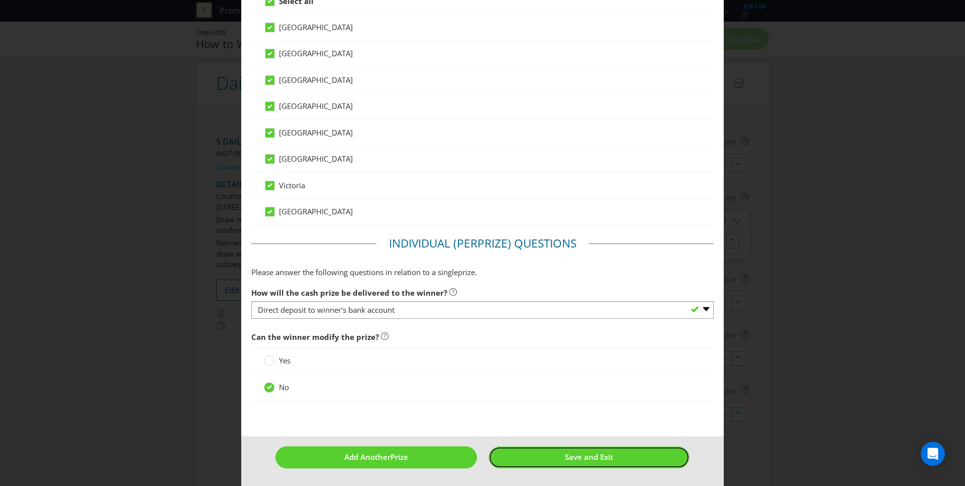
click at [627, 455] on button "Save and Exit" at bounding box center [589, 458] width 202 height 22
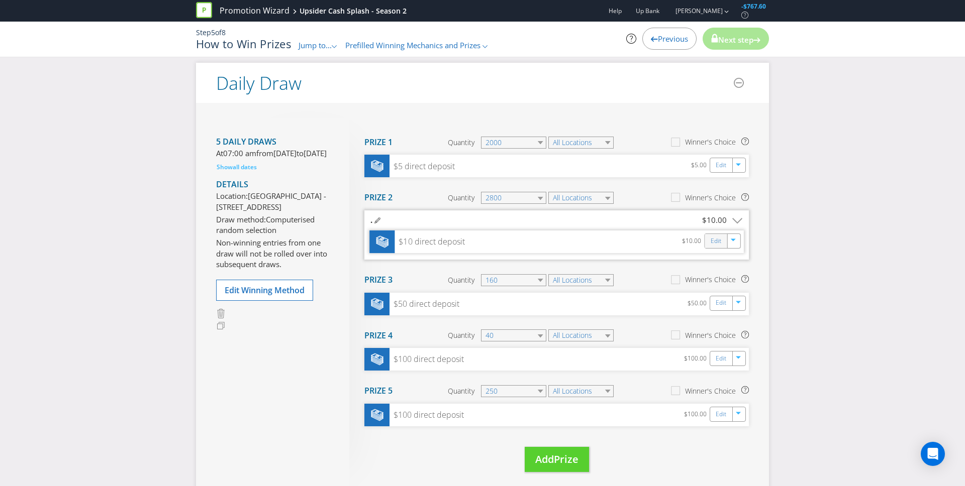
click at [709, 244] on div "Edit" at bounding box center [716, 241] width 23 height 14
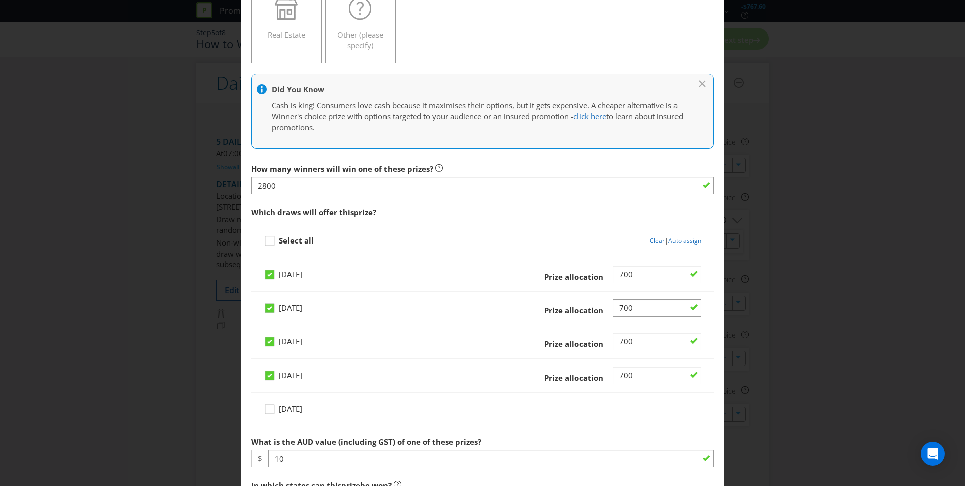
scroll to position [282, 0]
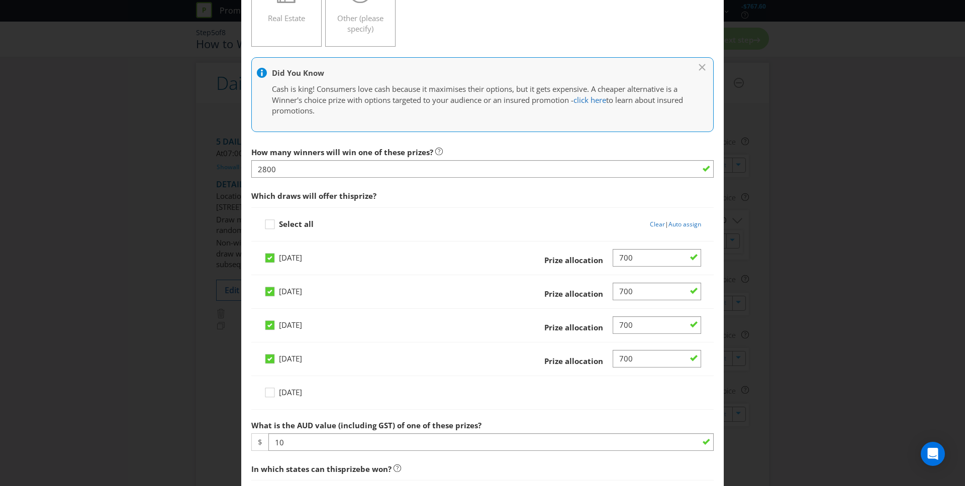
drag, startPoint x: 169, startPoint y: 146, endPoint x: 178, endPoint y: 149, distance: 9.4
click at [169, 146] on div "Edit Prize [GEOGRAPHIC_DATA] [GEOGRAPHIC_DATA] [GEOGRAPHIC_DATA] [GEOGRAPHIC_DA…" at bounding box center [482, 243] width 965 height 486
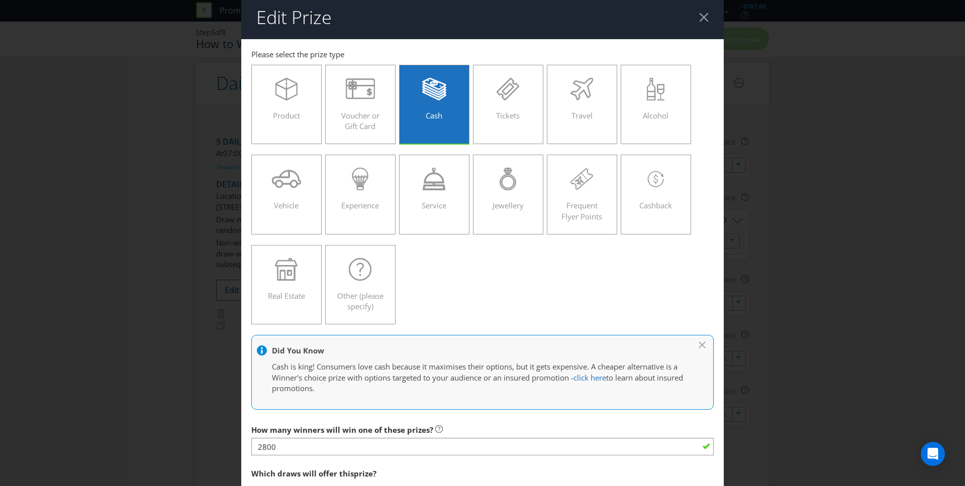
scroll to position [0, 0]
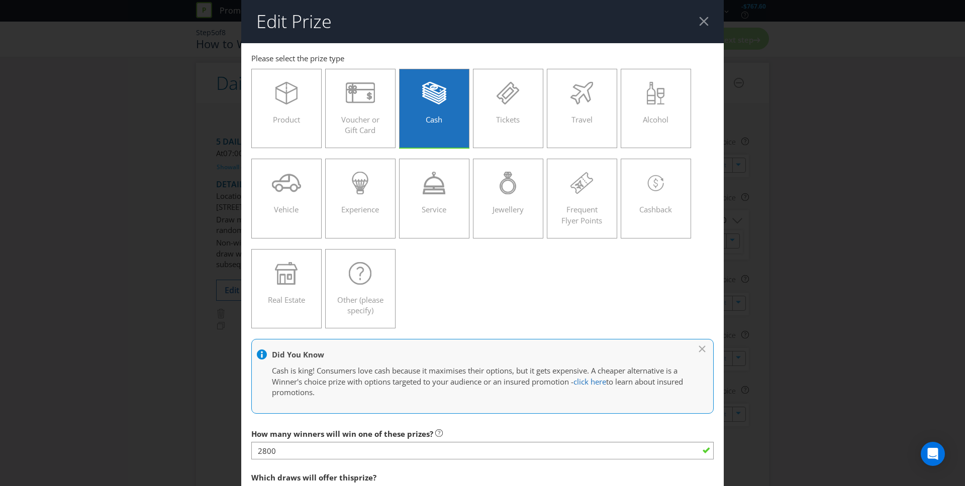
click at [700, 20] on div at bounding box center [704, 22] width 10 height 10
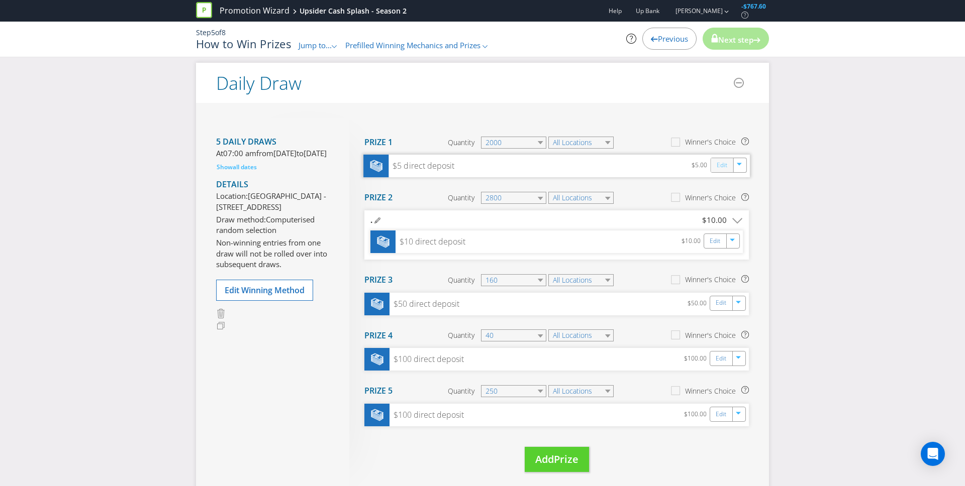
click at [724, 164] on link "Edit" at bounding box center [722, 166] width 11 height 12
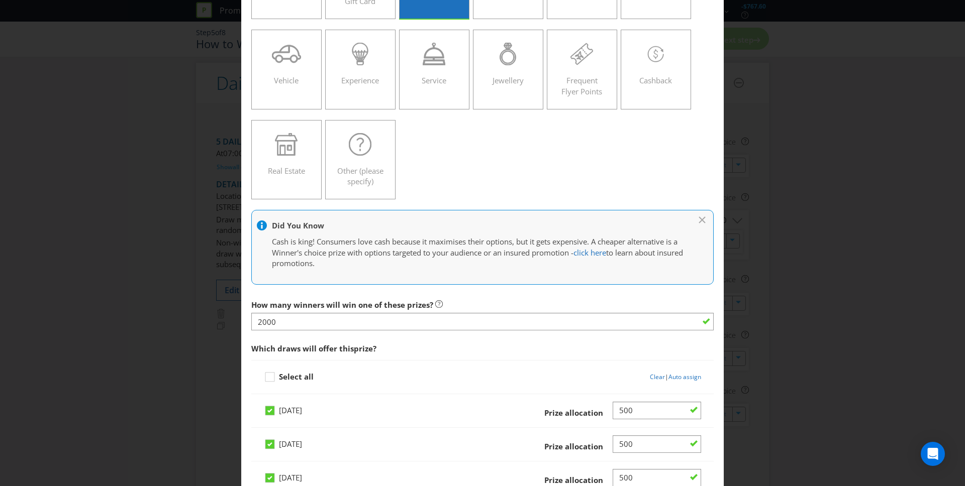
scroll to position [404, 0]
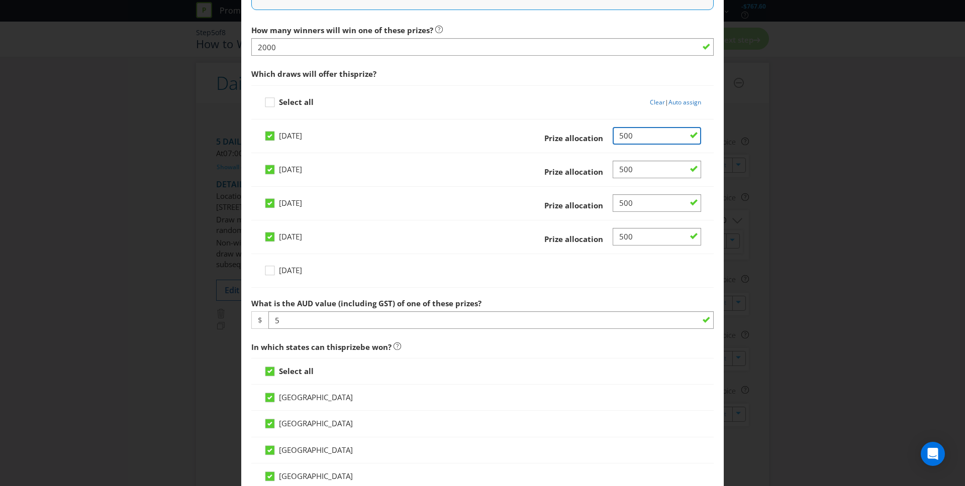
drag, startPoint x: 639, startPoint y: 136, endPoint x: 579, endPoint y: 130, distance: 60.2
click at [579, 130] on div "Prize allocation" at bounding box center [605, 136] width 192 height 18
type input "800"
drag, startPoint x: 591, startPoint y: 169, endPoint x: 582, endPoint y: 168, distance: 9.1
click at [582, 168] on div "[DATE] Prize allocation" at bounding box center [482, 170] width 462 height 34
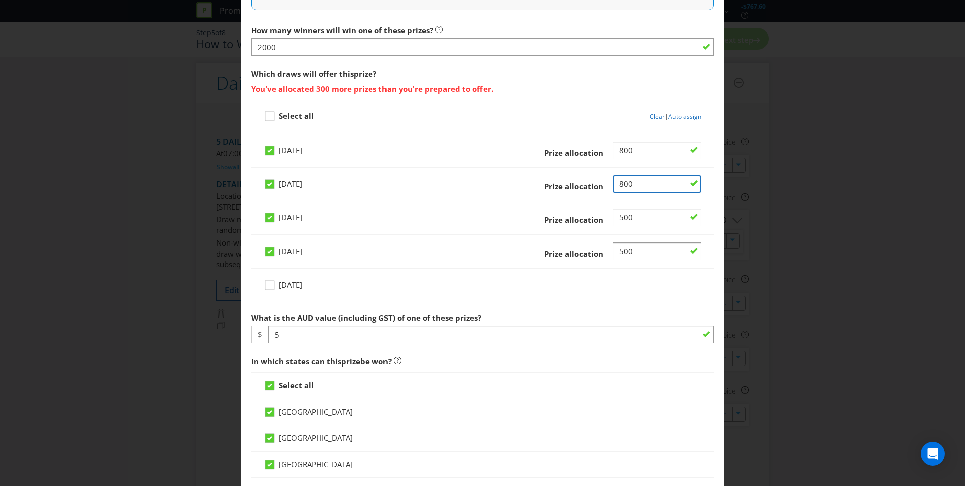
type input "800"
click at [624, 215] on input "Number" at bounding box center [657, 218] width 88 height 18
type input "800"
drag, startPoint x: 623, startPoint y: 251, endPoint x: 634, endPoint y: 252, distance: 11.1
click at [624, 251] on input "Number" at bounding box center [657, 252] width 88 height 18
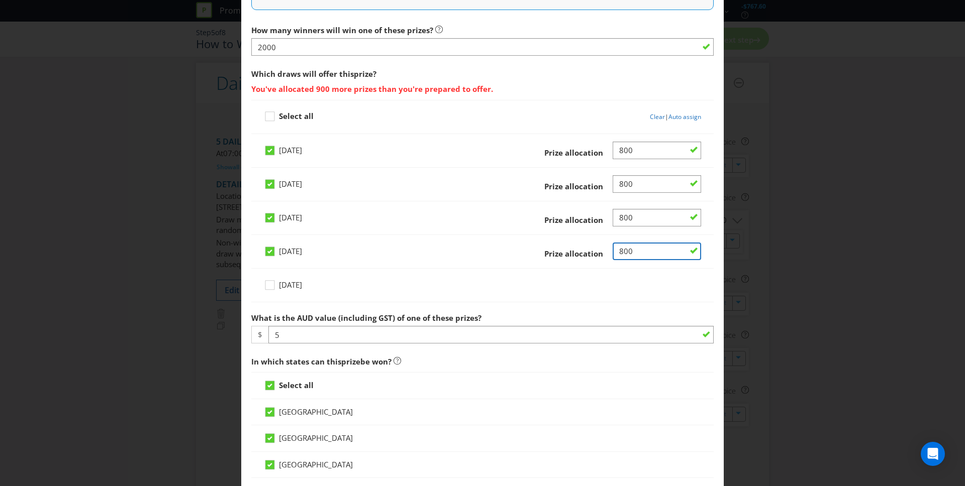
type input "800"
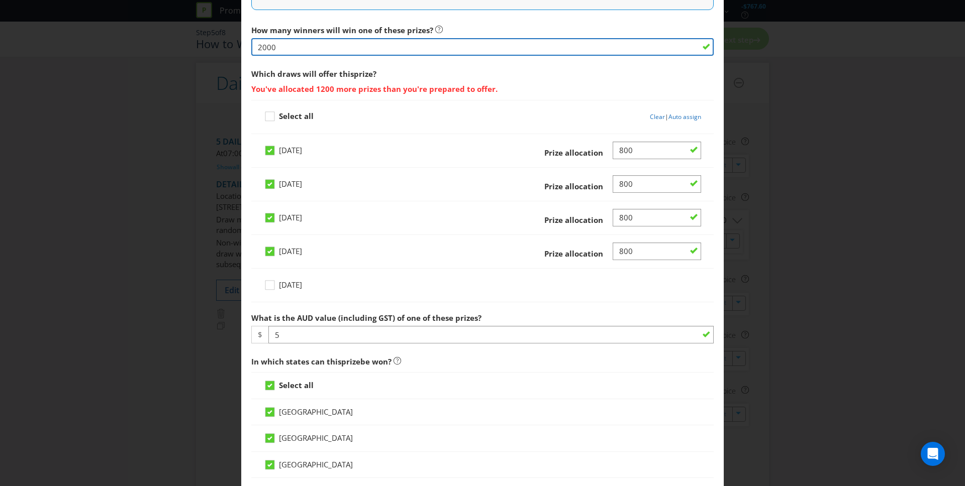
click at [258, 48] on input "2000" at bounding box center [482, 47] width 462 height 18
click at [268, 49] on input "32000" at bounding box center [482, 47] width 462 height 18
type input "3200"
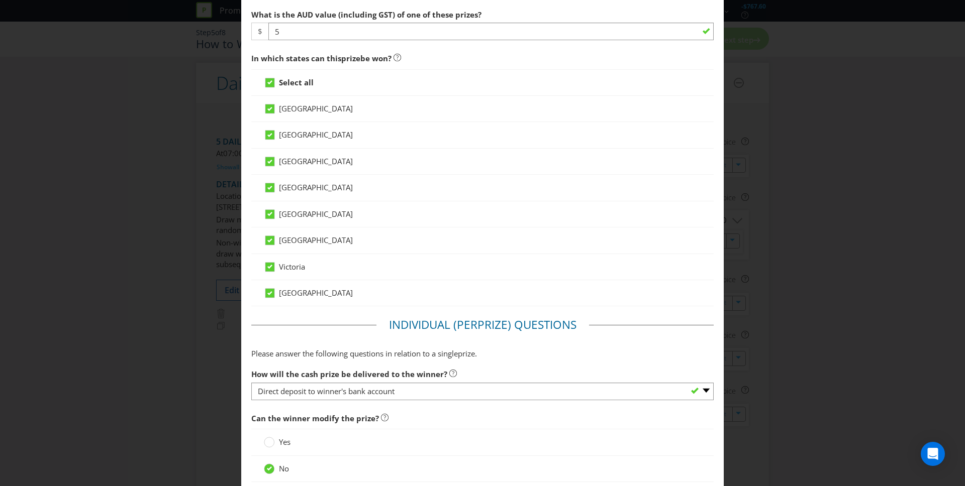
scroll to position [762, 0]
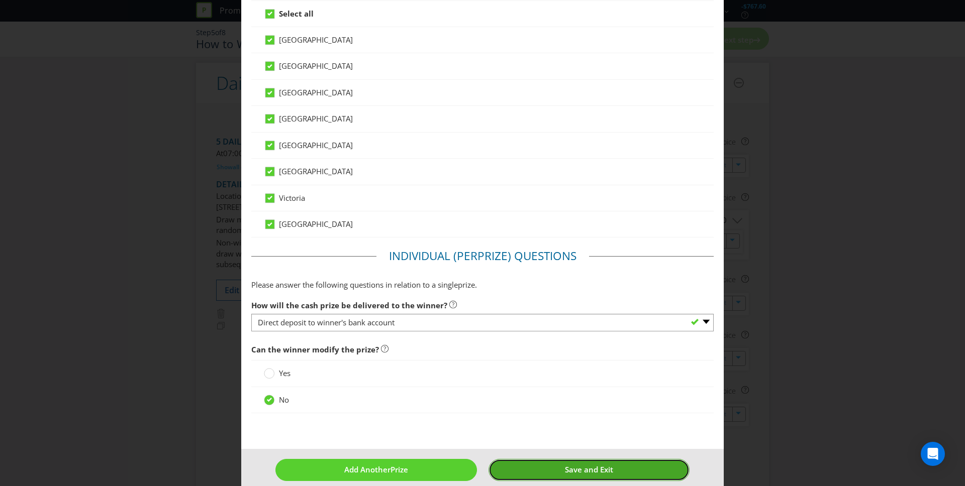
click at [608, 473] on span "Save and Exit" at bounding box center [589, 470] width 48 height 10
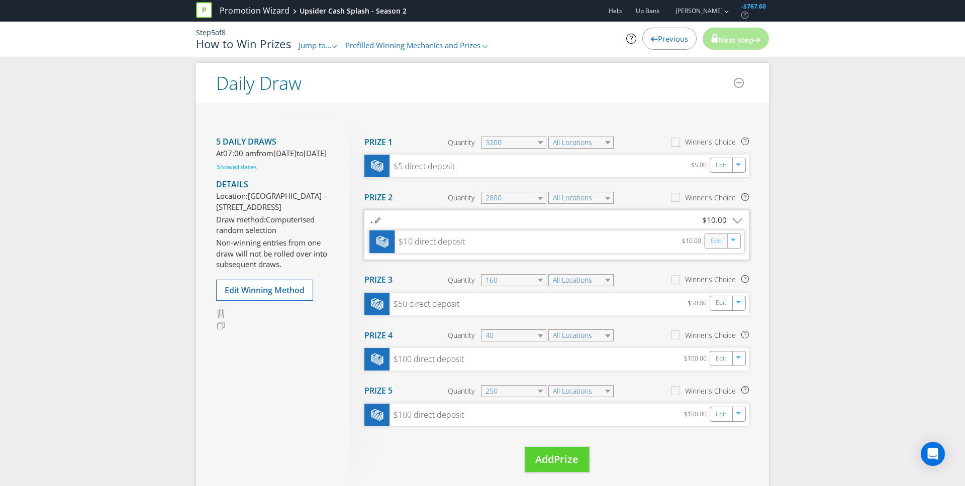
click at [711, 244] on link "Edit" at bounding box center [716, 242] width 11 height 12
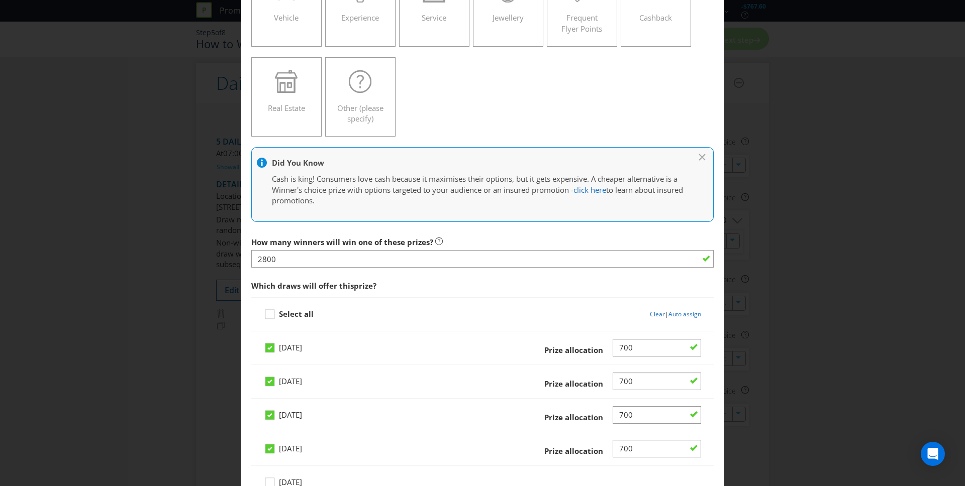
scroll to position [257, 0]
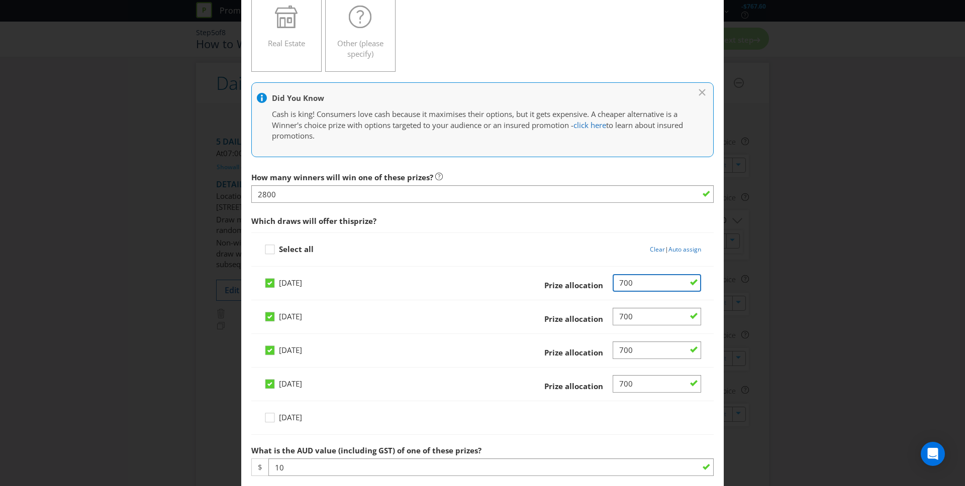
click at [644, 282] on input "Number" at bounding box center [657, 283] width 88 height 18
drag, startPoint x: 629, startPoint y: 281, endPoint x: 565, endPoint y: 282, distance: 63.3
click at [565, 282] on div "Prize allocation" at bounding box center [605, 283] width 192 height 18
type input "500"
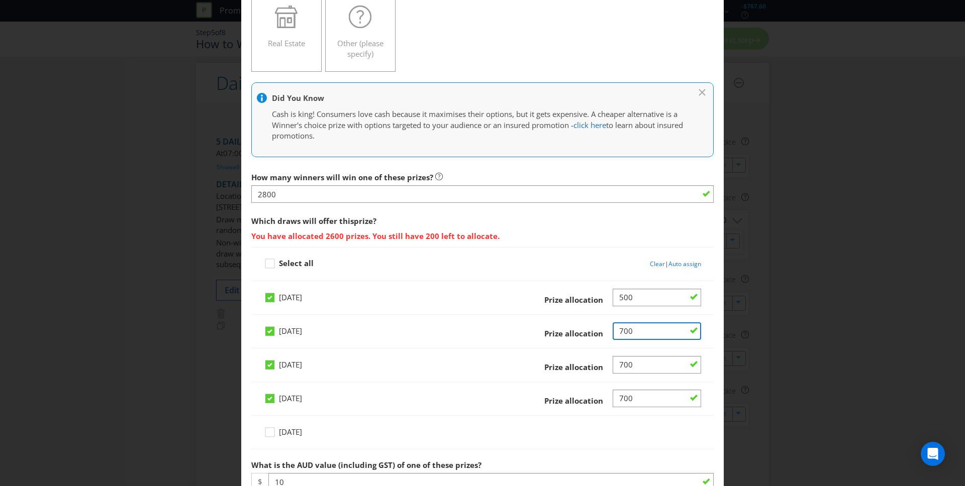
drag, startPoint x: 635, startPoint y: 320, endPoint x: 585, endPoint y: 318, distance: 49.8
click at [585, 318] on div "[DATE] Prize allocation" at bounding box center [482, 332] width 462 height 34
drag, startPoint x: 602, startPoint y: 330, endPoint x: 596, endPoint y: 330, distance: 5.5
click at [596, 330] on div "Prize allocation" at bounding box center [605, 332] width 192 height 18
type input "500"
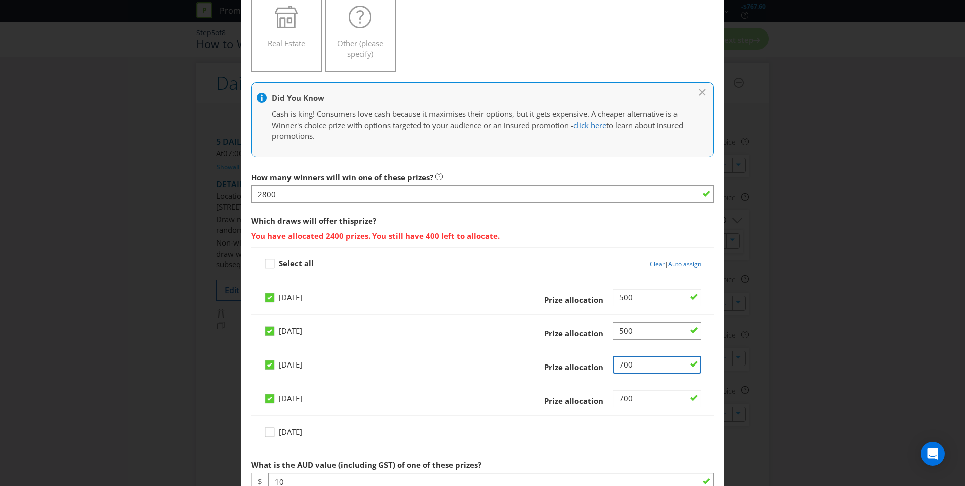
drag, startPoint x: 619, startPoint y: 367, endPoint x: 589, endPoint y: 365, distance: 30.7
click at [589, 365] on div "Prize allocation" at bounding box center [605, 365] width 192 height 18
type input "500"
drag, startPoint x: 624, startPoint y: 399, endPoint x: 596, endPoint y: 397, distance: 28.2
click at [596, 397] on div "Prize allocation" at bounding box center [605, 399] width 192 height 18
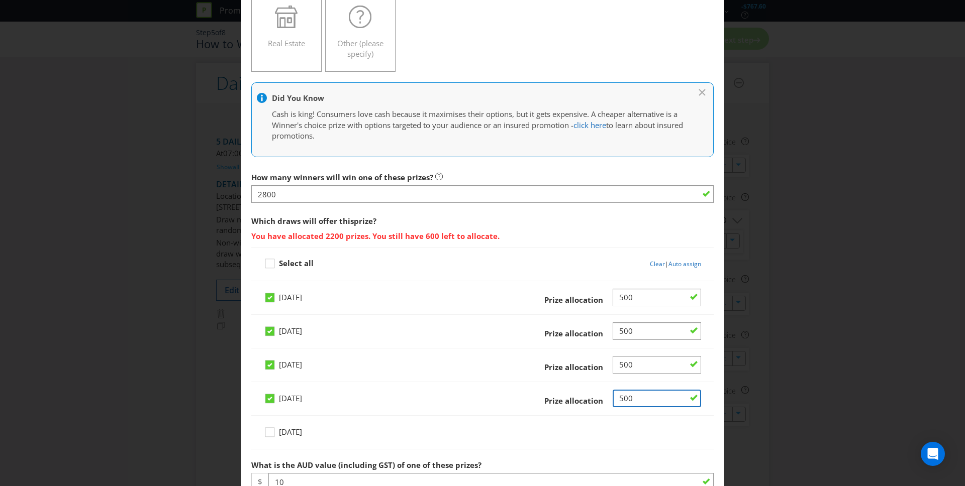
type input "500"
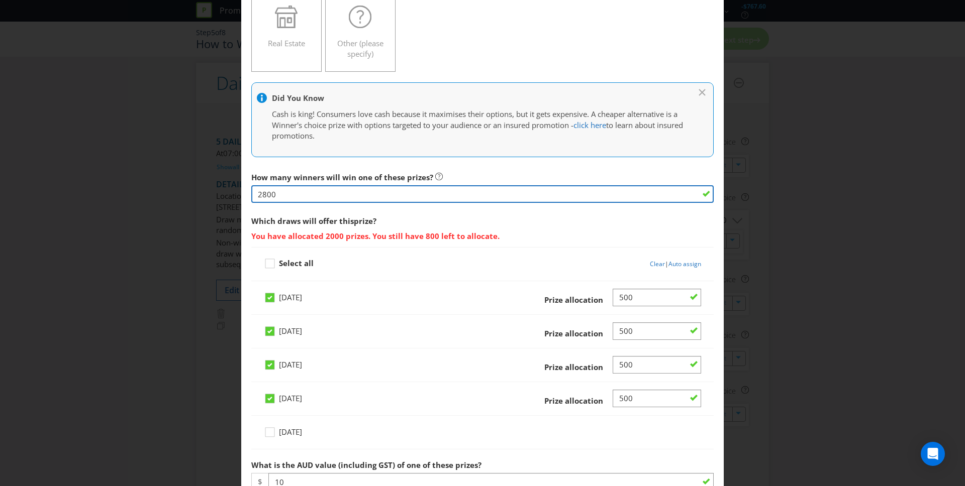
drag, startPoint x: 281, startPoint y: 194, endPoint x: 238, endPoint y: 190, distance: 42.9
click at [238, 190] on div "Edit Prize [GEOGRAPHIC_DATA] [GEOGRAPHIC_DATA] [GEOGRAPHIC_DATA] [GEOGRAPHIC_DA…" at bounding box center [482, 243] width 965 height 486
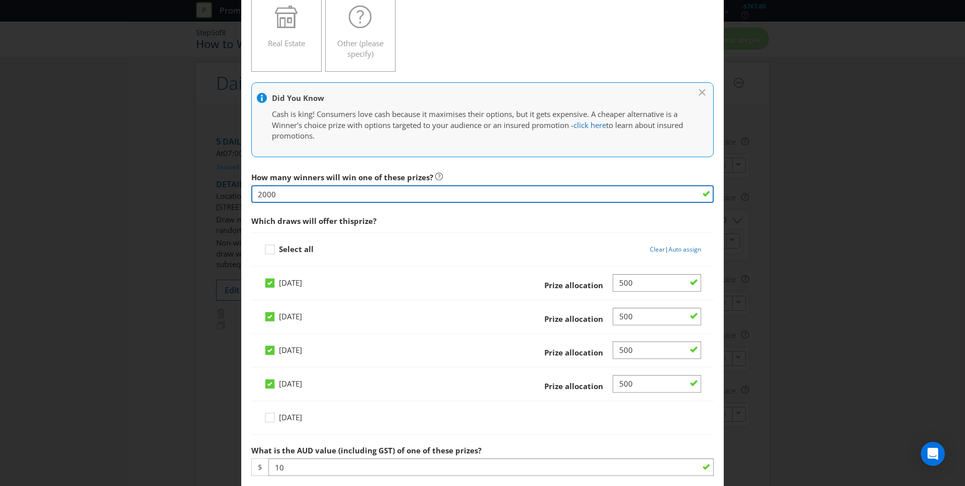
scroll to position [250, 0]
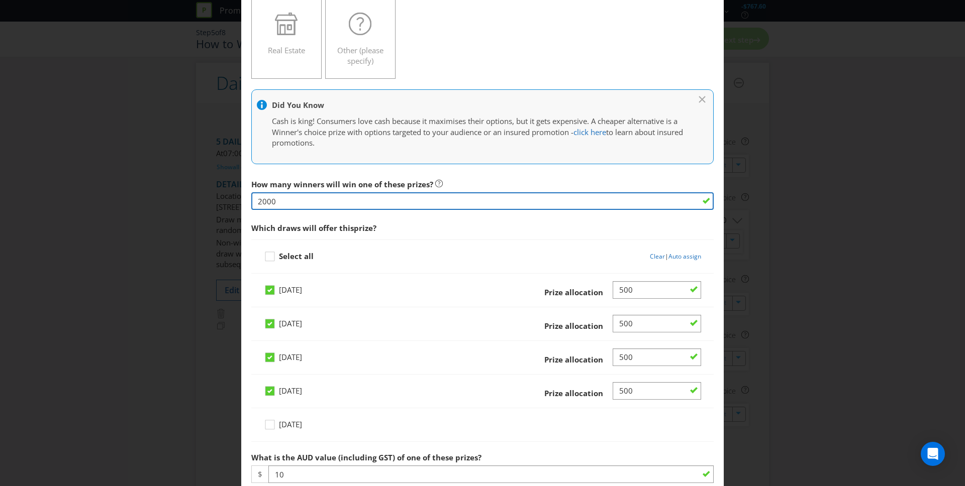
type input "2000"
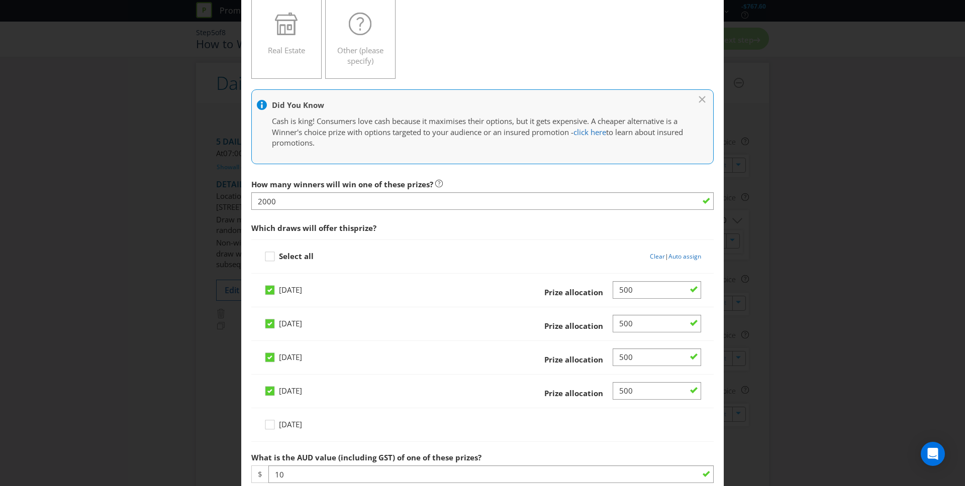
click at [450, 222] on span "Which draws will offer this prize ?" at bounding box center [482, 228] width 462 height 21
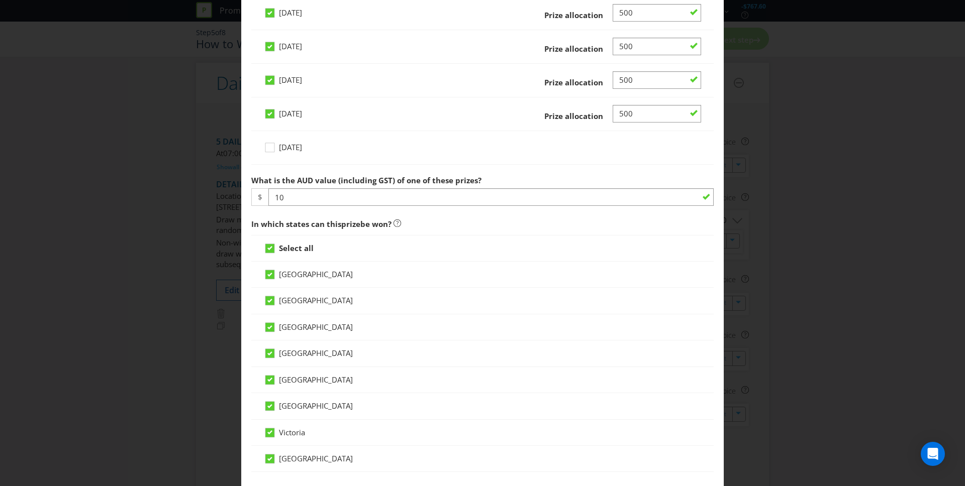
scroll to position [566, 0]
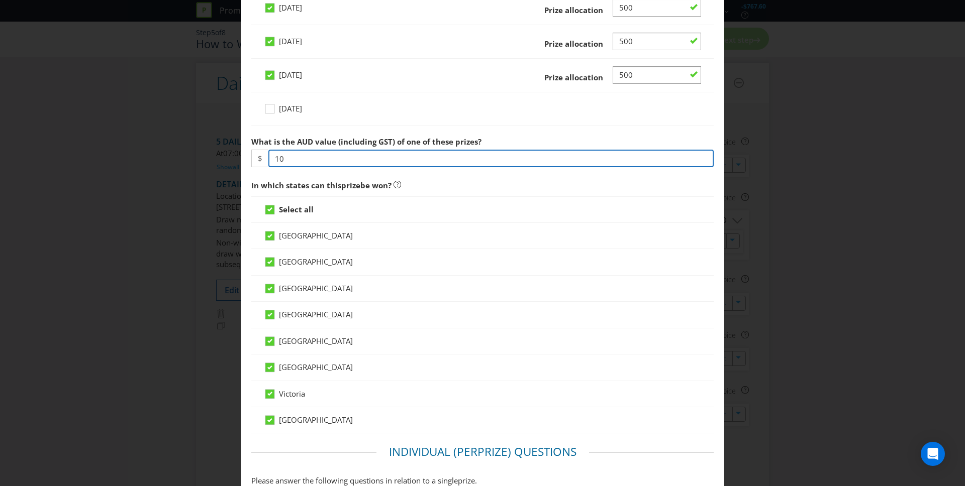
drag, startPoint x: 298, startPoint y: 160, endPoint x: 261, endPoint y: 153, distance: 37.8
click at [261, 153] on div "$ 10" at bounding box center [482, 159] width 462 height 18
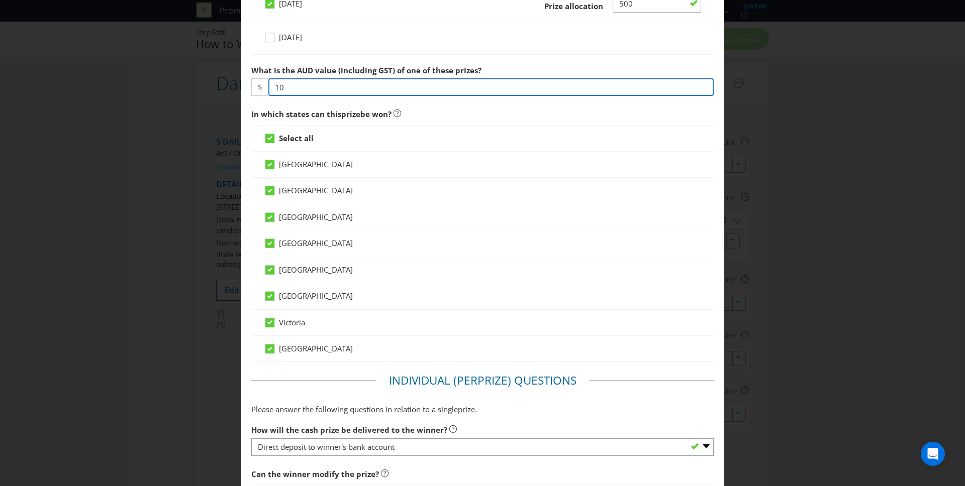
scroll to position [774, 0]
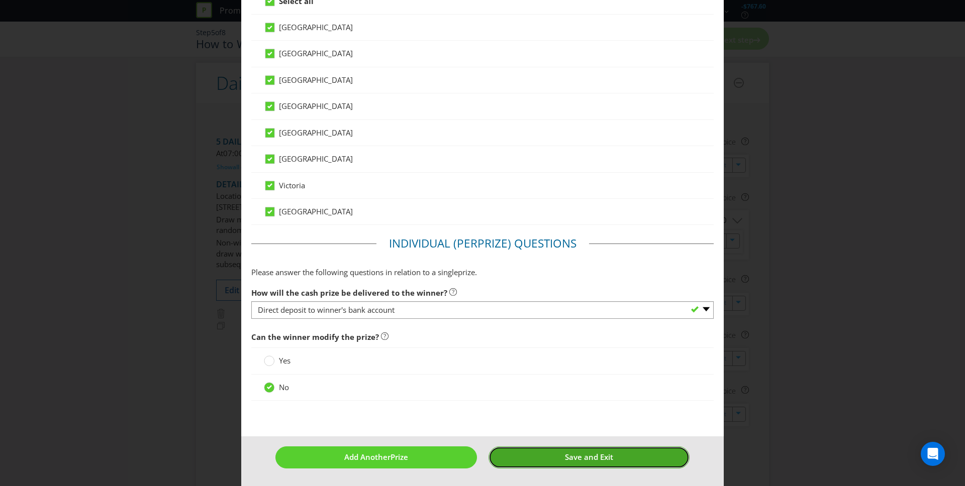
click at [562, 455] on button "Save and Exit" at bounding box center [589, 458] width 202 height 22
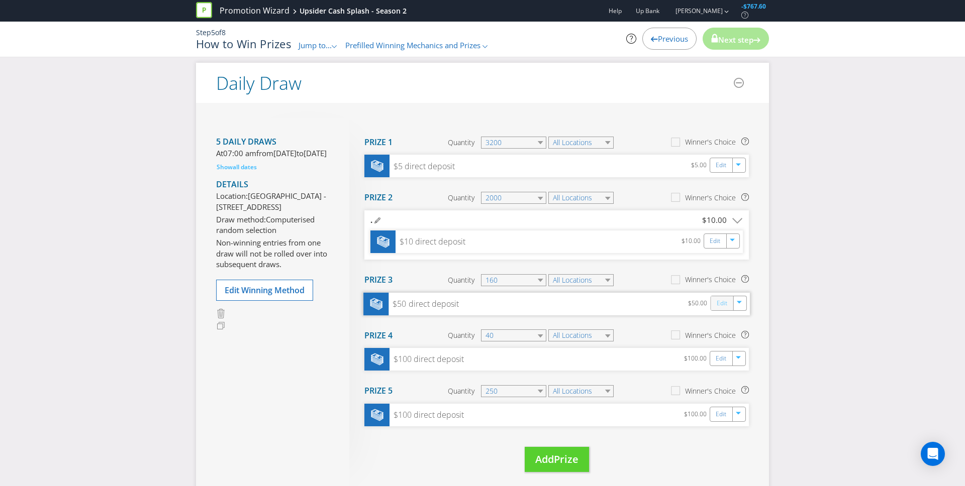
click at [720, 305] on link "Edit" at bounding box center [722, 304] width 11 height 12
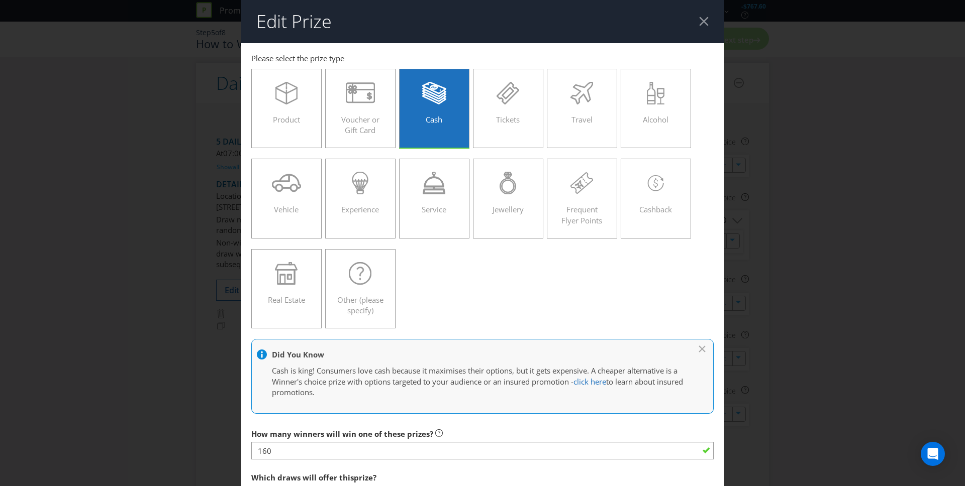
scroll to position [107, 0]
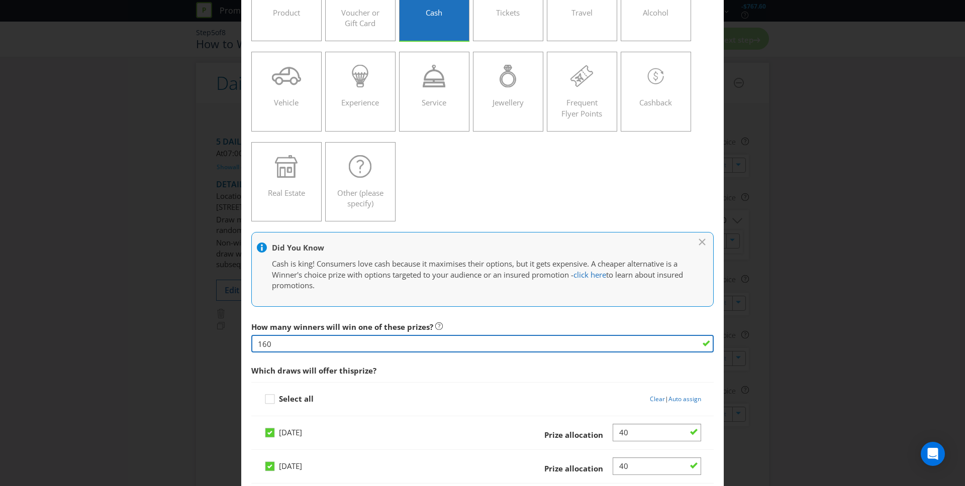
drag, startPoint x: 251, startPoint y: 343, endPoint x: 236, endPoint y: 343, distance: 15.1
click at [235, 343] on div "Edit Prize [GEOGRAPHIC_DATA] [GEOGRAPHIC_DATA] [GEOGRAPHIC_DATA] [GEOGRAPHIC_DA…" at bounding box center [482, 243] width 965 height 486
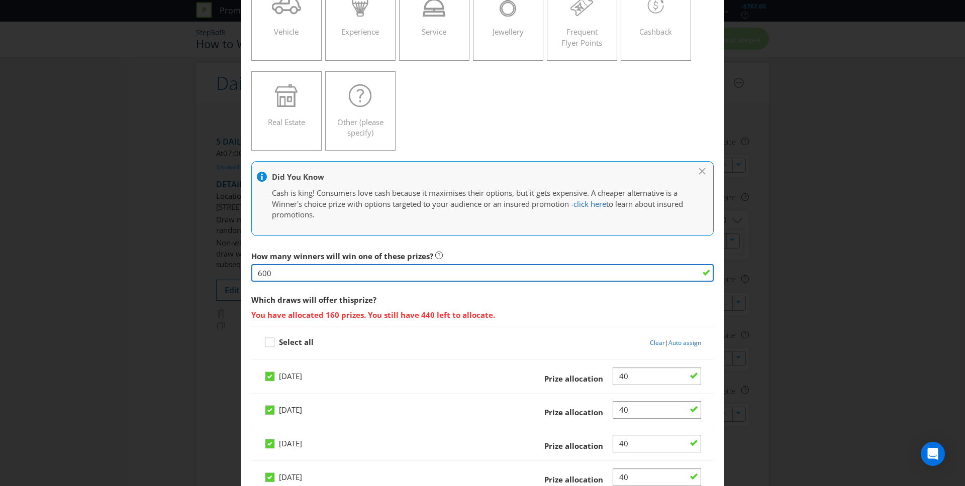
scroll to position [213, 0]
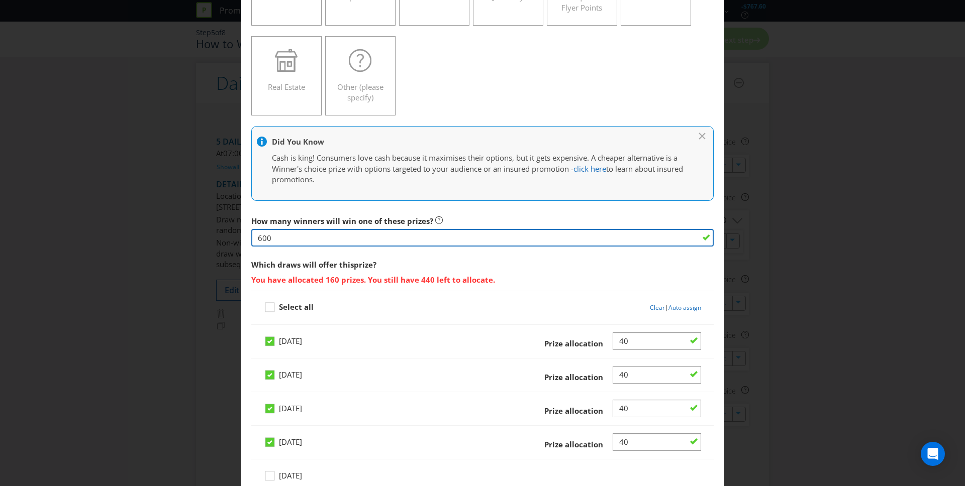
type input "600"
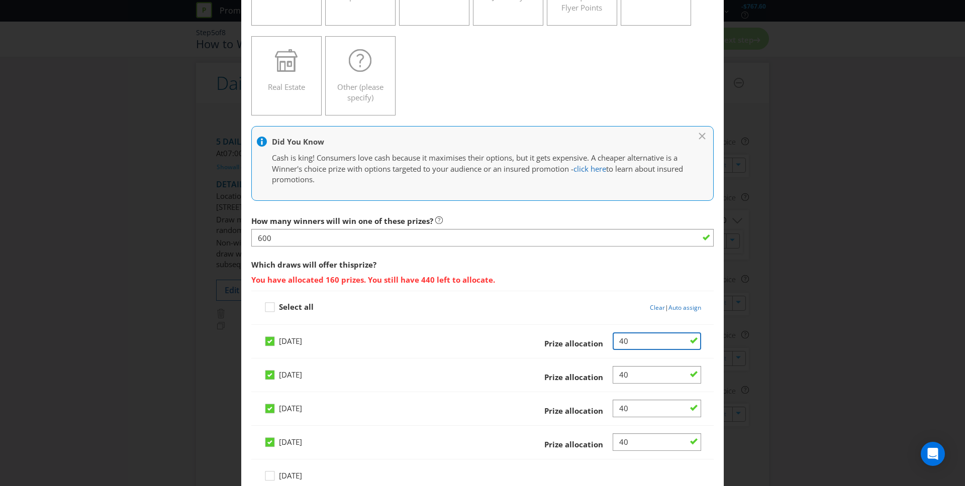
drag, startPoint x: 624, startPoint y: 341, endPoint x: 585, endPoint y: 340, distance: 39.2
click at [585, 340] on div "Prize allocation" at bounding box center [605, 342] width 192 height 18
type input "150"
drag, startPoint x: 632, startPoint y: 374, endPoint x: 599, endPoint y: 371, distance: 33.3
click at [599, 371] on div "Prize allocation" at bounding box center [605, 375] width 192 height 18
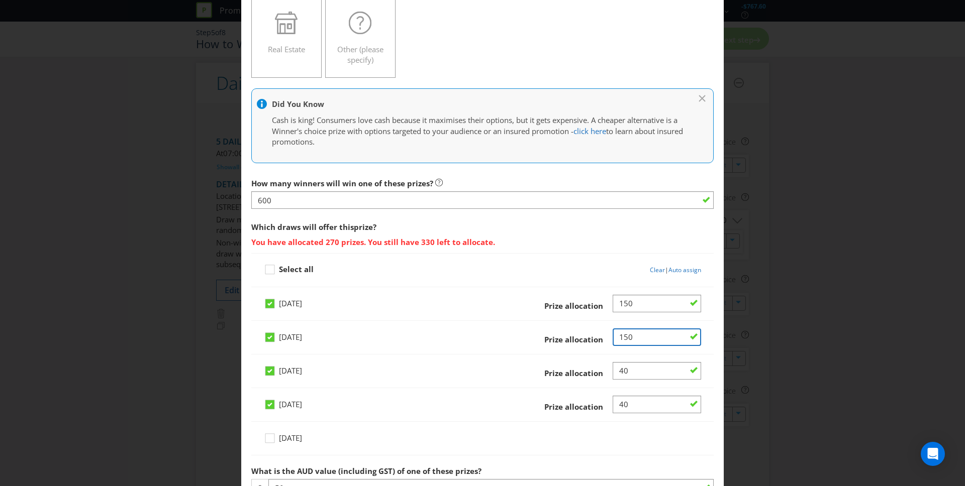
scroll to position [261, 0]
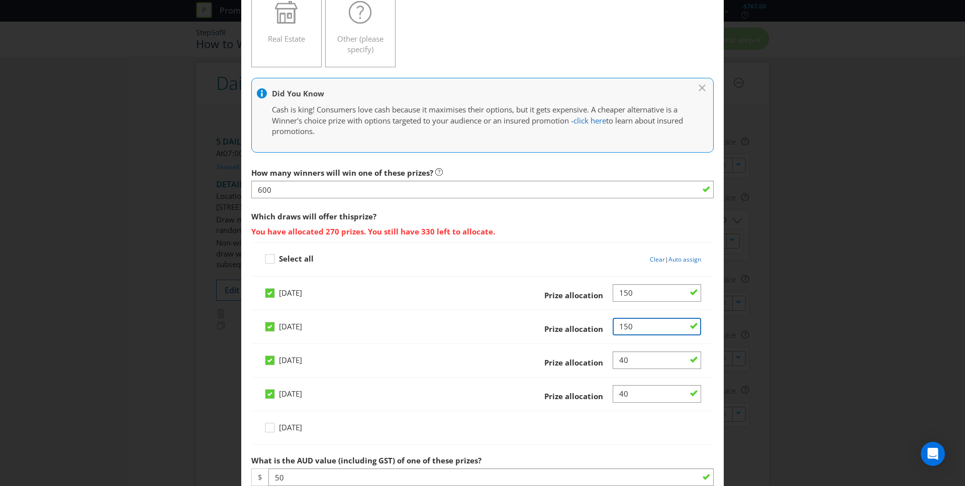
type input "150"
drag, startPoint x: 625, startPoint y: 360, endPoint x: 605, endPoint y: 360, distance: 20.1
click at [605, 360] on div "Prize allocation" at bounding box center [605, 361] width 192 height 18
type input "150"
drag, startPoint x: 638, startPoint y: 397, endPoint x: 591, endPoint y: 396, distance: 47.3
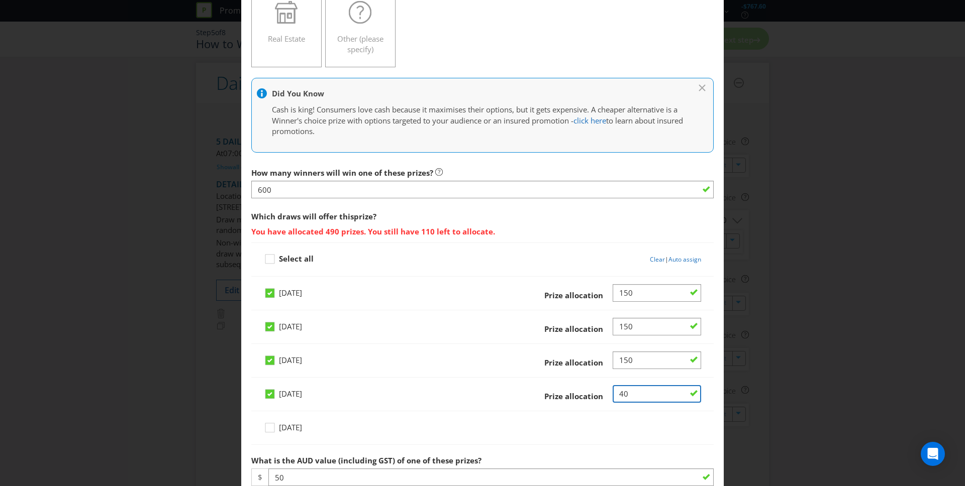
click at [591, 396] on div "Prize allocation" at bounding box center [605, 394] width 192 height 18
type input "150"
click at [590, 427] on div "[DATE]" at bounding box center [482, 432] width 437 height 26
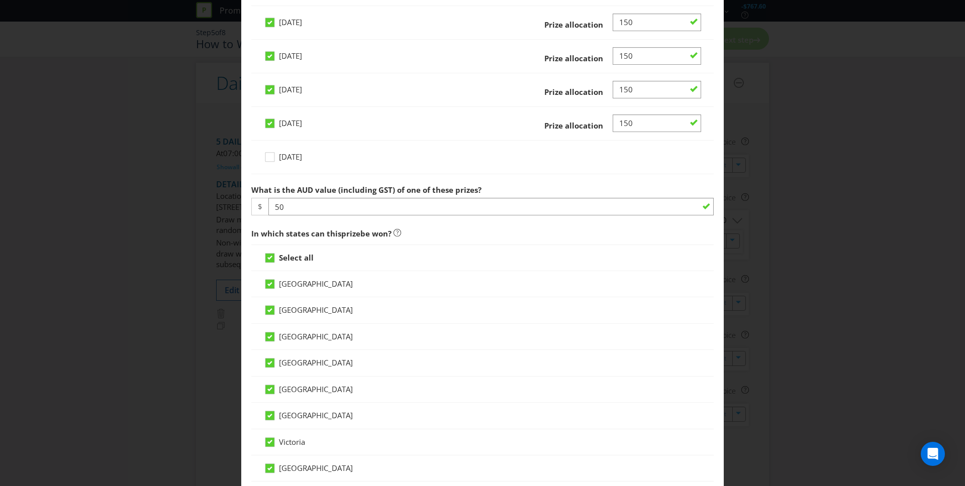
scroll to position [404, 0]
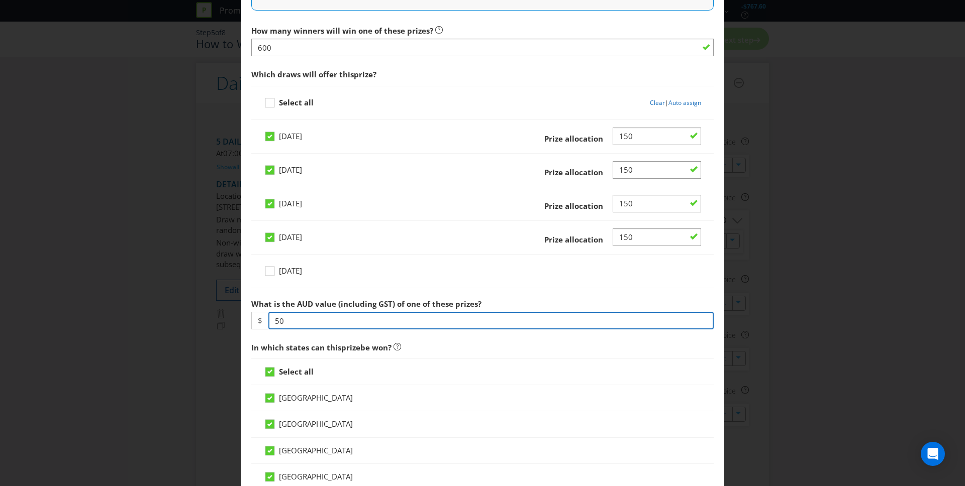
drag, startPoint x: 277, startPoint y: 322, endPoint x: 284, endPoint y: 322, distance: 7.0
click at [277, 322] on input "50" at bounding box center [490, 321] width 445 height 18
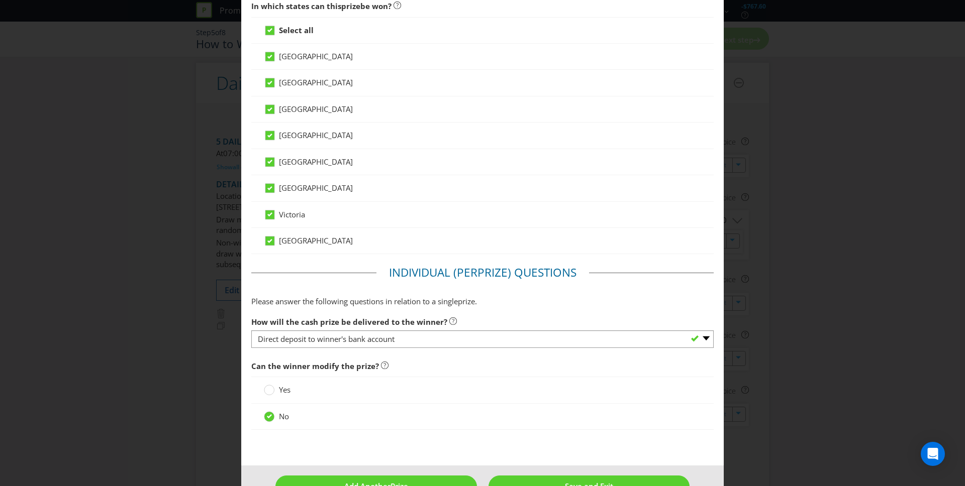
scroll to position [767, 0]
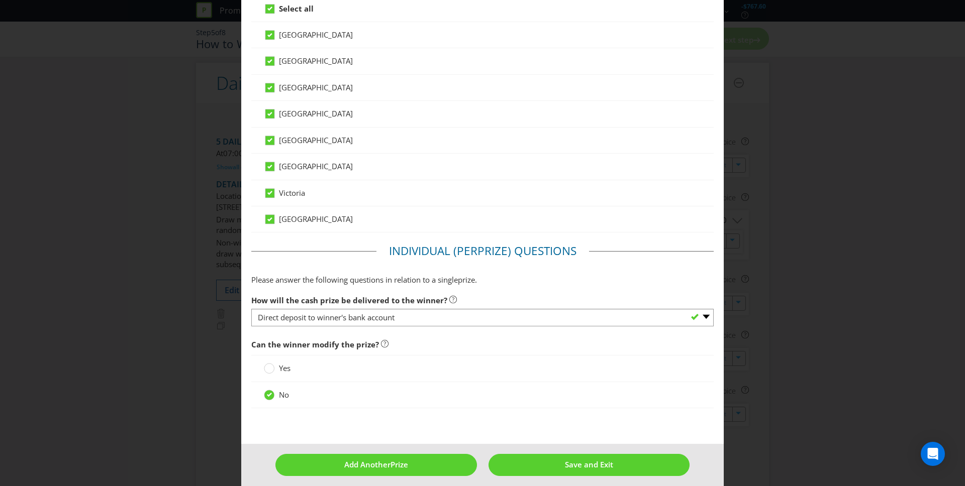
type input "20"
click at [596, 460] on span "Save and Exit" at bounding box center [589, 465] width 48 height 10
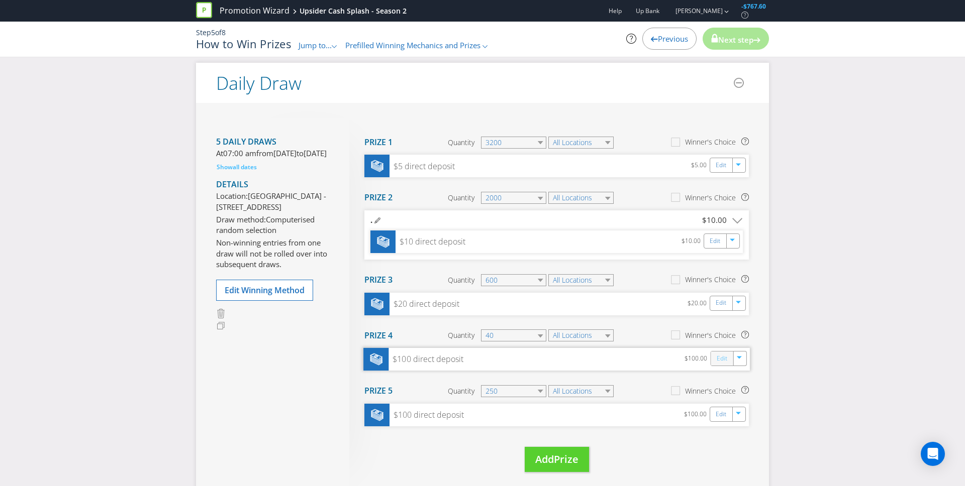
click at [726, 360] on link "Edit" at bounding box center [722, 359] width 11 height 12
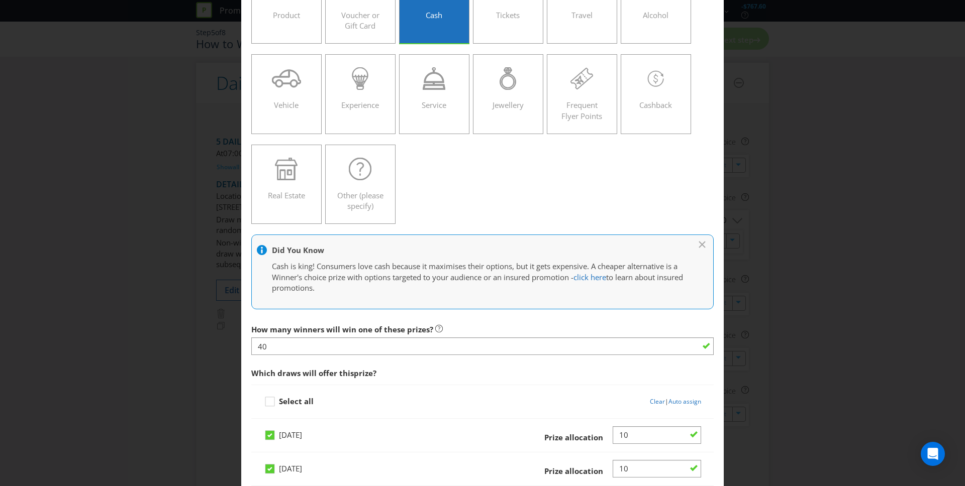
scroll to position [135, 0]
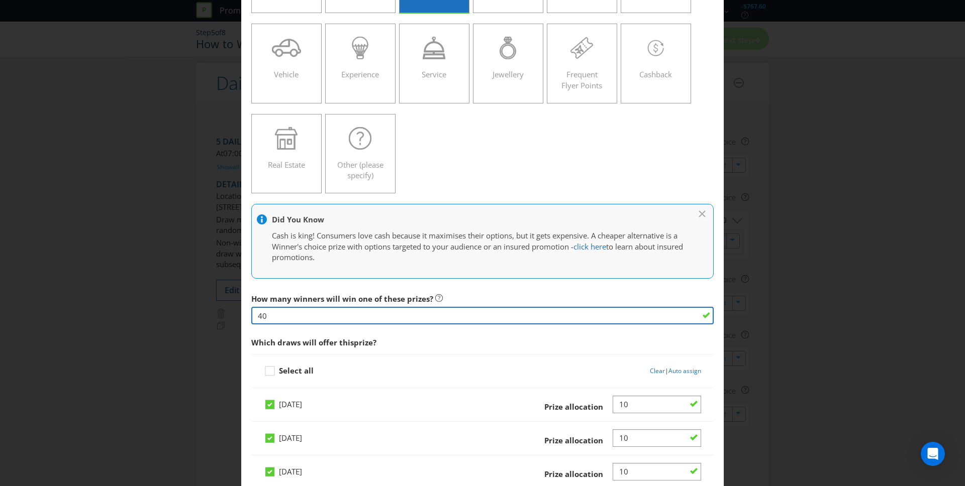
click at [256, 316] on input "40" at bounding box center [482, 316] width 462 height 18
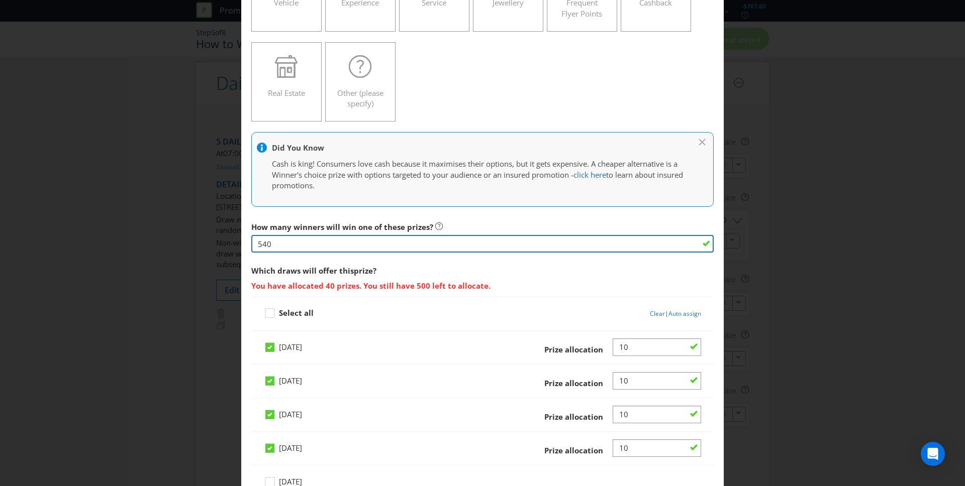
scroll to position [220, 0]
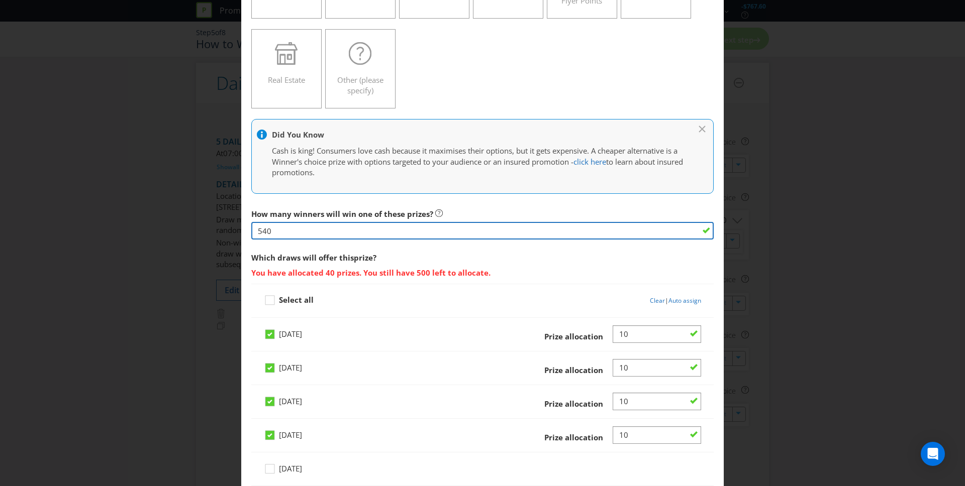
type input "540"
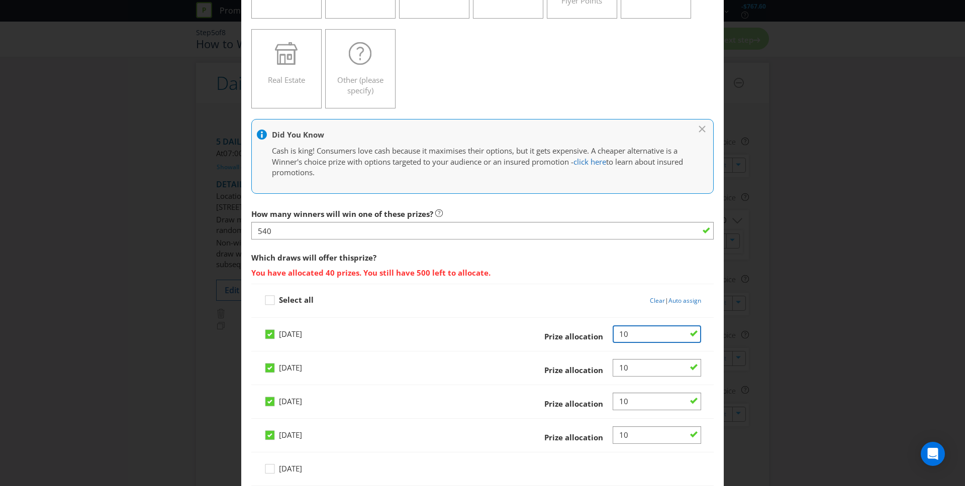
drag, startPoint x: 621, startPoint y: 335, endPoint x: 609, endPoint y: 334, distance: 12.6
click at [609, 334] on div at bounding box center [653, 335] width 96 height 18
type input "135"
click at [641, 366] on input "Number" at bounding box center [657, 368] width 88 height 18
type input "135"
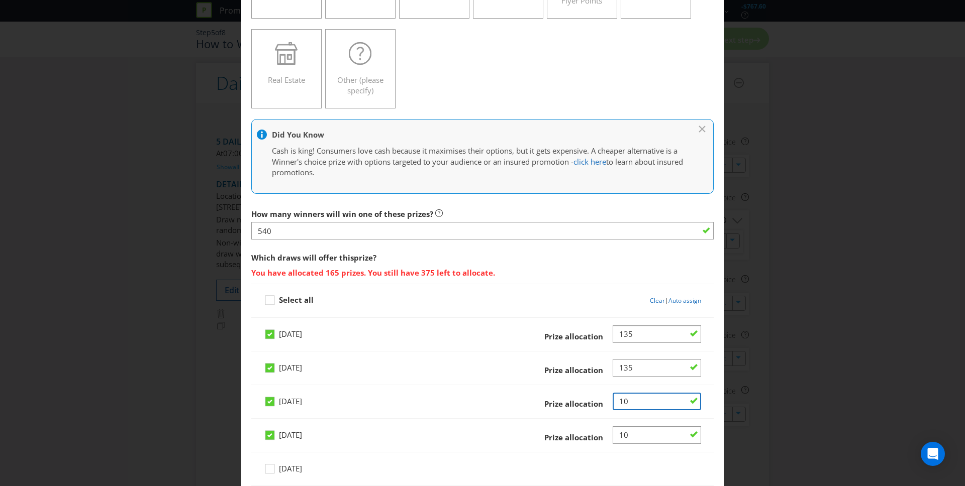
click at [630, 400] on input "Number" at bounding box center [657, 402] width 88 height 18
type input "135"
click at [632, 438] on input "Number" at bounding box center [657, 436] width 88 height 18
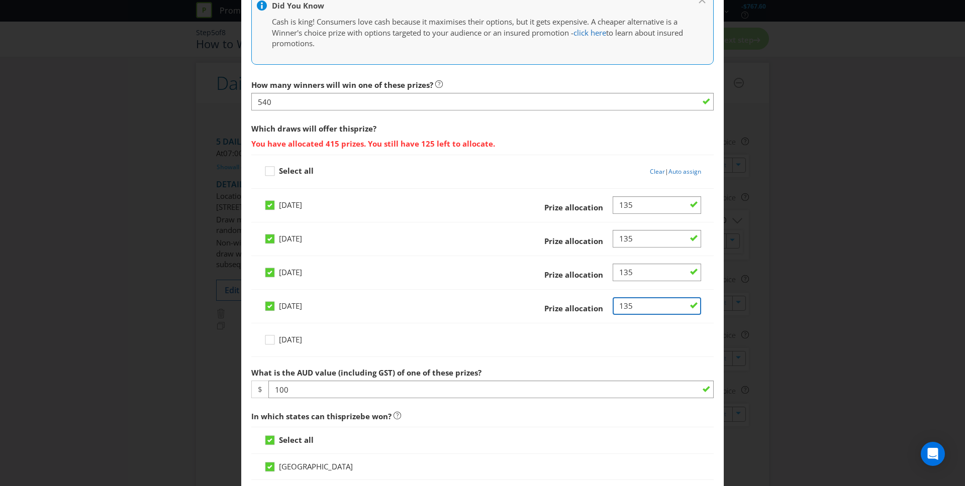
scroll to position [351, 0]
type input "135"
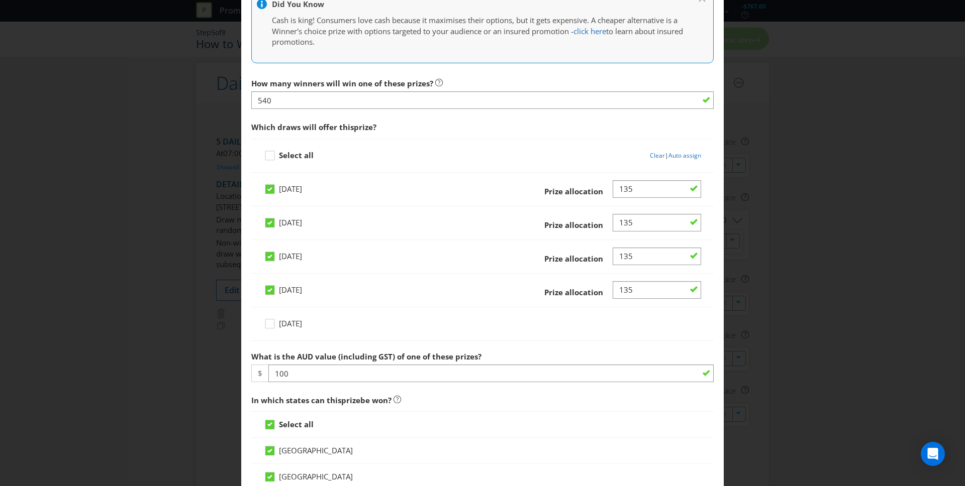
click at [603, 345] on div "How many winners will win one of these prizes? 540 Which draws will offer this …" at bounding box center [482, 454] width 462 height 762
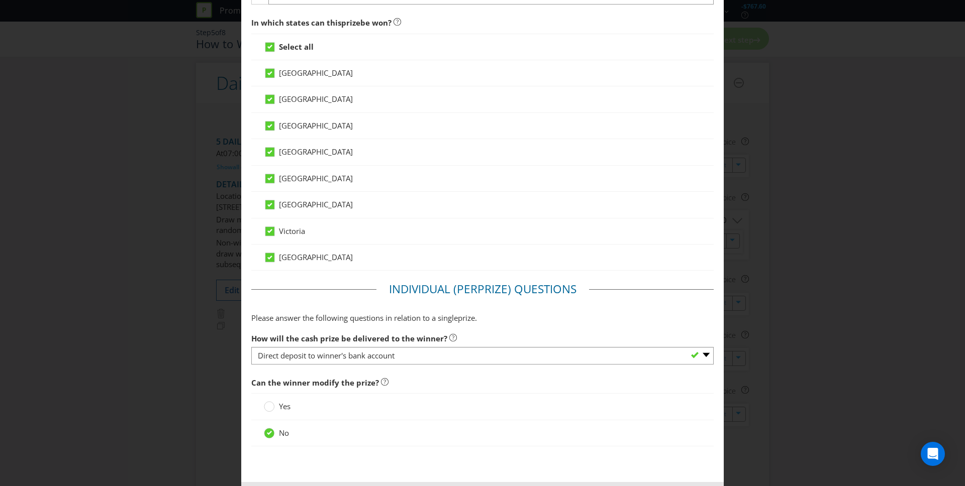
scroll to position [774, 0]
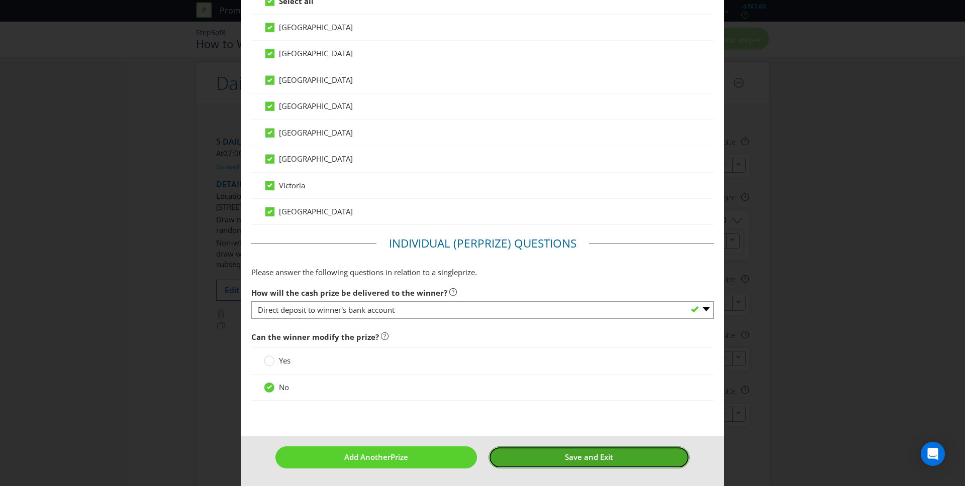
click at [584, 457] on span "Save and Exit" at bounding box center [589, 457] width 48 height 10
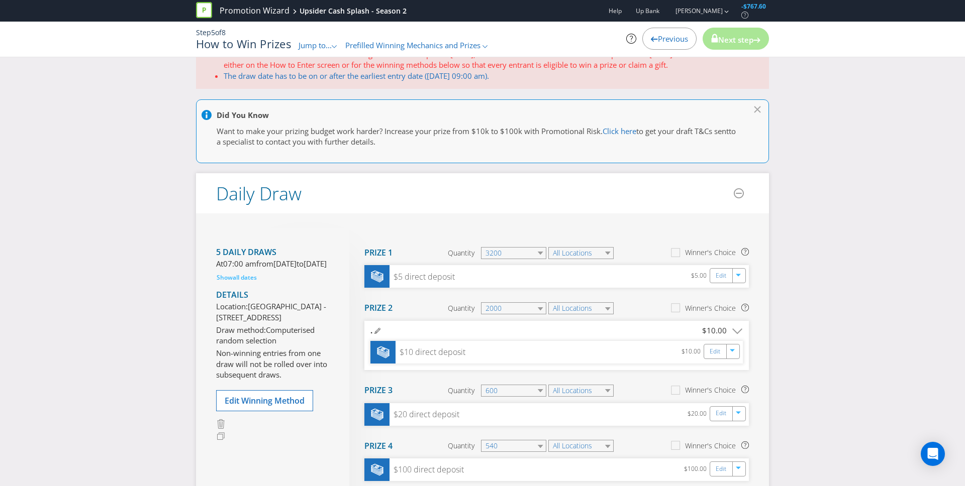
scroll to position [75, 0]
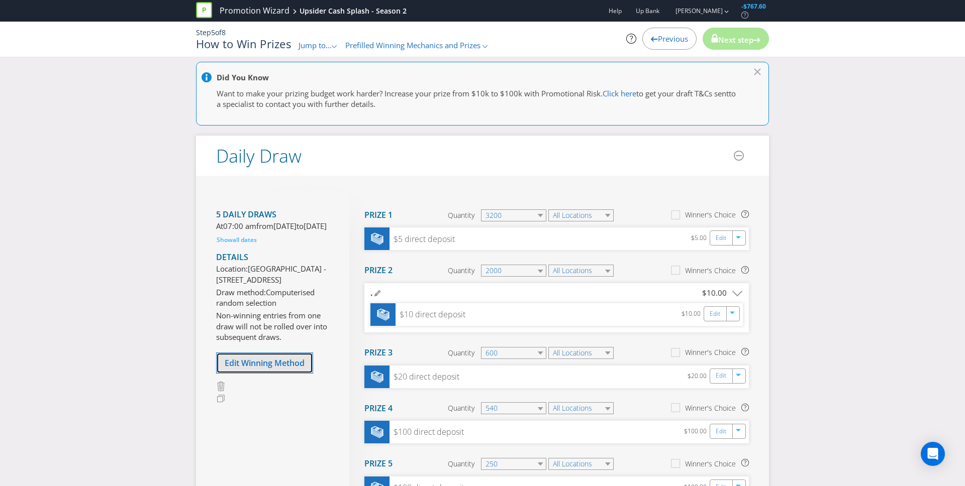
click at [276, 369] on span "Edit Winning Method" at bounding box center [265, 363] width 80 height 11
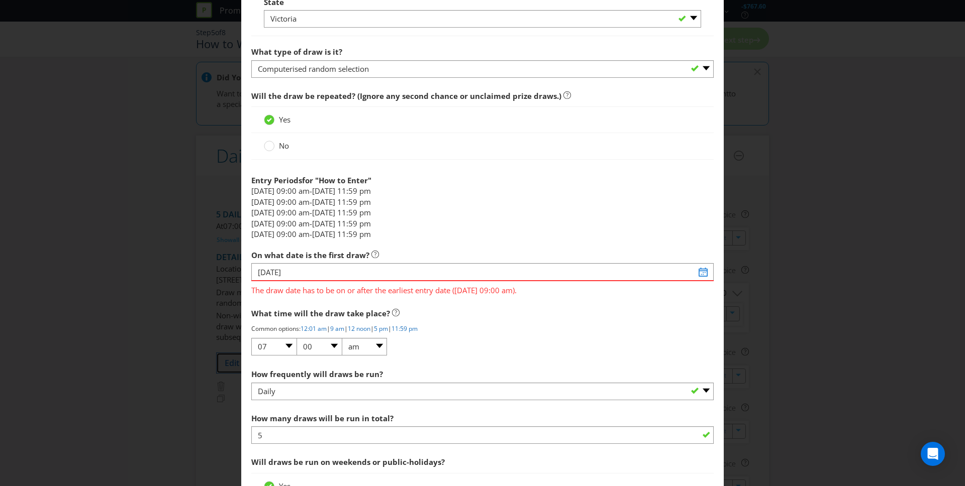
scroll to position [824, 0]
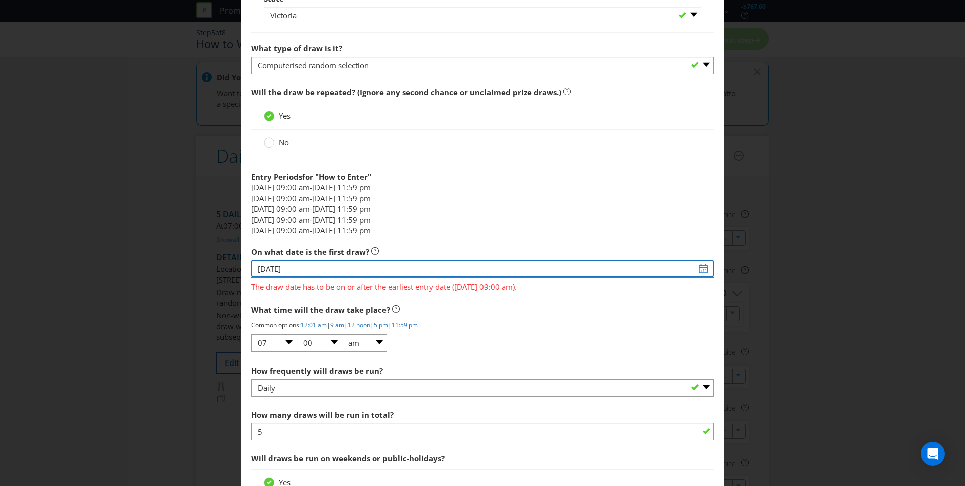
click at [266, 271] on input "[DATE]" at bounding box center [482, 269] width 462 height 18
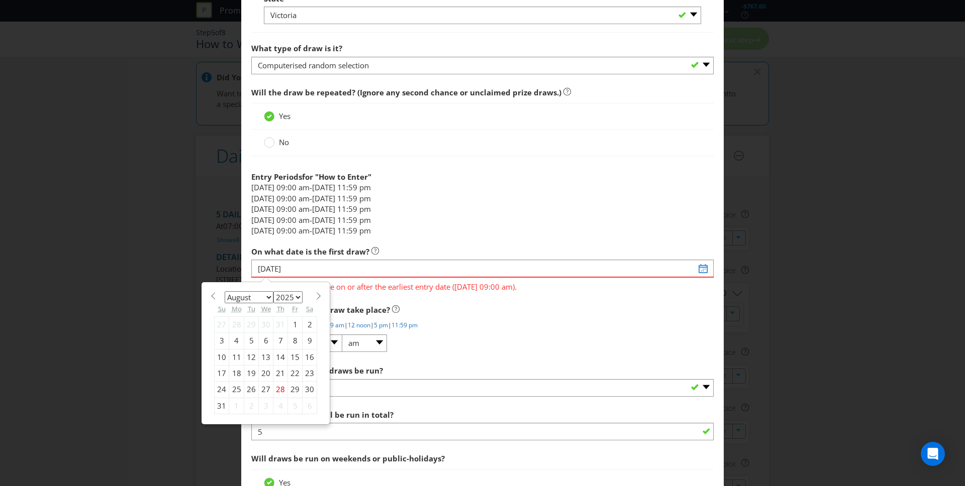
click at [316, 296] on span at bounding box center [319, 296] width 8 height 8
click at [253, 298] on select "January February March April May June July August September October November De…" at bounding box center [249, 297] width 49 height 12
click at [265, 297] on select "January February March April May June July August September October November De…" at bounding box center [249, 297] width 49 height 12
select select "9"
click at [225, 291] on select "January February March April May June July August September October November De…" at bounding box center [249, 297] width 49 height 12
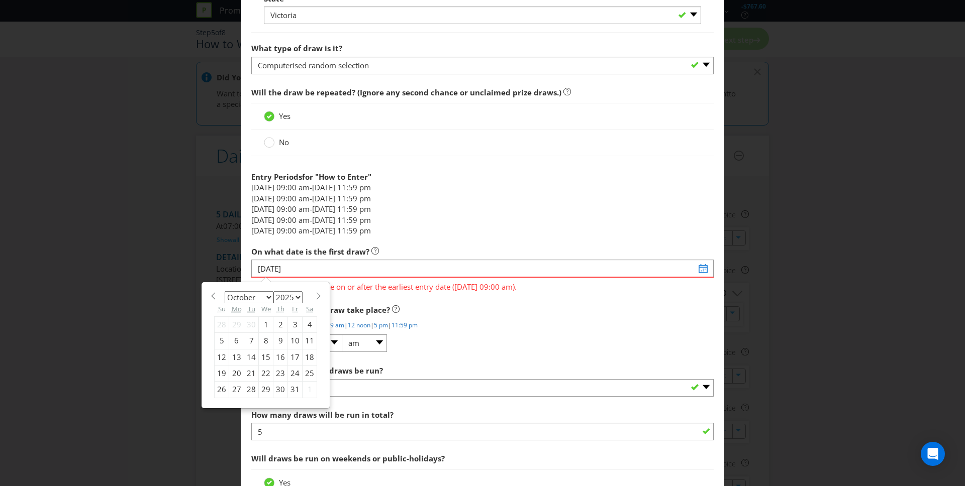
click at [250, 343] on div "7" at bounding box center [251, 341] width 15 height 16
type input "[DATE]"
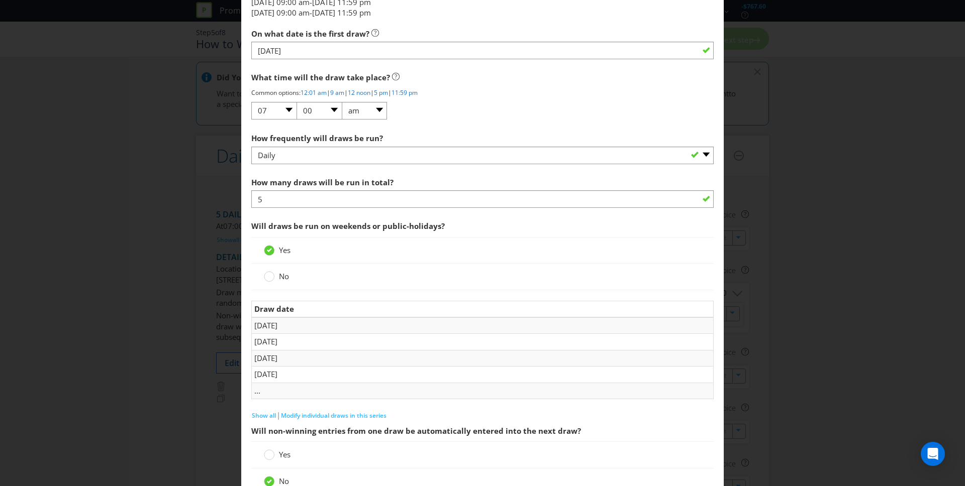
scroll to position [1078, 0]
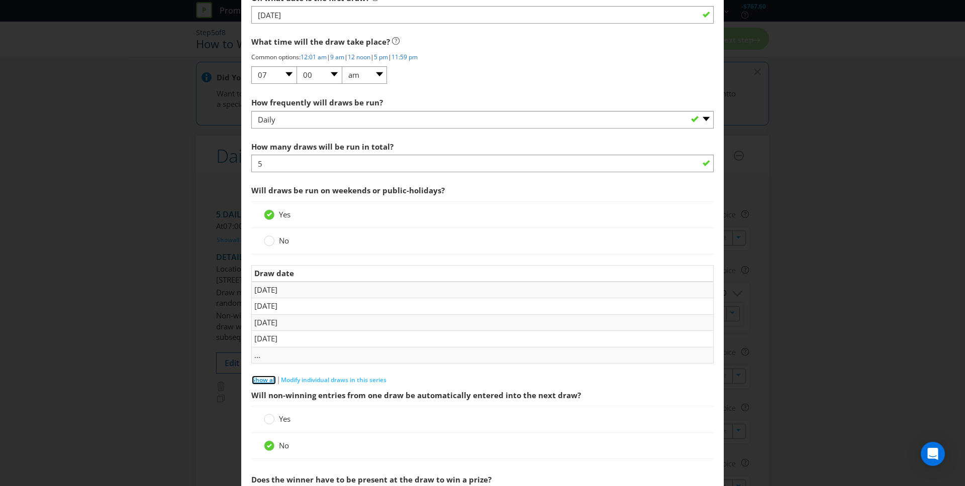
click at [264, 381] on span "Show all" at bounding box center [264, 380] width 24 height 9
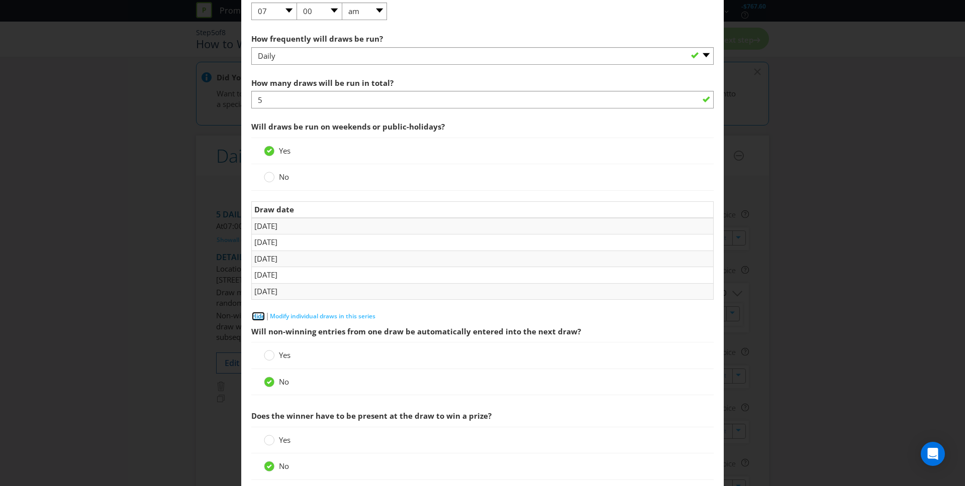
scroll to position [1206, 0]
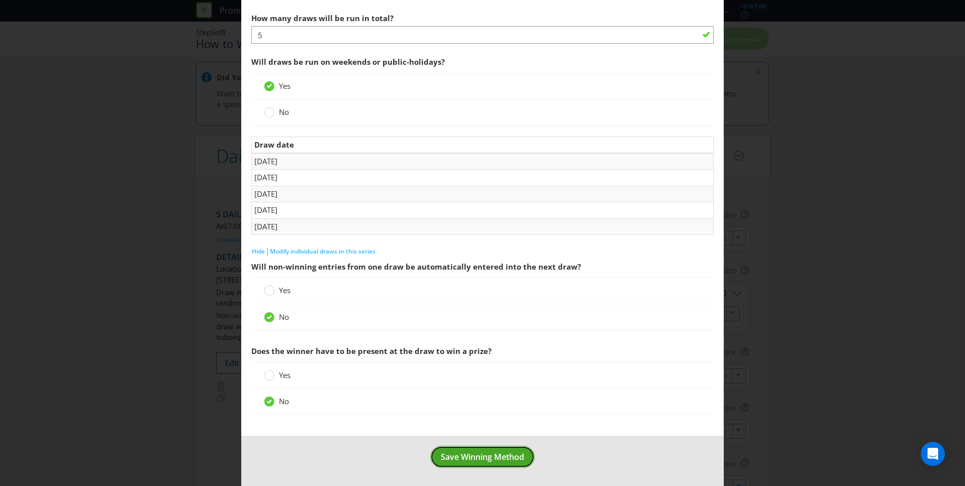
click at [470, 453] on span "Save Winning Method" at bounding box center [482, 457] width 83 height 11
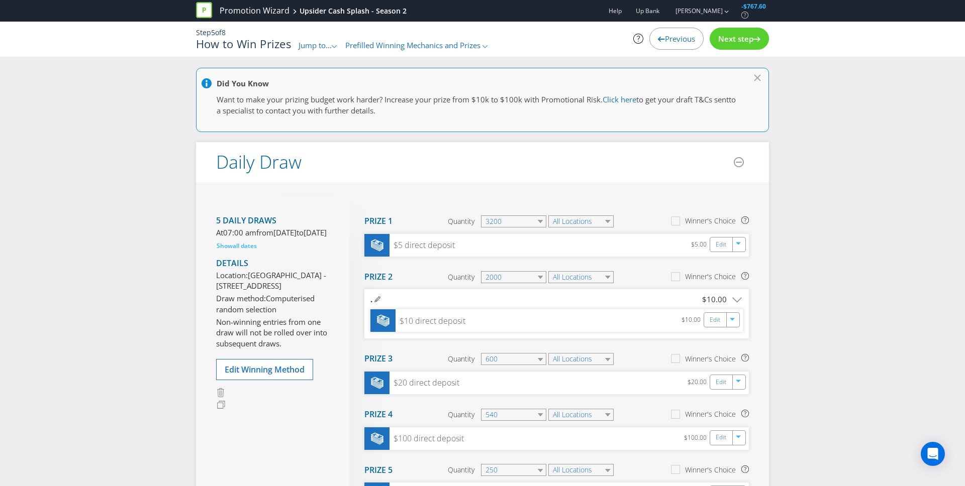
click at [735, 39] on span "Next step" at bounding box center [735, 39] width 35 height 10
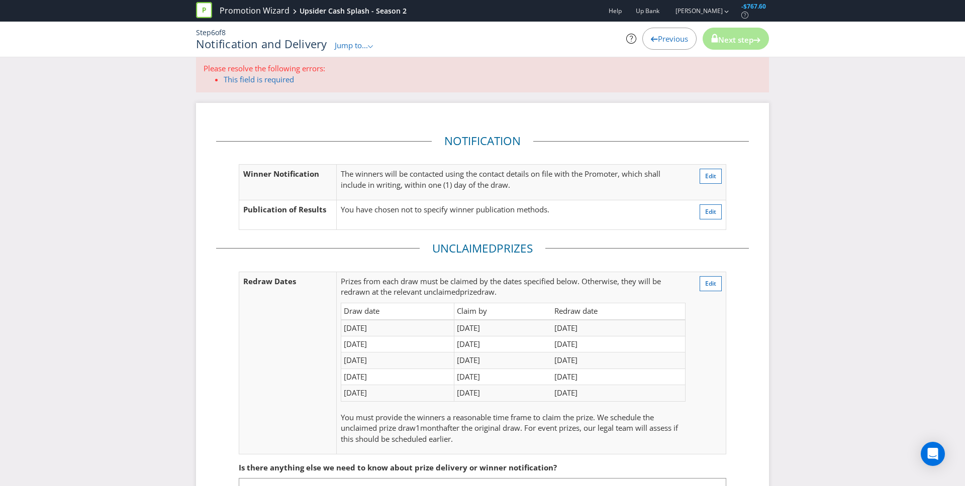
scroll to position [6, 0]
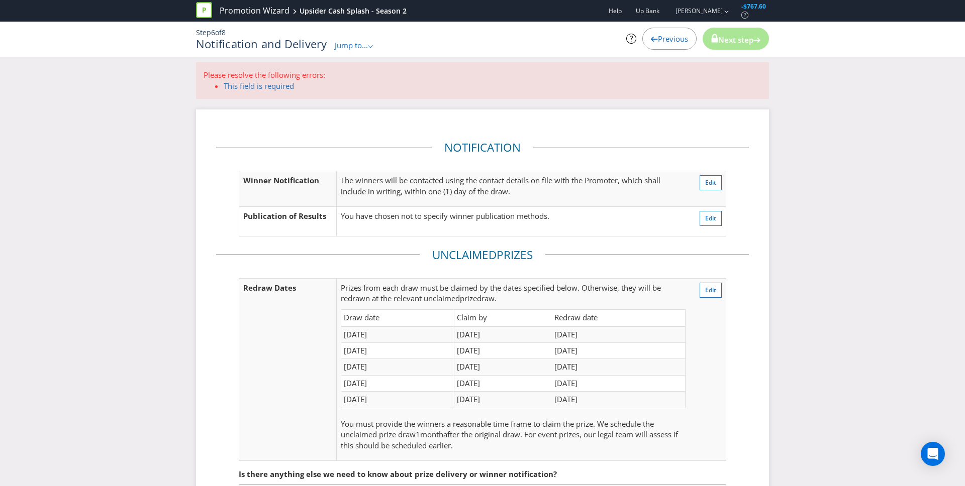
click at [358, 47] on span "Jump to..." at bounding box center [351, 45] width 33 height 10
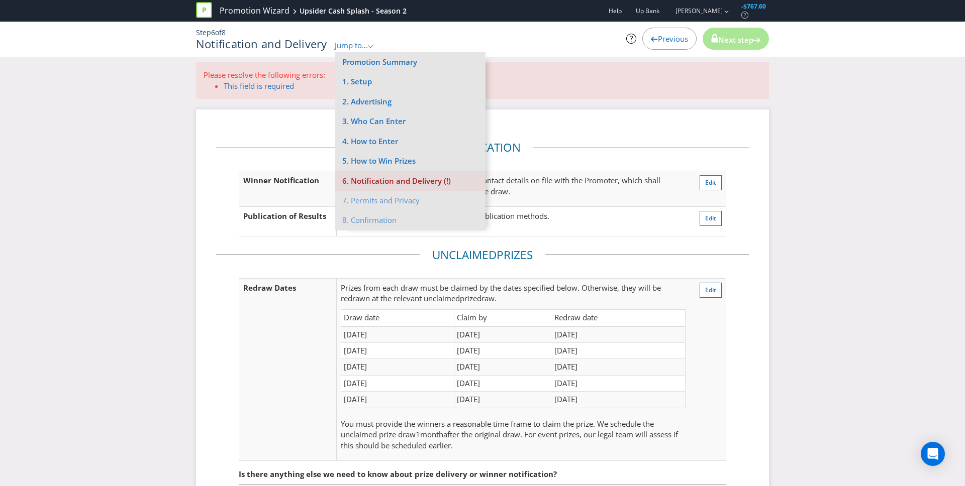
click at [437, 180] on li "6. Notification and Delivery (!)" at bounding box center [410, 181] width 151 height 20
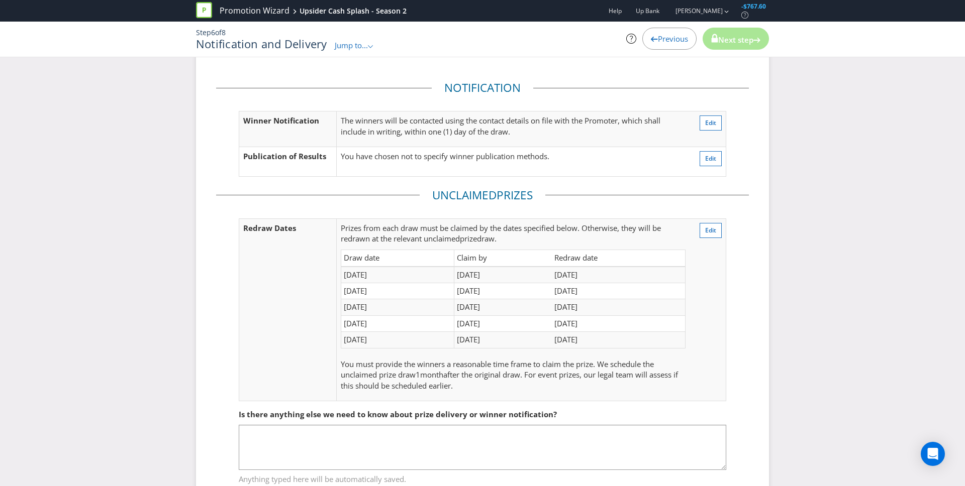
scroll to position [28, 0]
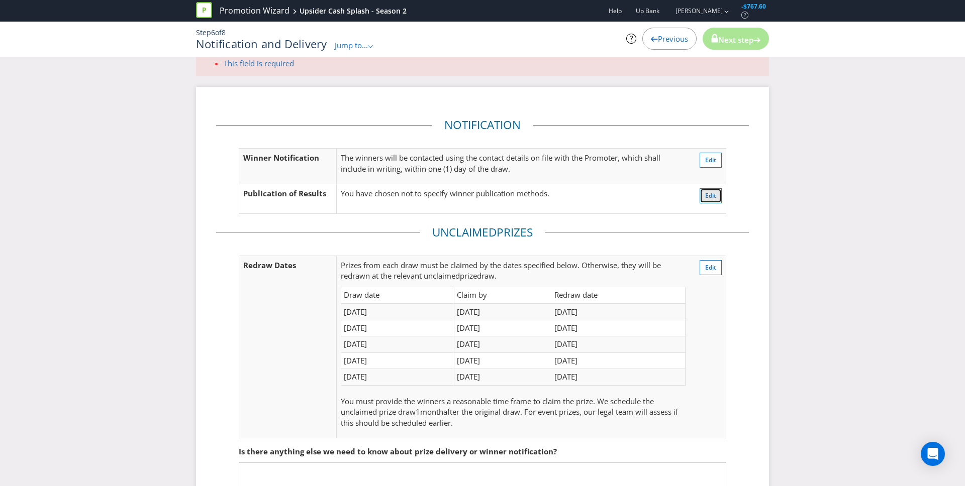
click at [715, 200] on span "Edit" at bounding box center [710, 195] width 11 height 9
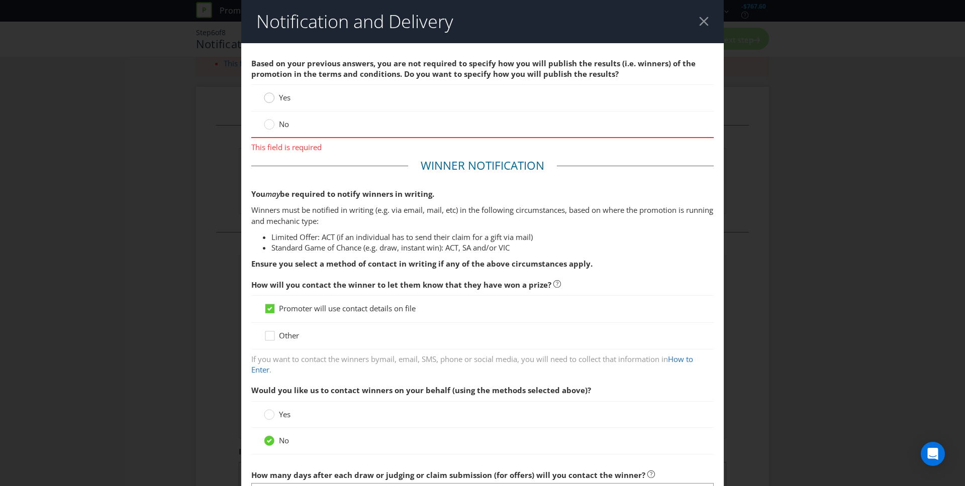
click at [272, 99] on circle at bounding box center [269, 98] width 10 height 10
click at [0, 0] on input "Yes" at bounding box center [0, 0] width 0 height 0
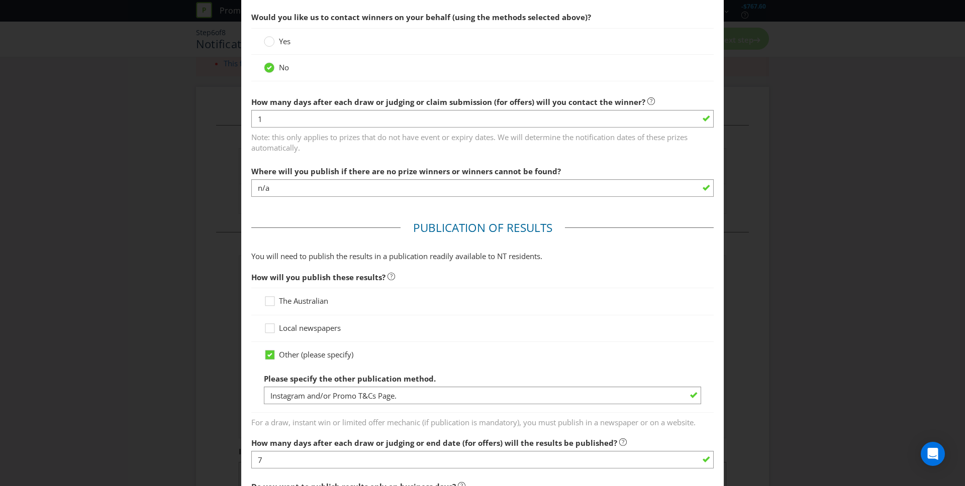
scroll to position [419, 0]
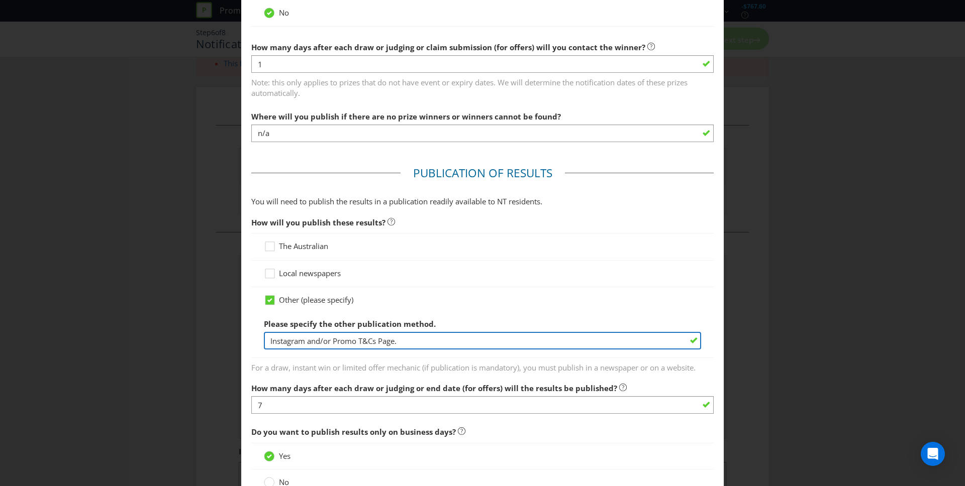
drag, startPoint x: 334, startPoint y: 342, endPoint x: 271, endPoint y: 341, distance: 62.8
click at [271, 341] on input "Instagram and/or Promo T&Cs Page." at bounding box center [482, 341] width 437 height 18
click at [355, 347] on input "Promo T&Cs Page." at bounding box center [482, 341] width 437 height 18
click at [320, 338] on input "Promo T&Cs Page on Up website." at bounding box center [482, 341] width 437 height 18
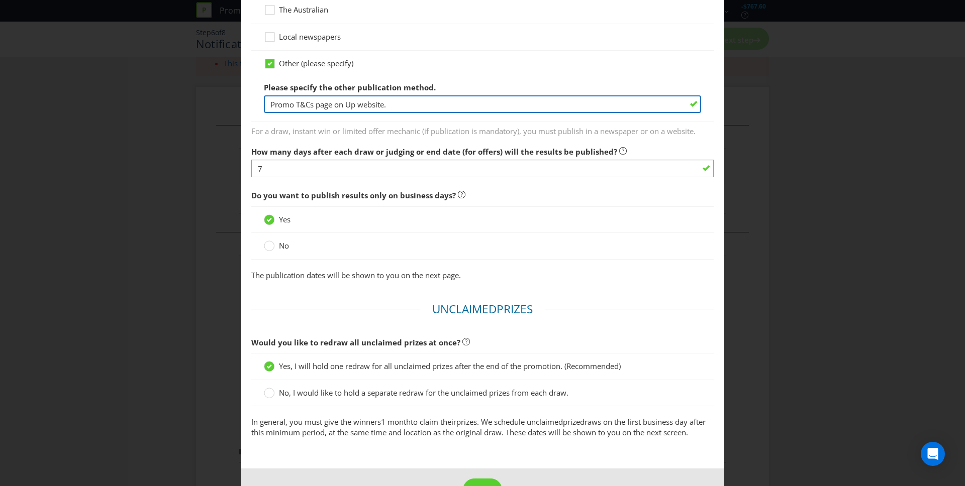
scroll to position [689, 0]
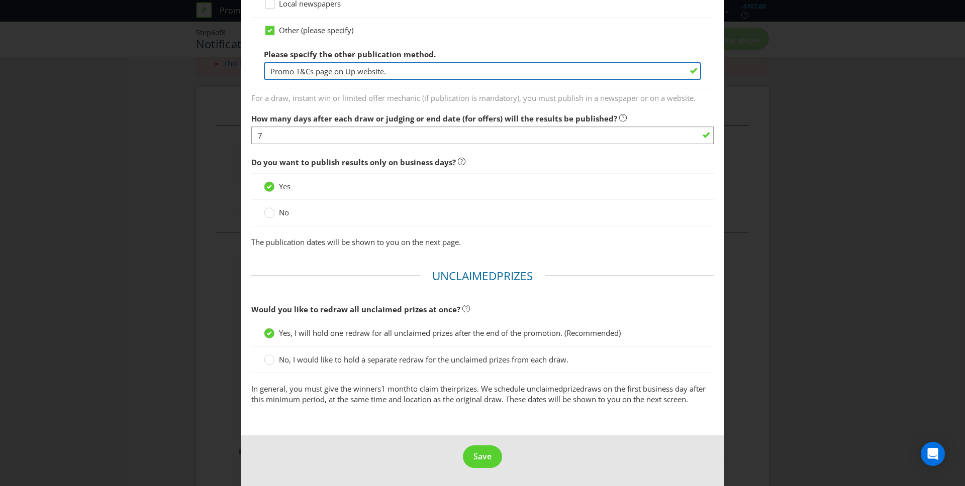
type input "Promo T&Cs page on Up website."
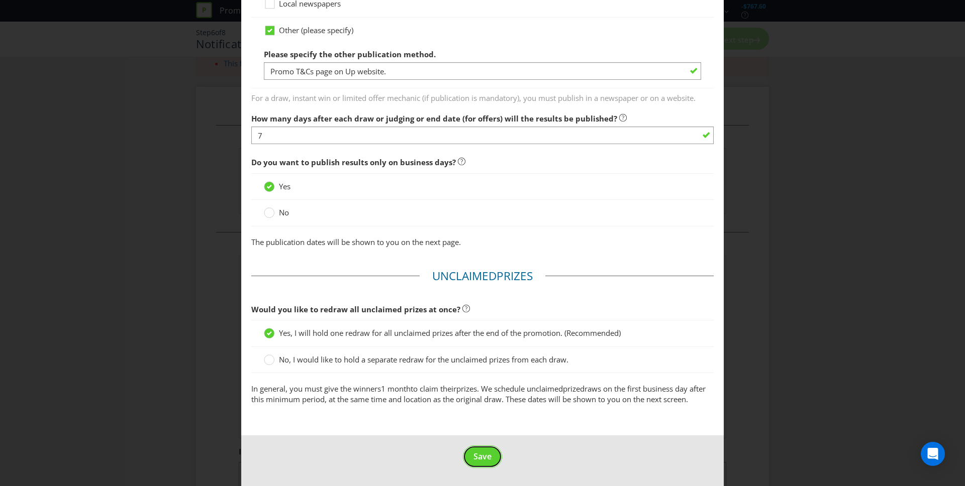
click at [488, 457] on span "Save" at bounding box center [482, 456] width 18 height 11
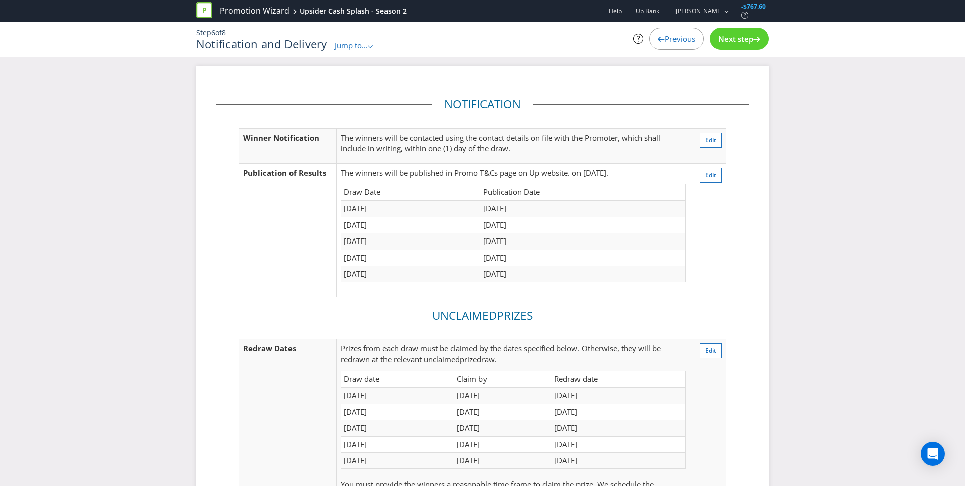
click at [729, 37] on span "Next step" at bounding box center [735, 39] width 35 height 10
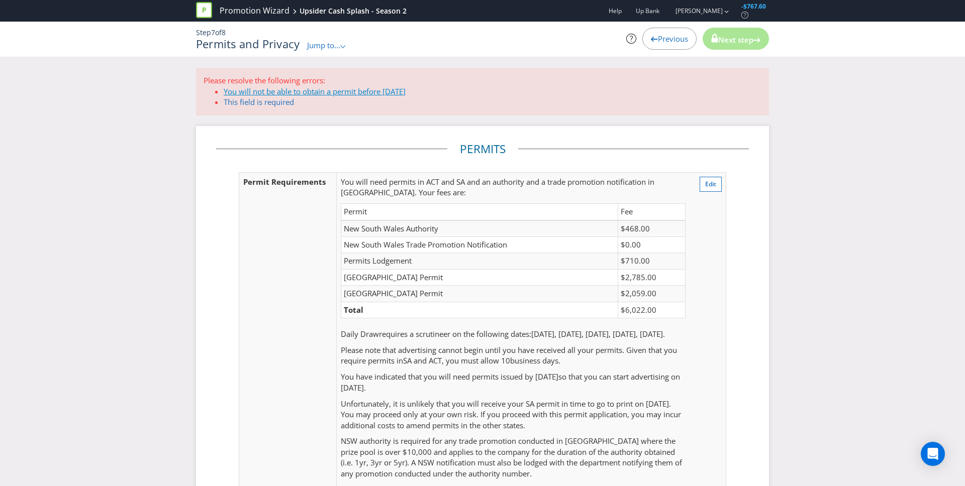
click at [374, 93] on link "You will not be able to obtain a permit before [DATE]" at bounding box center [315, 91] width 182 height 10
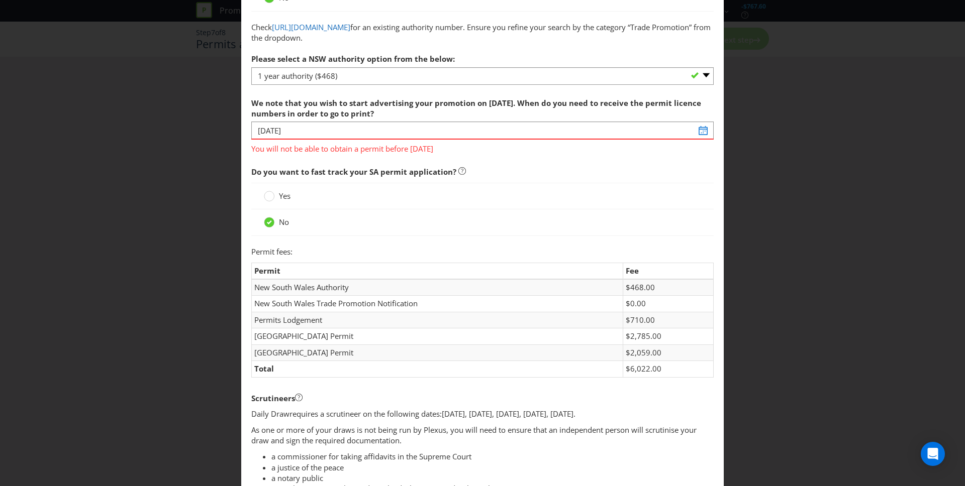
scroll to position [160, 0]
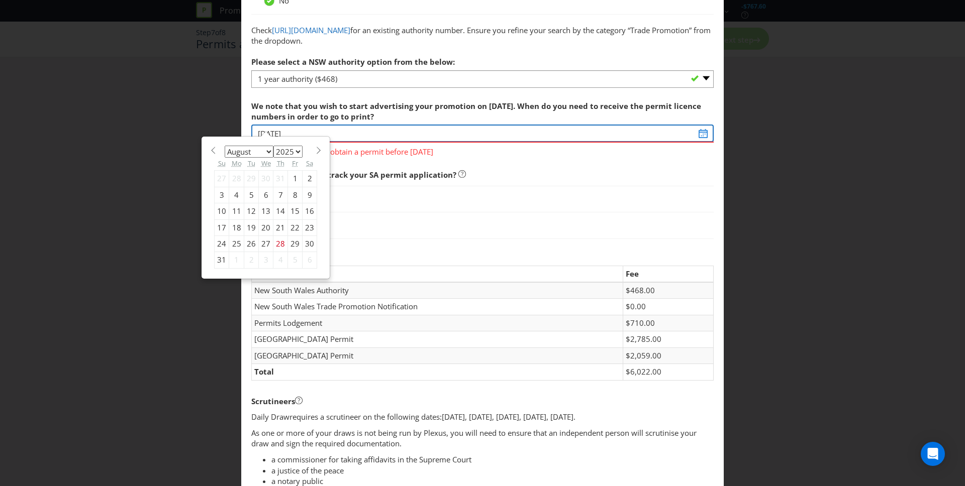
click at [262, 134] on div "We note that you wish to start advertising your promotion on [DATE]. When do yo…" at bounding box center [482, 127] width 462 height 62
click at [267, 151] on select "January February March April May June July August September October November De…" at bounding box center [249, 152] width 49 height 12
click at [225, 146] on select "January February March April May June July August September October November De…" at bounding box center [249, 152] width 49 height 12
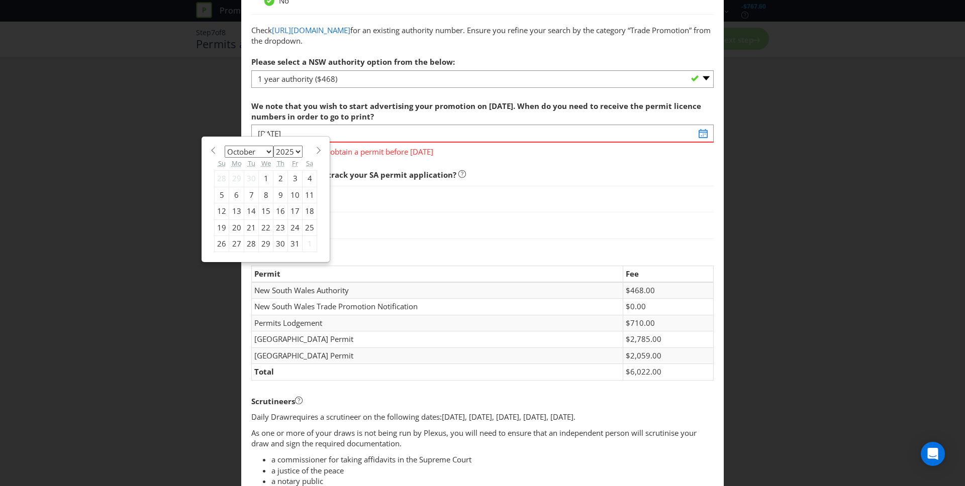
click at [258, 151] on select "January February March April May June July August September October November De…" at bounding box center [249, 152] width 49 height 12
select select "8"
click at [225, 146] on select "January February March April May June July August September October November De…" at bounding box center [249, 152] width 49 height 12
click at [293, 231] on div "26" at bounding box center [295, 228] width 15 height 16
type input "[DATE]"
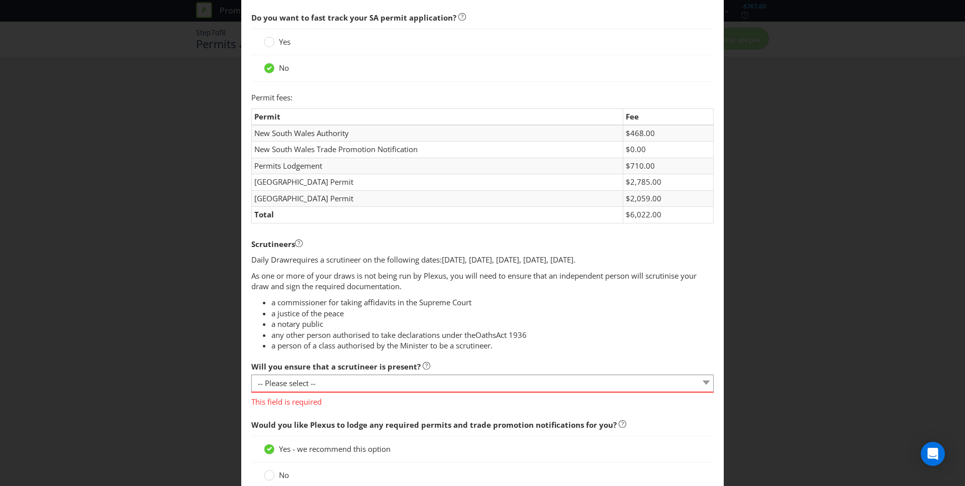
scroll to position [304, 0]
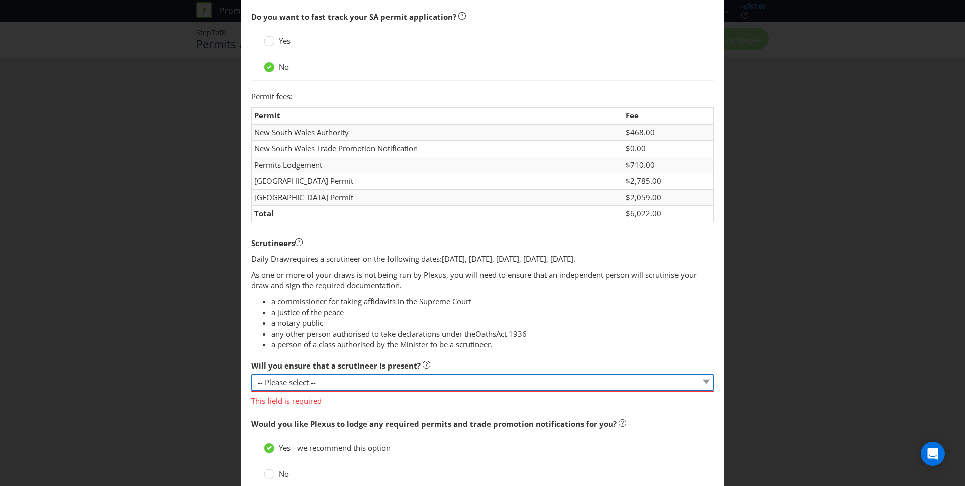
click at [355, 382] on select "-- Please select -- Yes, I agree to arrange for a scrutineer for each draw. No,…" at bounding box center [482, 383] width 462 height 18
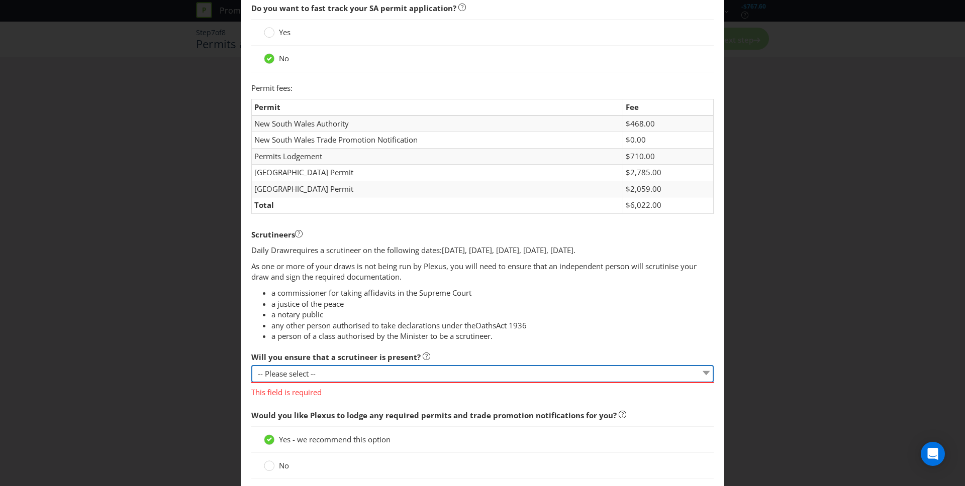
scroll to position [306, 0]
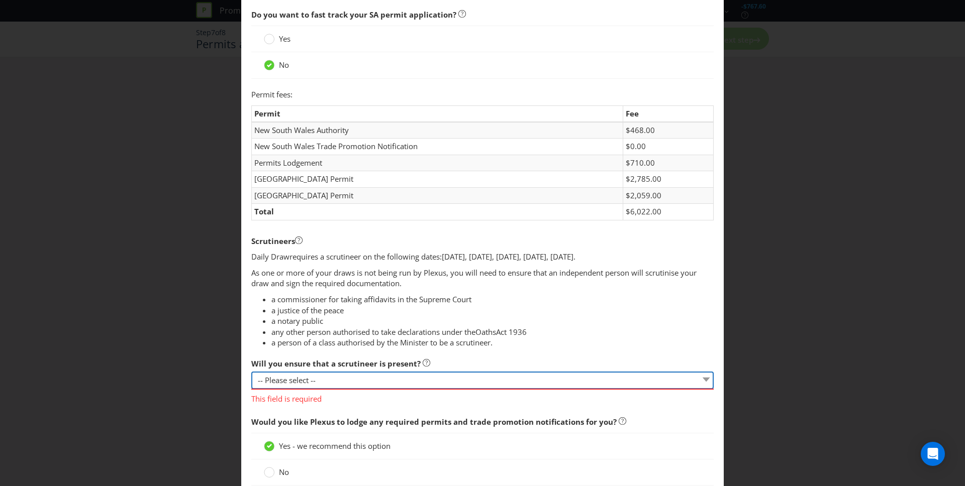
click at [437, 379] on select "-- Please select -- Yes, I agree to arrange for a scrutineer for each draw. No,…" at bounding box center [482, 381] width 462 height 18
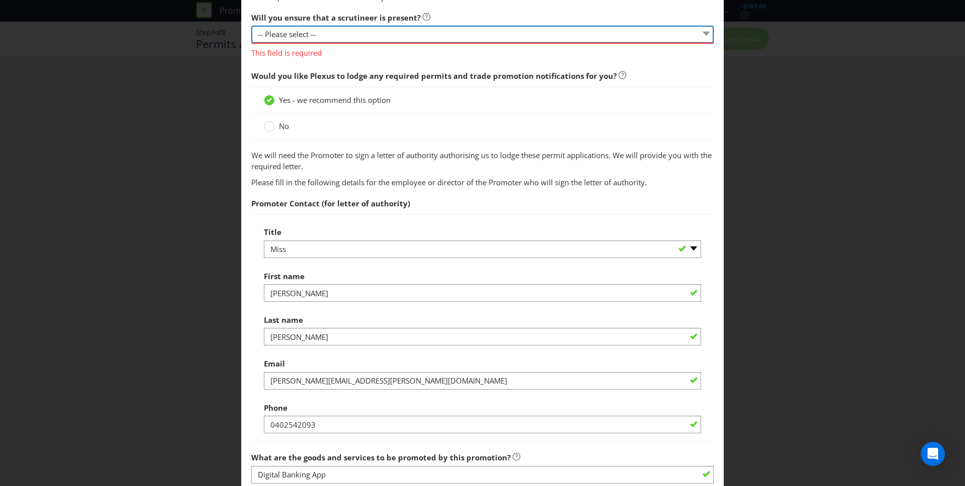
scroll to position [673, 0]
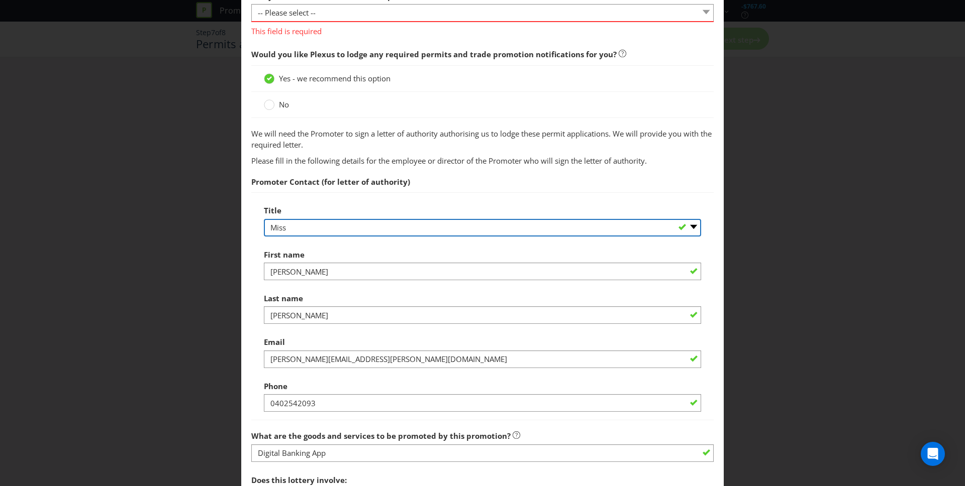
click at [362, 225] on select "-- Please select -- Mr Ms Mrs [PERSON_NAME] [PERSON_NAME] (please specify)" at bounding box center [482, 228] width 437 height 18
select select "MS"
click at [264, 219] on select "-- Please select -- Mr Ms Mrs [PERSON_NAME] [PERSON_NAME] (please specify)" at bounding box center [482, 228] width 437 height 18
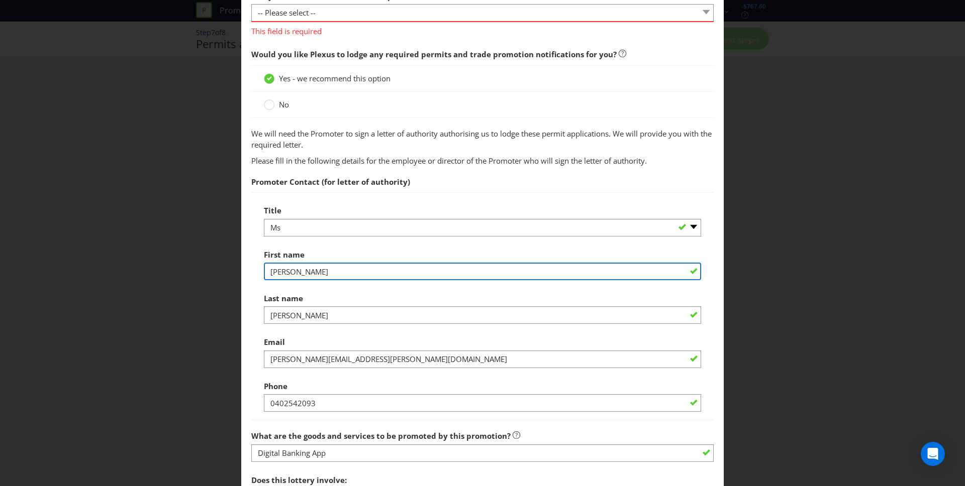
drag, startPoint x: 273, startPoint y: 269, endPoint x: 255, endPoint y: 269, distance: 17.6
click at [256, 269] on div "Title -- Please select -- Mr Ms Mrs [PERSON_NAME] [PERSON_NAME] (please specify…" at bounding box center [482, 306] width 462 height 228
type input "[PERSON_NAME]"
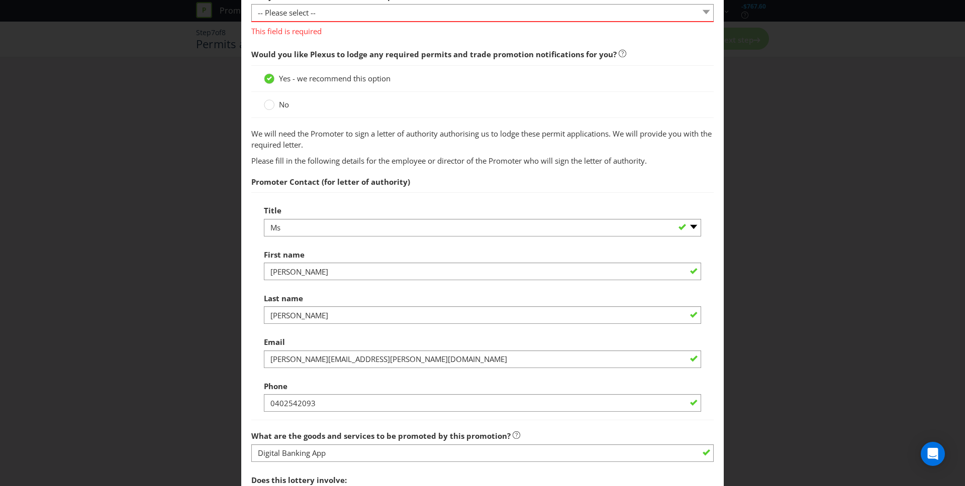
click at [332, 241] on div "Title -- Please select -- Mr Ms Mrs [PERSON_NAME] [PERSON_NAME] (please specify…" at bounding box center [482, 307] width 437 height 212
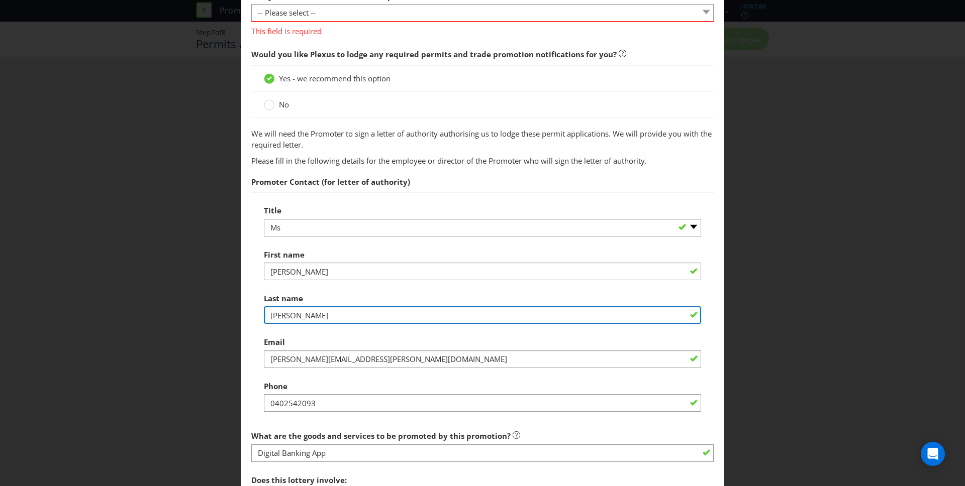
drag, startPoint x: 321, startPoint y: 322, endPoint x: 254, endPoint y: 316, distance: 67.1
click at [255, 316] on div "Title -- Please select -- Mr Ms Mrs [PERSON_NAME] [PERSON_NAME] (please specify…" at bounding box center [482, 306] width 462 height 228
type input "[PERSON_NAME]"
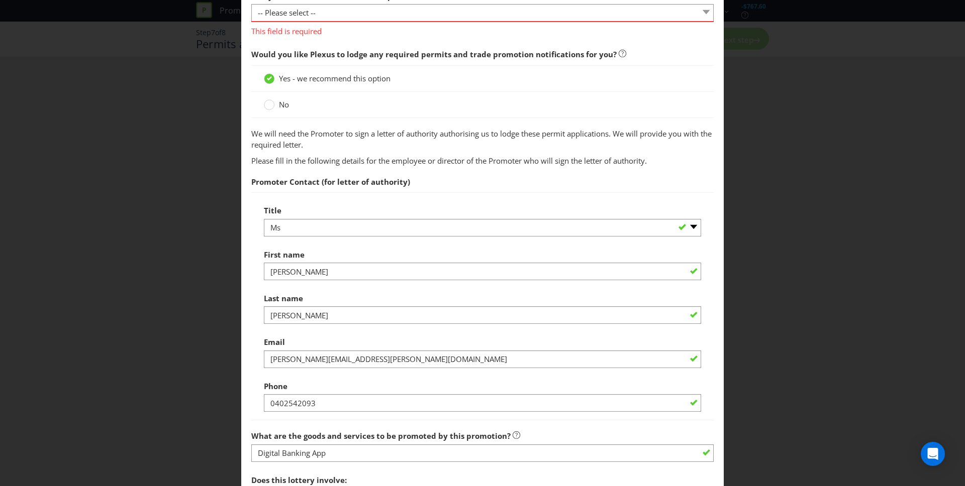
click at [323, 295] on div "Last name [PERSON_NAME]" at bounding box center [482, 306] width 437 height 36
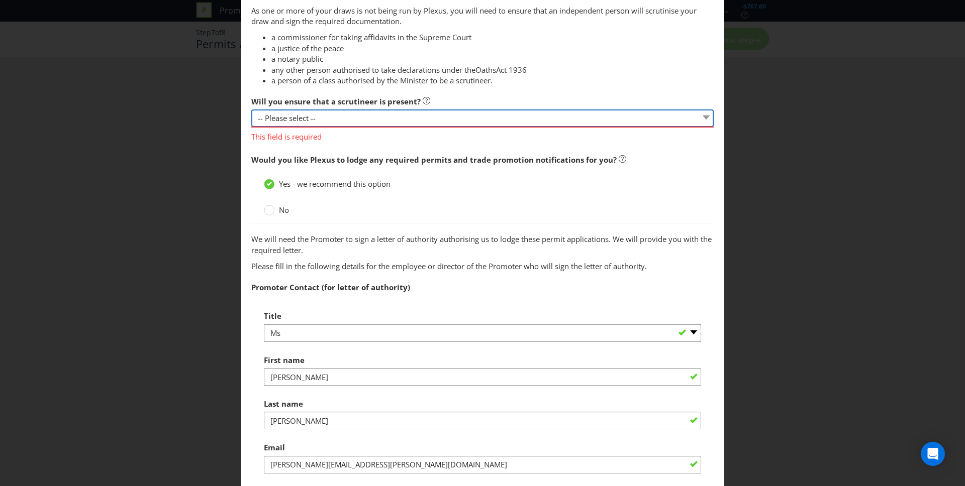
click at [335, 122] on select "-- Please select -- Yes, I agree to arrange for a scrutineer for each draw. No,…" at bounding box center [482, 119] width 462 height 18
select select "NO_PLEXUS"
click at [251, 110] on select "-- Please select -- Yes, I agree to arrange for a scrutineer for each draw. No,…" at bounding box center [482, 119] width 462 height 18
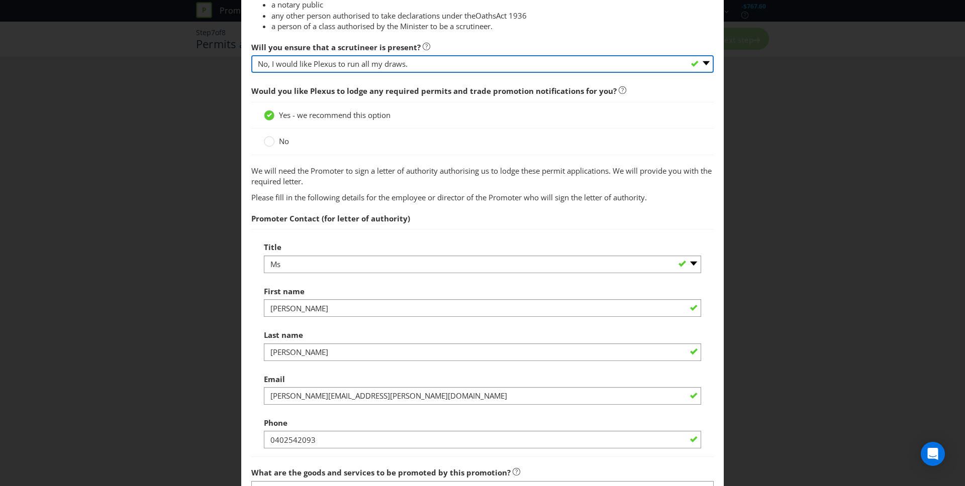
scroll to position [667, 0]
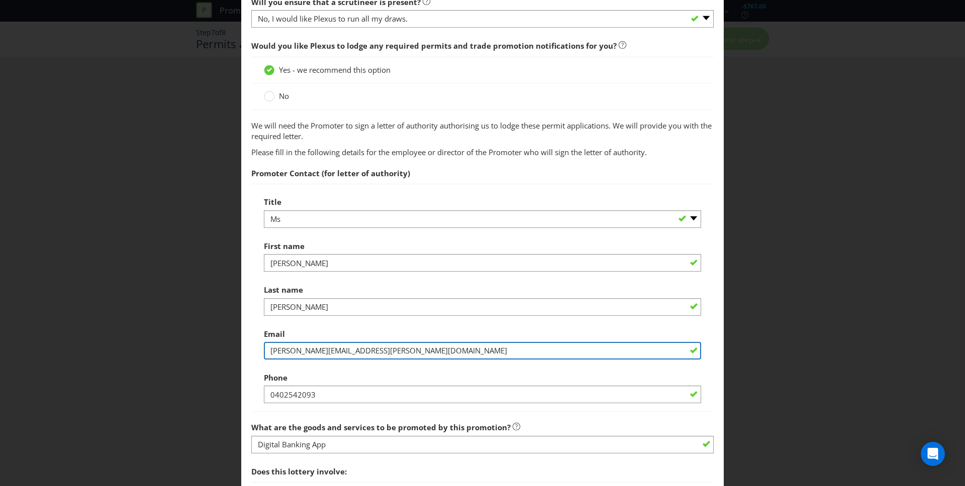
drag, startPoint x: 385, startPoint y: 349, endPoint x: 263, endPoint y: 342, distance: 122.3
click at [264, 342] on input "[PERSON_NAME][EMAIL_ADDRESS][PERSON_NAME][DOMAIN_NAME]" at bounding box center [482, 351] width 437 height 18
type input "[PERSON_NAME][EMAIL_ADDRESS][DOMAIN_NAME]"
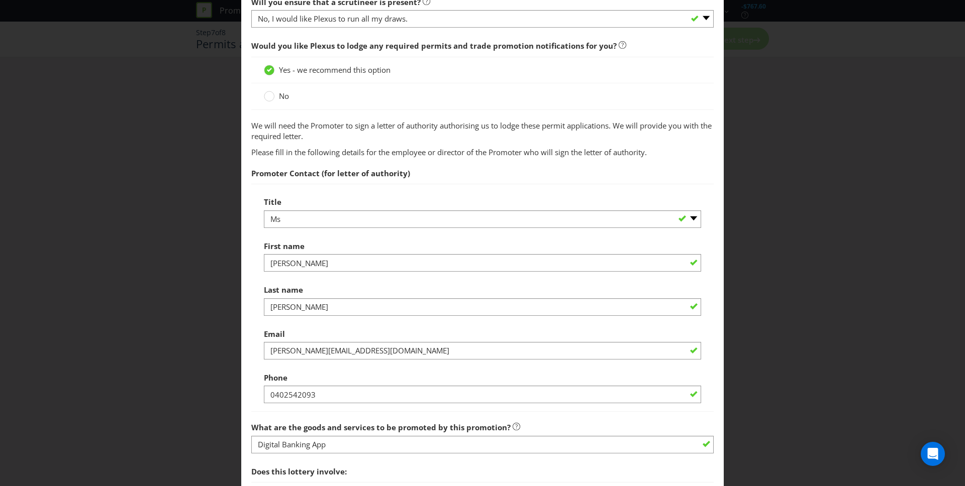
click at [312, 333] on div "Email [PERSON_NAME][EMAIL_ADDRESS][DOMAIN_NAME]" at bounding box center [482, 342] width 437 height 36
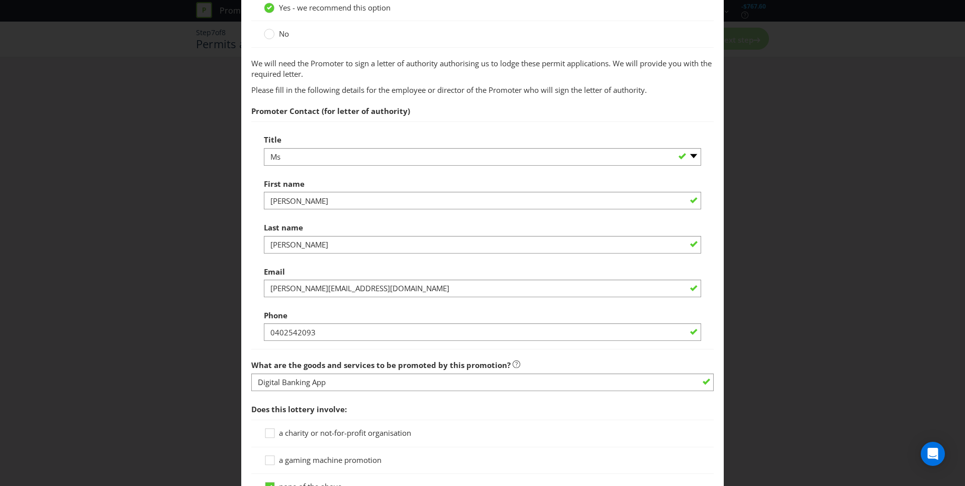
scroll to position [747, 0]
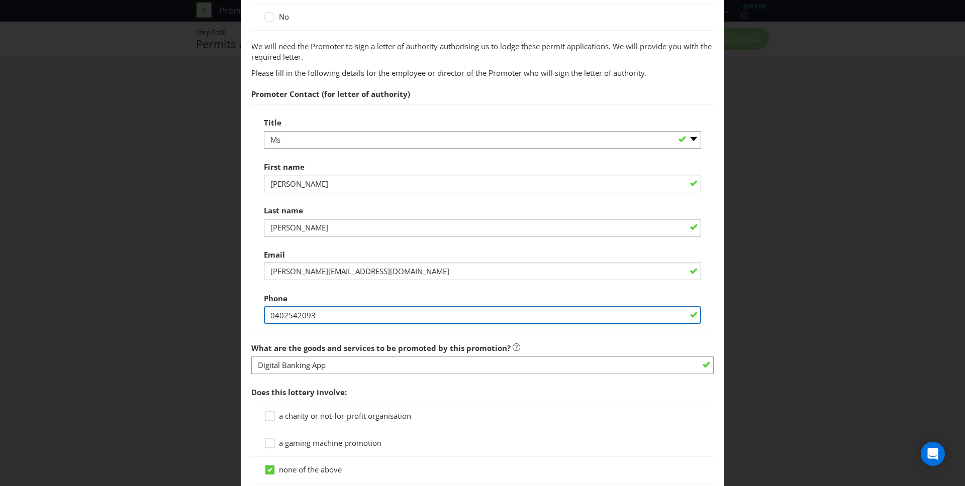
drag, startPoint x: 288, startPoint y: 313, endPoint x: 247, endPoint y: 310, distance: 41.3
click at [247, 310] on main "Permits You need permits in SA and ACT and an authority and a trade promotion n…" at bounding box center [482, 67] width 482 height 1542
type input "0416400613"
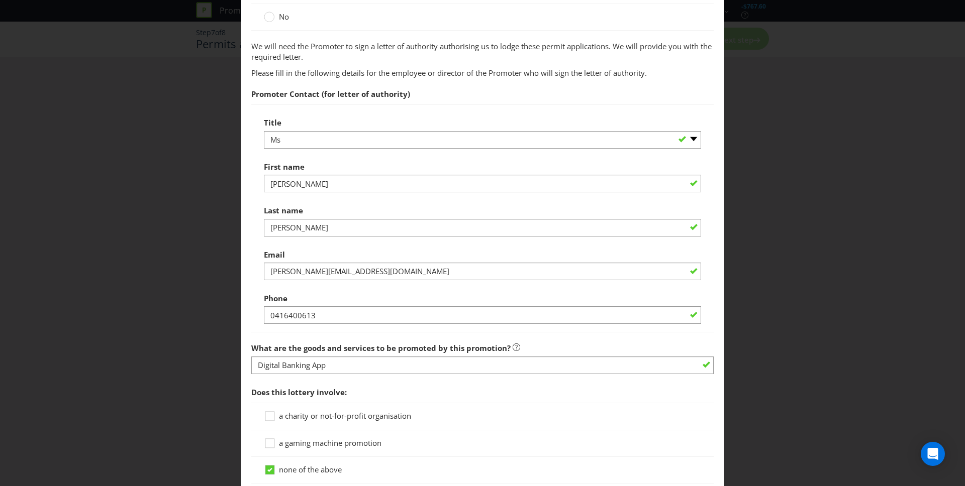
click at [289, 329] on div "Title -- Please select -- Mr Ms Mrs [PERSON_NAME] [PERSON_NAME] (please specify…" at bounding box center [482, 219] width 462 height 228
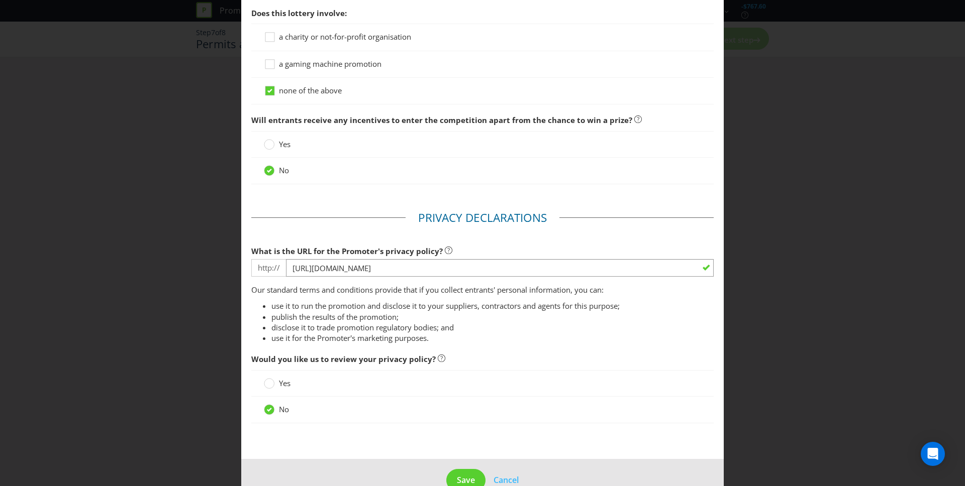
scroll to position [1150, 0]
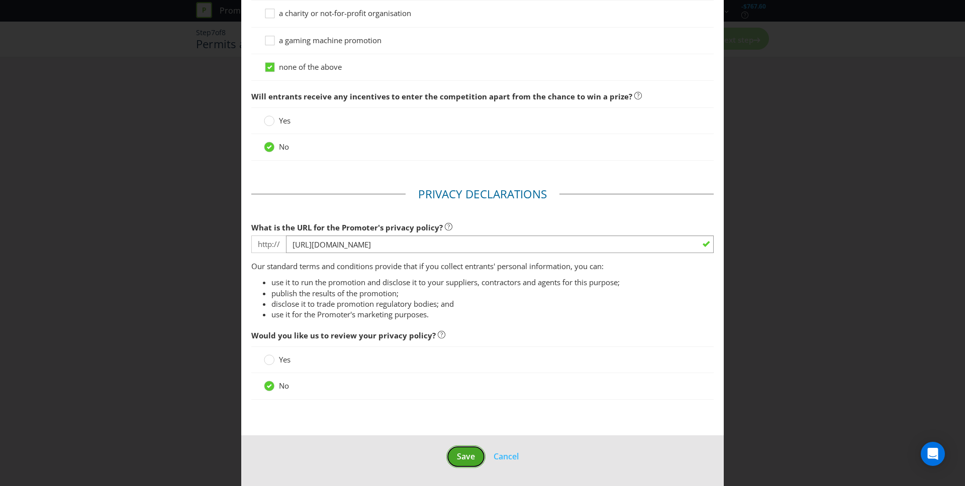
click at [462, 452] on span "Save" at bounding box center [466, 456] width 18 height 11
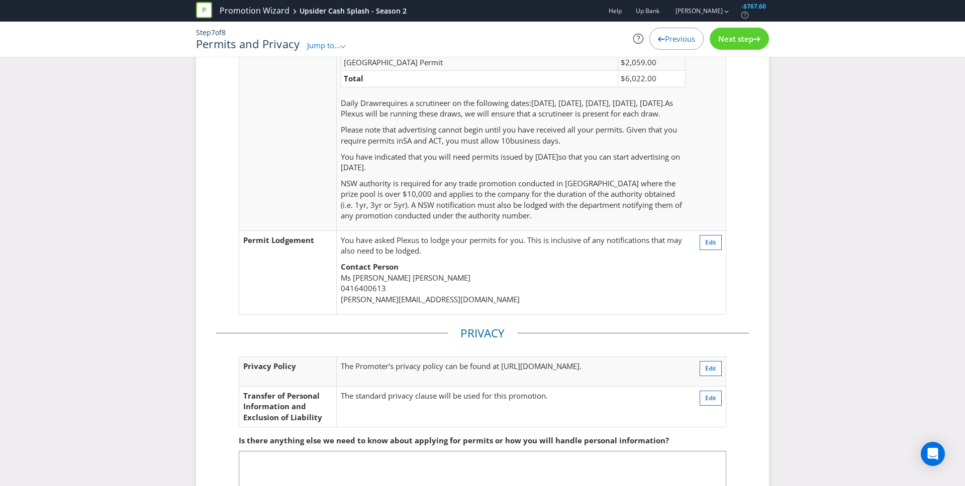
scroll to position [247, 0]
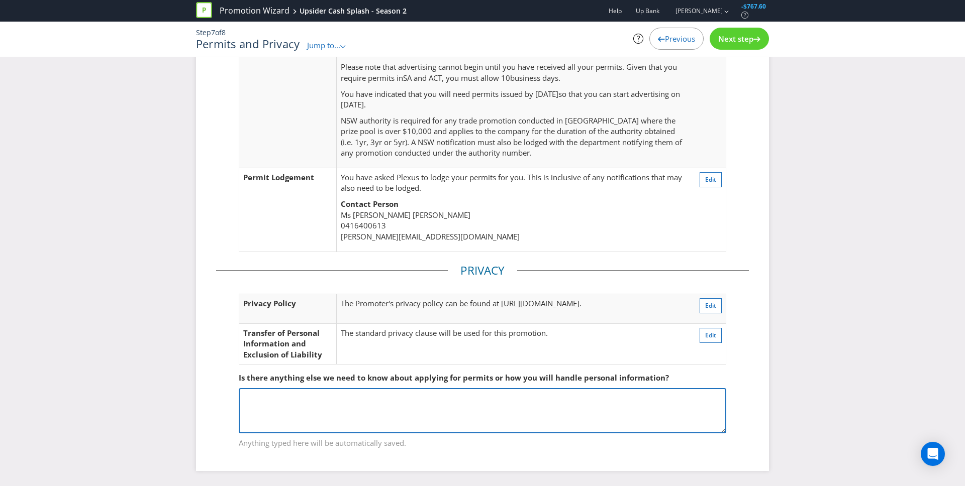
click at [403, 409] on textarea at bounding box center [482, 410] width 487 height 45
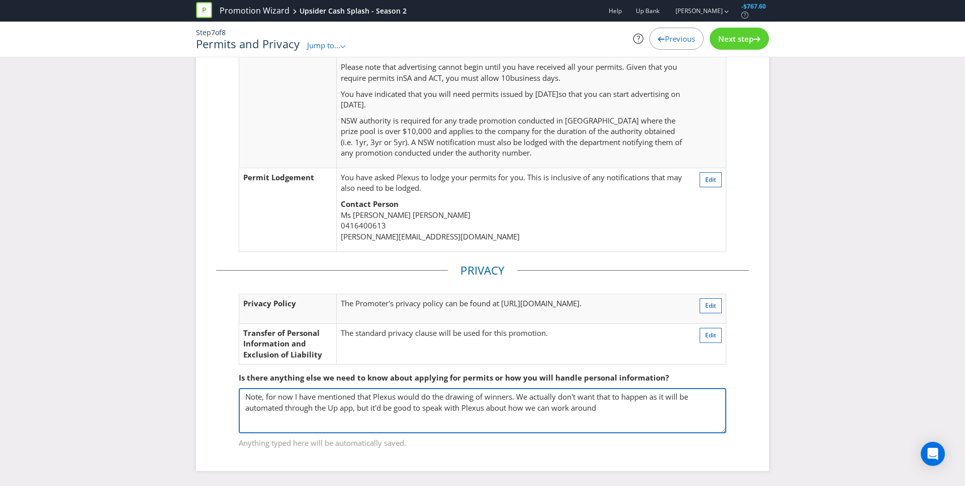
click at [553, 411] on textarea "Note, for now I have mentioned that Plexus would do the drawing of winners. We …" at bounding box center [482, 410] width 487 height 45
click at [630, 414] on textarea "Note, for now I have mentioned that Plexus would do the drawing of winners. We …" at bounding box center [482, 410] width 487 height 45
type textarea "Note, for now I have mentioned that Plexus would do the drawing of winners. We …"
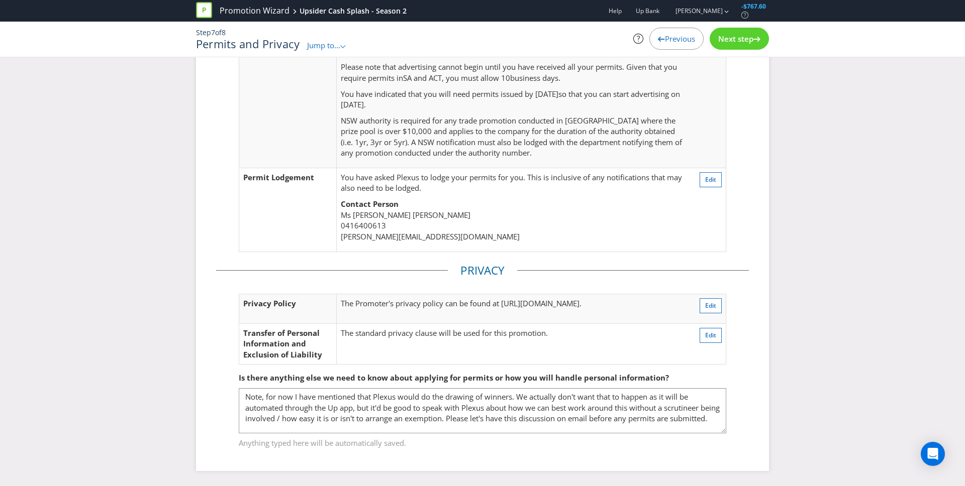
click at [742, 43] on span "Next step" at bounding box center [735, 39] width 35 height 10
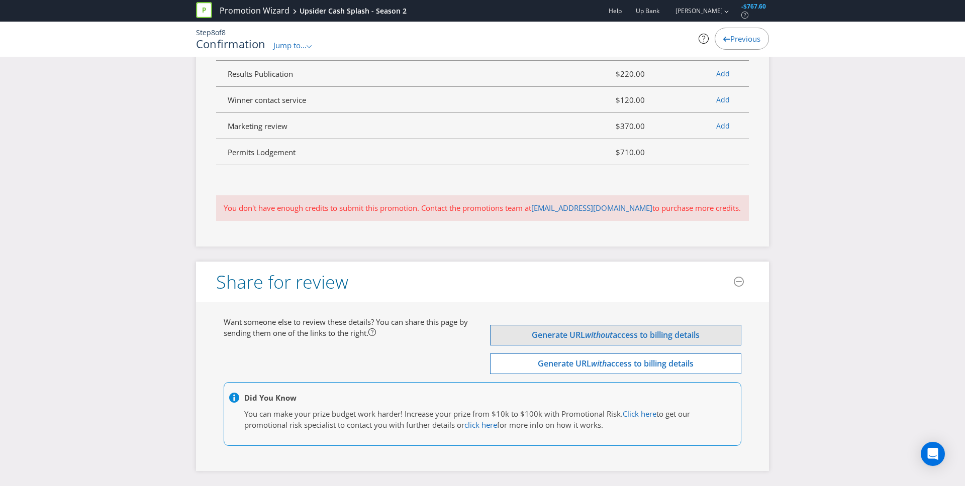
scroll to position [4170, 0]
click at [642, 419] on link "Click here" at bounding box center [640, 414] width 34 height 10
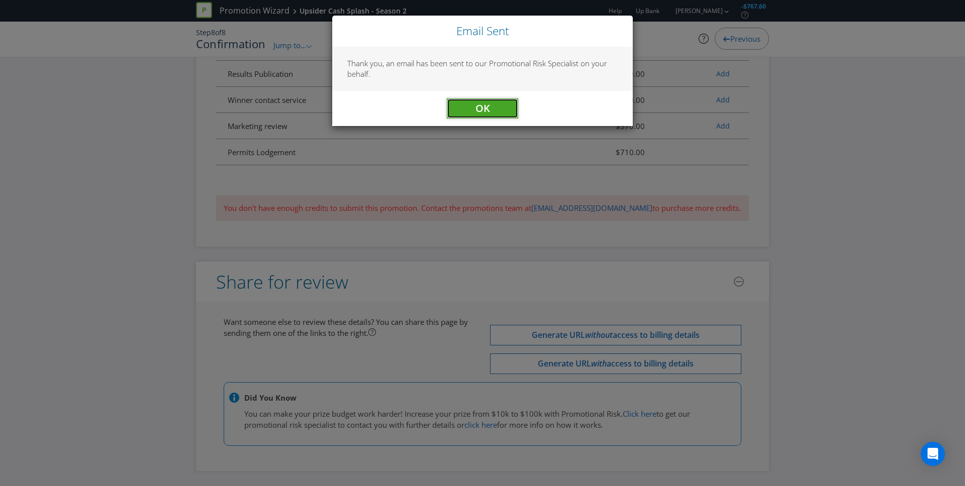
click at [477, 110] on span "OK" at bounding box center [482, 109] width 15 height 14
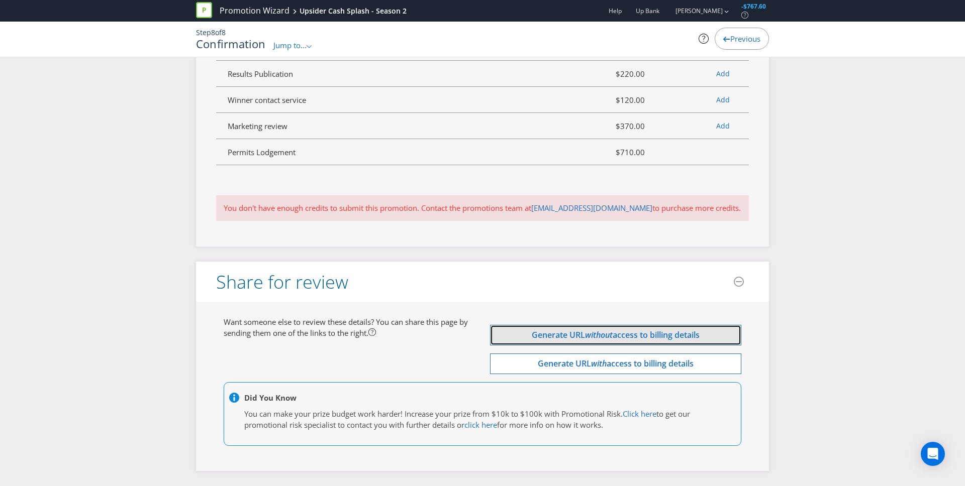
click at [590, 341] on em "without" at bounding box center [599, 335] width 28 height 11
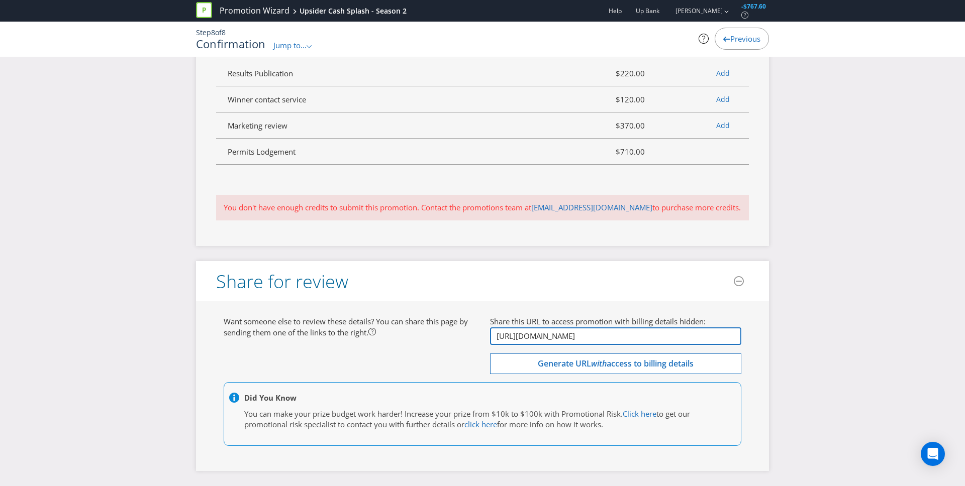
click at [605, 345] on input "[URL][DOMAIN_NAME]" at bounding box center [615, 337] width 251 height 18
click at [759, 346] on div "Want someone else to review these details? You can share this page by sending t…" at bounding box center [482, 387] width 573 height 170
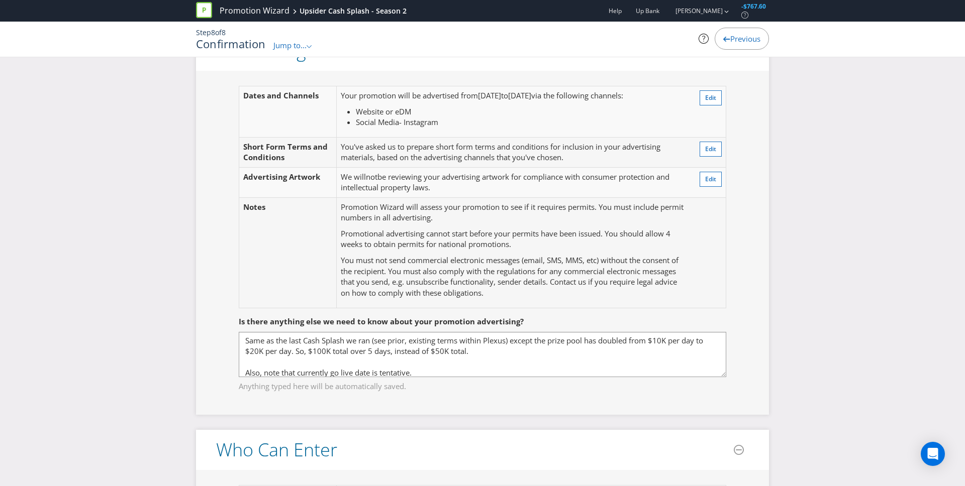
scroll to position [0, 0]
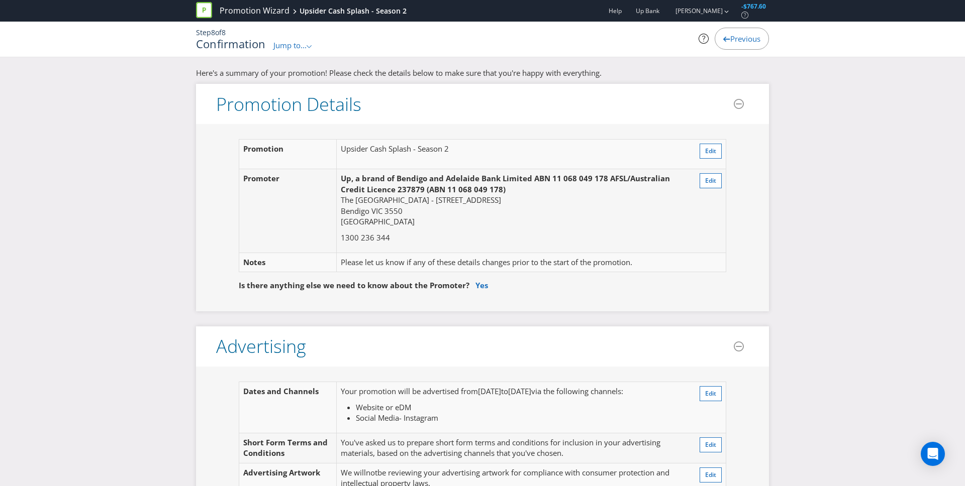
click at [303, 44] on span "Jump to..." at bounding box center [289, 45] width 33 height 10
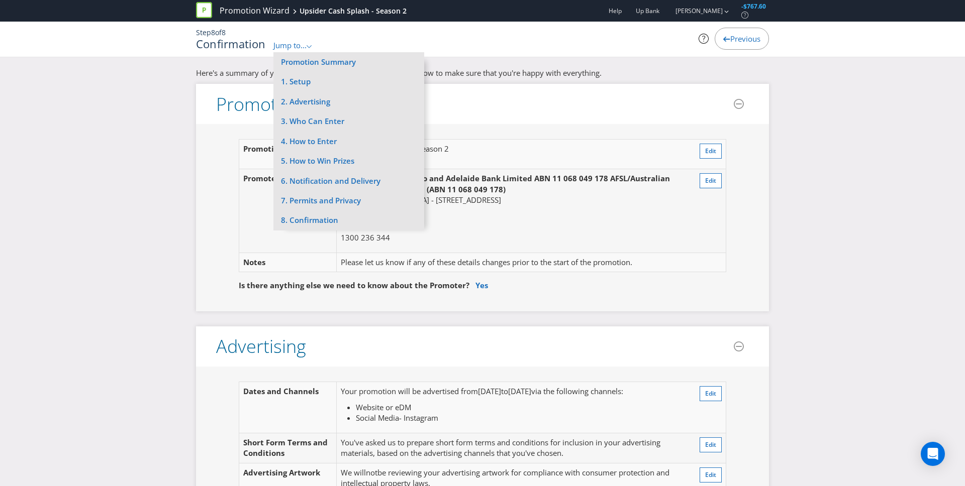
click at [339, 41] on div "Confirmation Jump to... .st0{fill-rule:evenodd;clip-rule:evenodd;} Promotion Su…" at bounding box center [384, 44] width 377 height 13
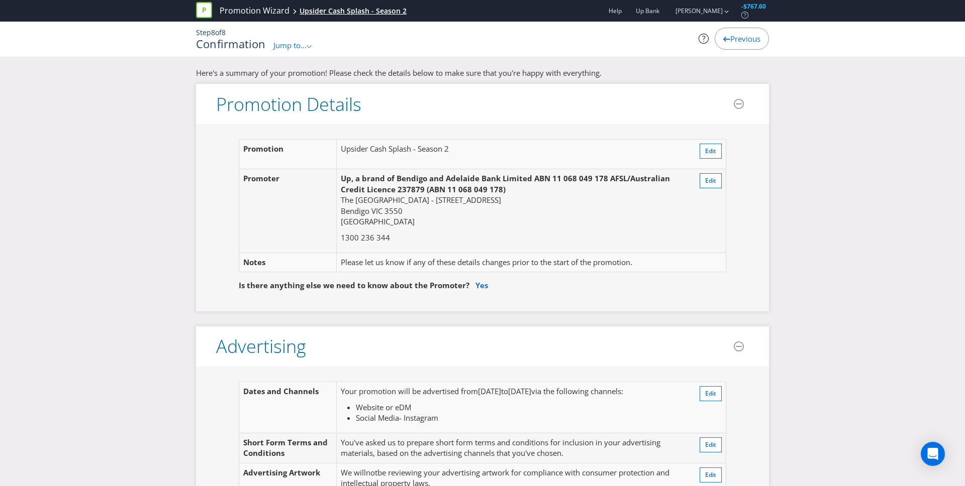
click at [314, 10] on div "Upsider Cash Splash - Season 2" at bounding box center [353, 11] width 107 height 10
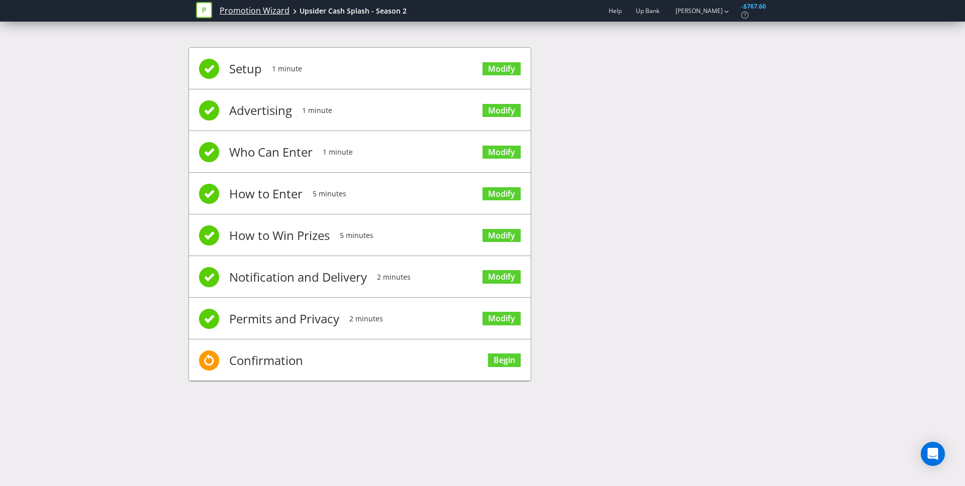
click at [253, 11] on link "Promotion Wizard" at bounding box center [255, 11] width 70 height 12
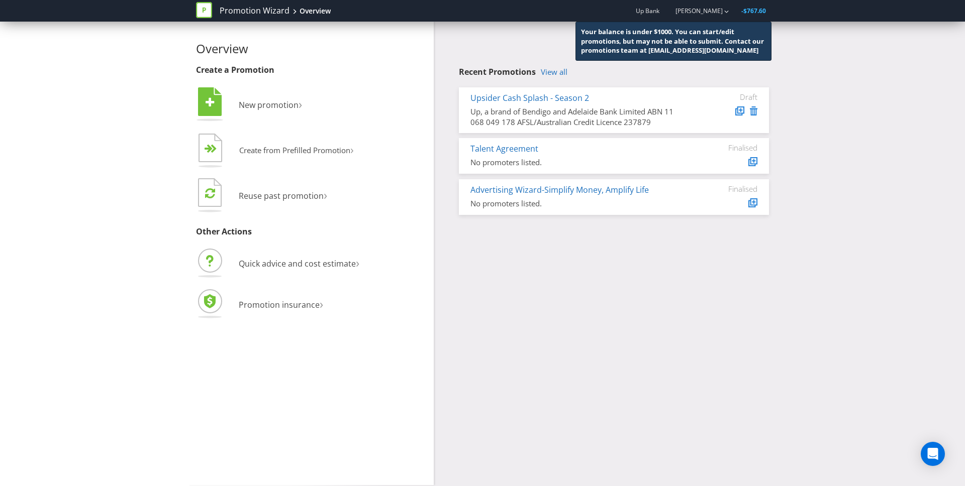
click at [645, 96] on div "Upsider Cash Splash - Season 2" at bounding box center [576, 98] width 212 height 12
click at [560, 100] on link "Upsider Cash Splash - Season 2" at bounding box center [529, 97] width 119 height 11
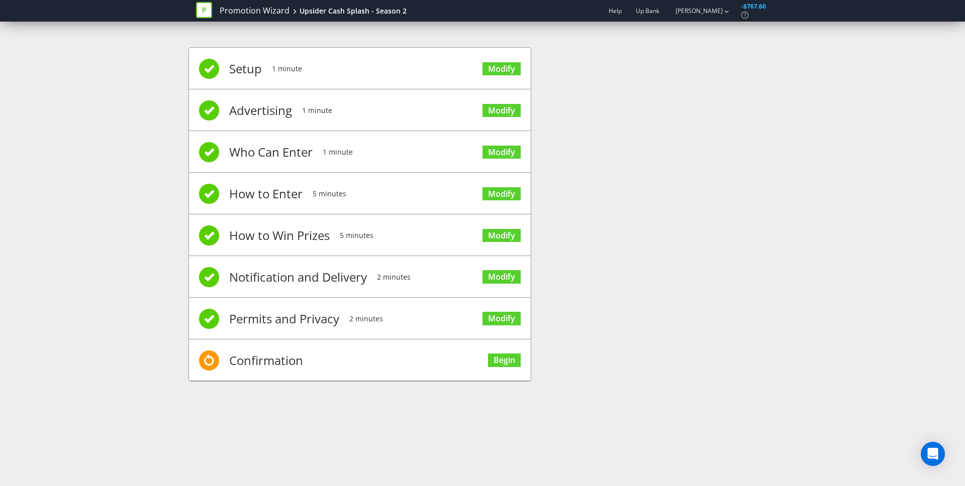
click at [205, 14] on icon at bounding box center [204, 10] width 16 height 16
